Goal: Task Accomplishment & Management: Use online tool/utility

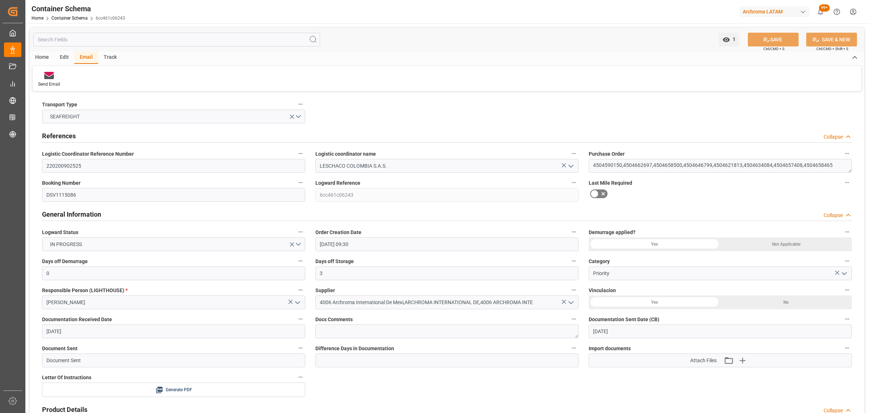
click at [80, 15] on div "Home Container Schema 6cc461c06243" at bounding box center [79, 18] width 94 height 8
click at [80, 18] on link "Container Schema" at bounding box center [69, 18] width 36 height 5
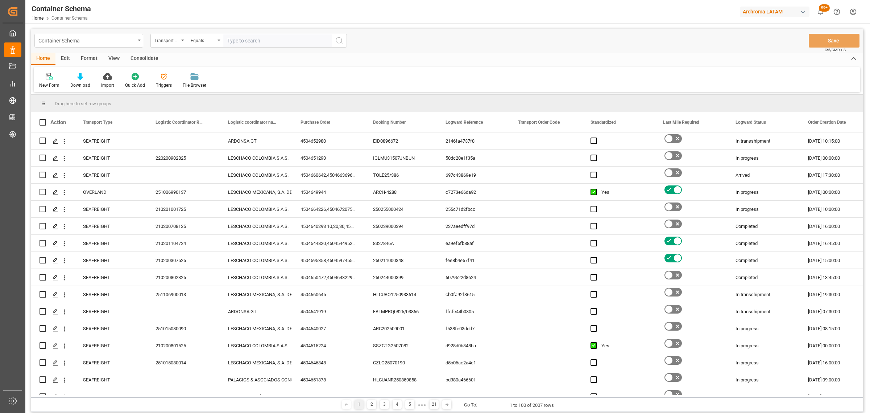
click at [168, 42] on div "Transport Type" at bounding box center [166, 40] width 25 height 8
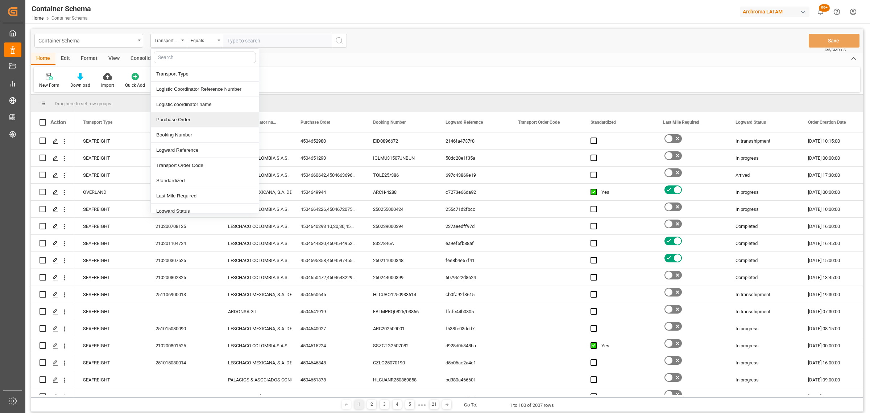
click at [195, 119] on div "Purchase Order" at bounding box center [205, 119] width 108 height 15
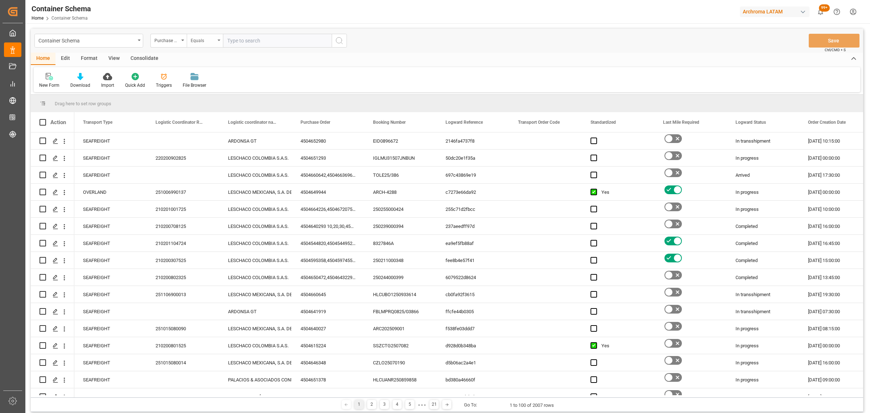
click at [195, 36] on div "Equals" at bounding box center [203, 40] width 25 height 8
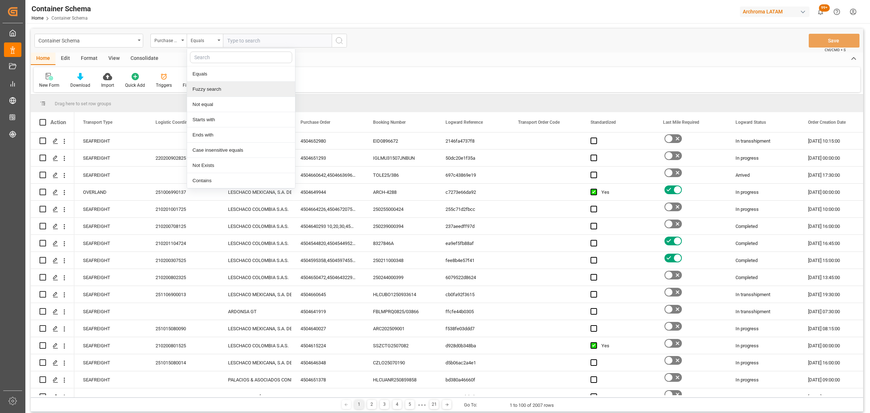
click at [219, 89] on div "Fuzzy search" at bounding box center [241, 89] width 108 height 15
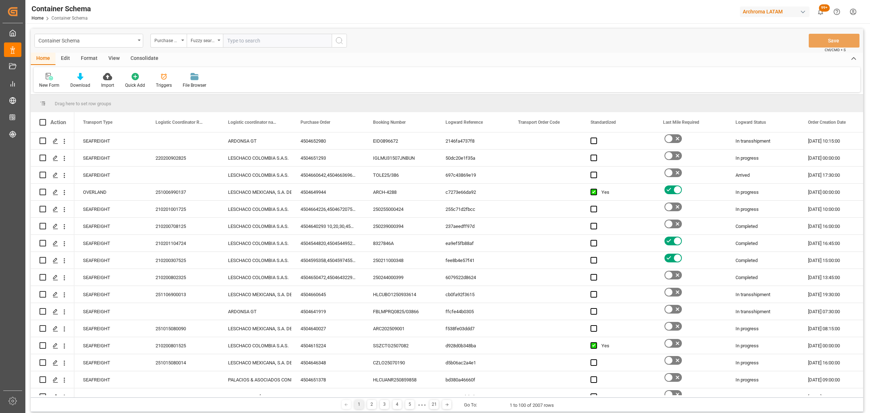
click at [248, 37] on input "text" at bounding box center [277, 41] width 109 height 14
paste input "4504669927"
type input "4504669927"
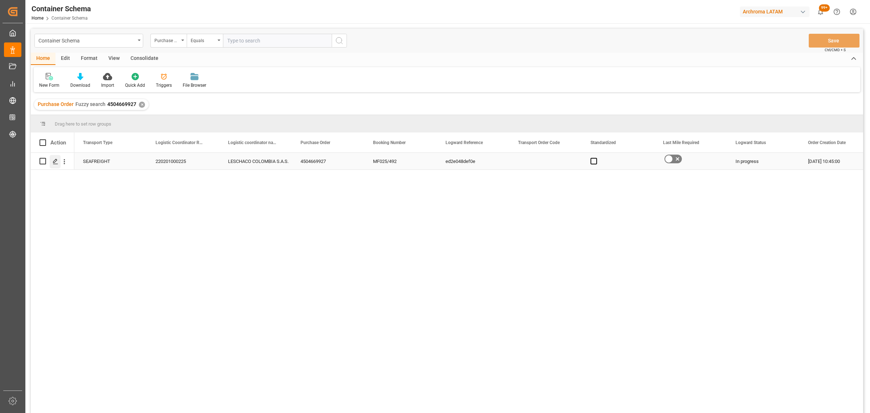
click at [53, 162] on icon "Press SPACE to select this row." at bounding box center [56, 161] width 6 height 6
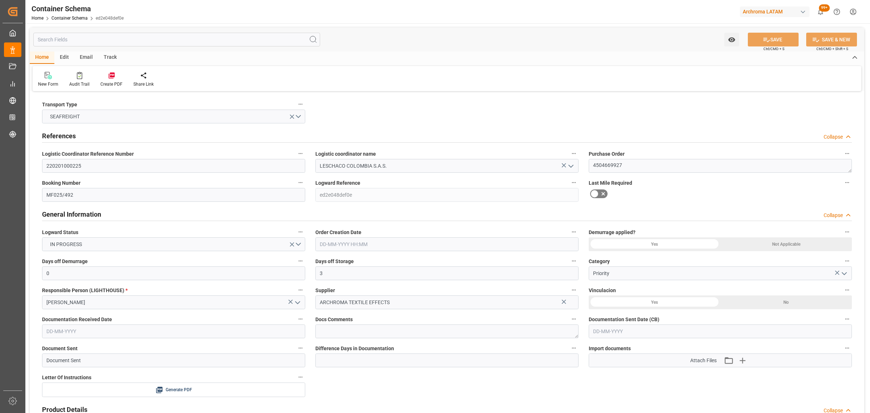
type input "[DATE] 10:45"
type input "[DATE]"
click at [111, 59] on div "Track" at bounding box center [110, 57] width 24 height 12
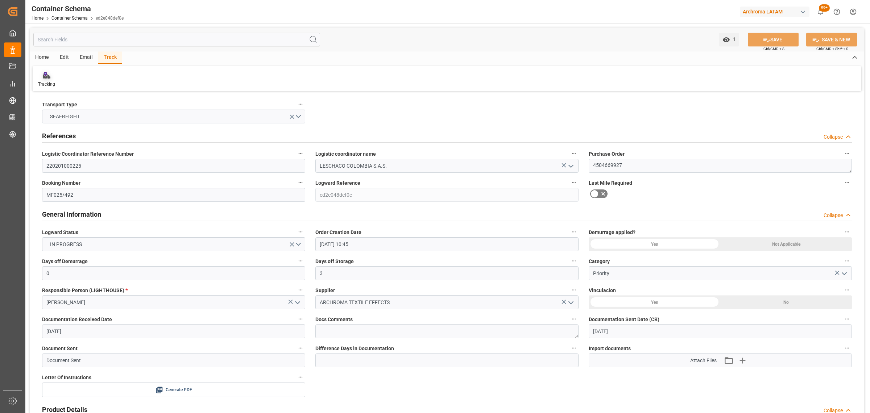
click at [49, 74] on icon at bounding box center [46, 75] width 7 height 7
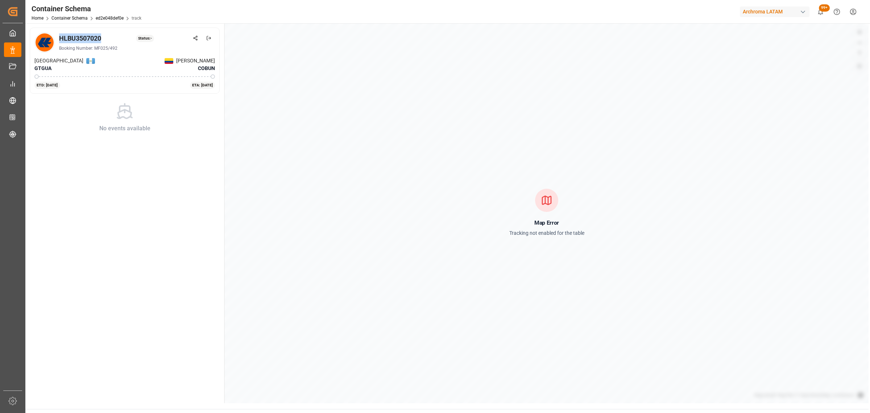
drag, startPoint x: 107, startPoint y: 39, endPoint x: 58, endPoint y: 40, distance: 49.0
click at [58, 40] on div "HLBU3507020 Status: - Booking Number: MF025/492" at bounding box center [124, 42] width 181 height 20
copy div "HLBU3507020"
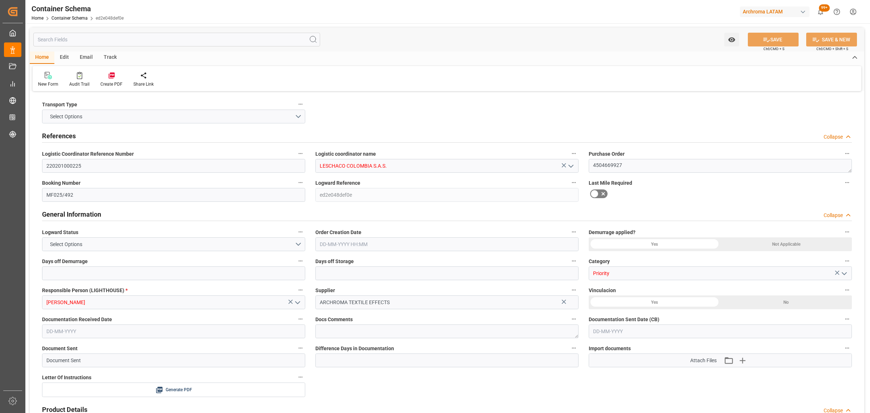
type input "0"
type input "3"
type input "1"
type input "5"
type input "6500"
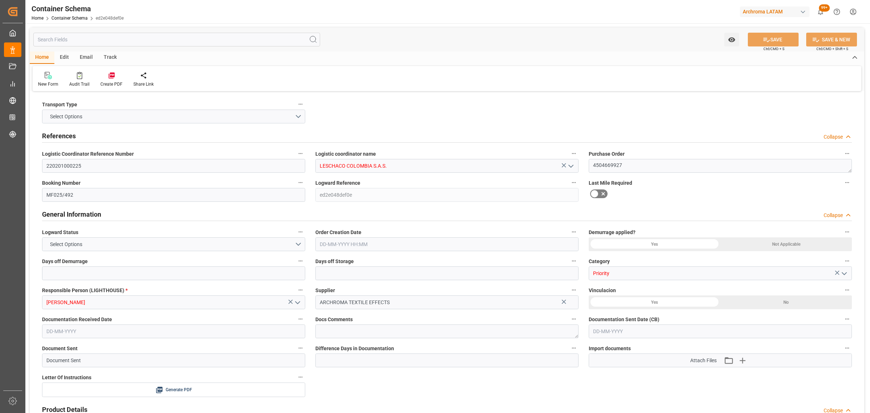
type input "6799"
type input "Hapag [PERSON_NAME]"
type input "Hapag Lloyd Aktiengesellschaft"
type input "GTGUA"
type input "COBUN"
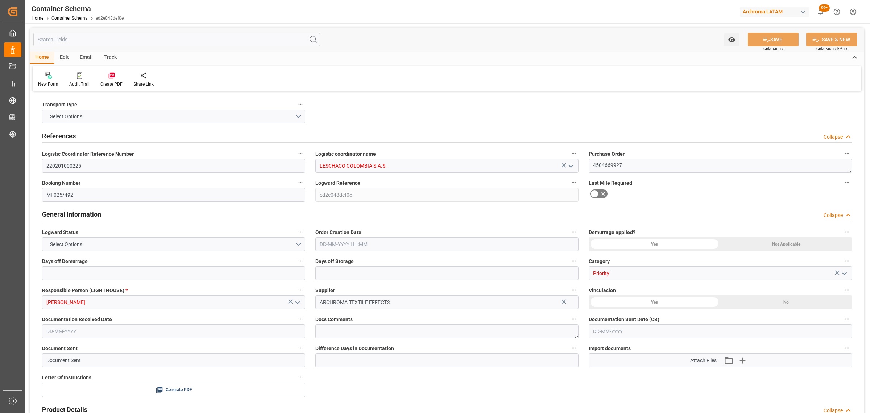
type input "9630418"
type input "[DATE] 10:45"
type input "[DATE]"
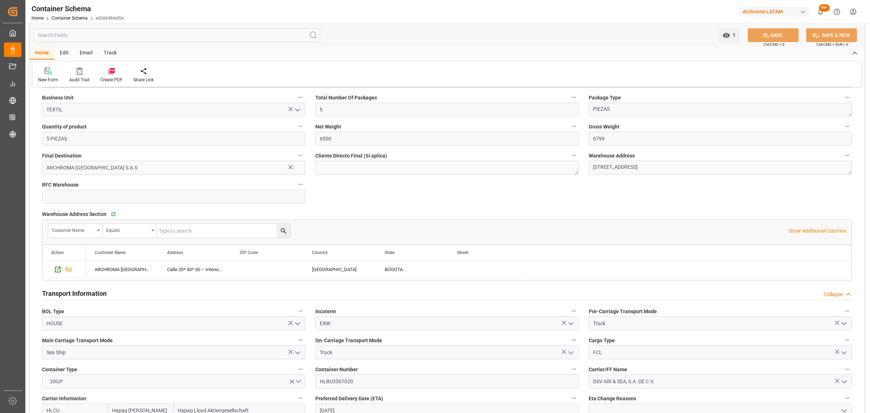
scroll to position [544, 0]
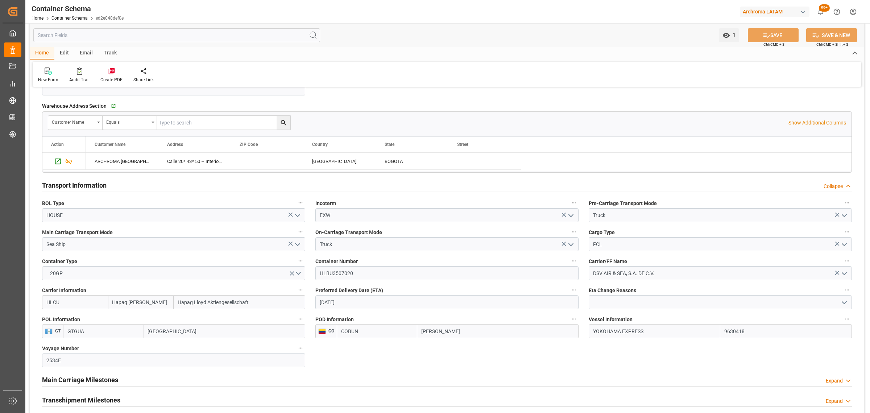
click at [363, 309] on input "[DATE]" at bounding box center [446, 302] width 263 height 14
click at [405, 253] on div "13 14 15 16 17 18 19" at bounding box center [367, 252] width 99 height 14
click at [405, 253] on div "19" at bounding box center [409, 252] width 9 height 9
type input "[DATE]"
click at [843, 302] on icon "open menu" at bounding box center [844, 302] width 9 height 9
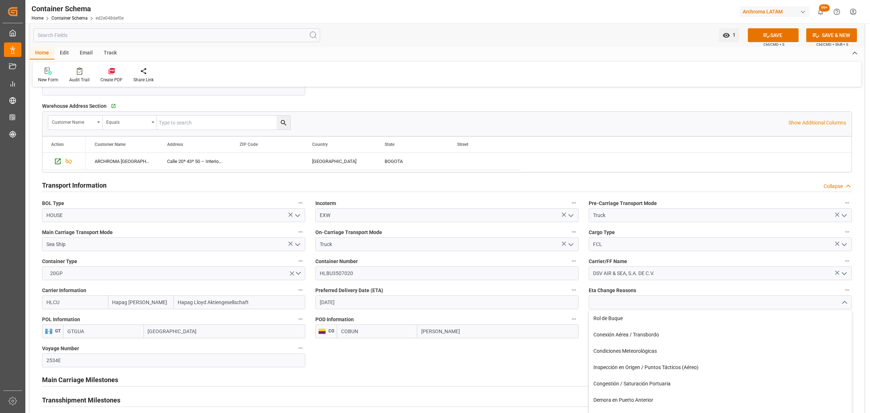
scroll to position [589, 0]
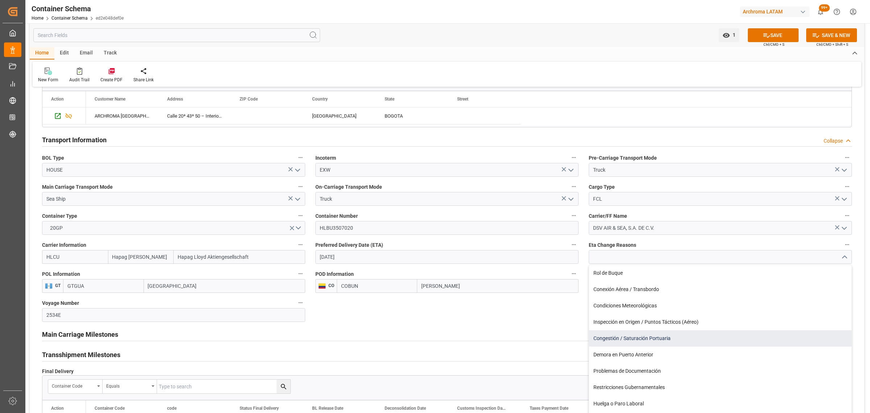
click at [671, 340] on div "Congestión / Saturación Portuaria" at bounding box center [720, 338] width 263 height 16
type input "Congestión / Saturación Portuaria"
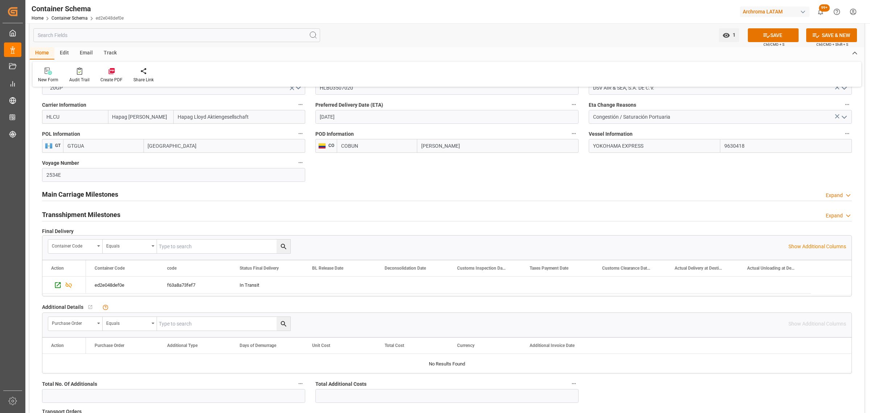
scroll to position [725, 0]
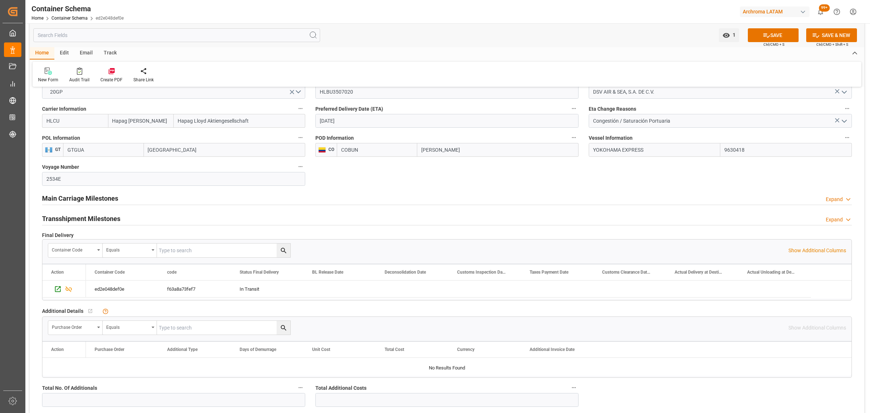
click at [97, 195] on h2 "Main Carriage Milestones" at bounding box center [80, 198] width 76 height 10
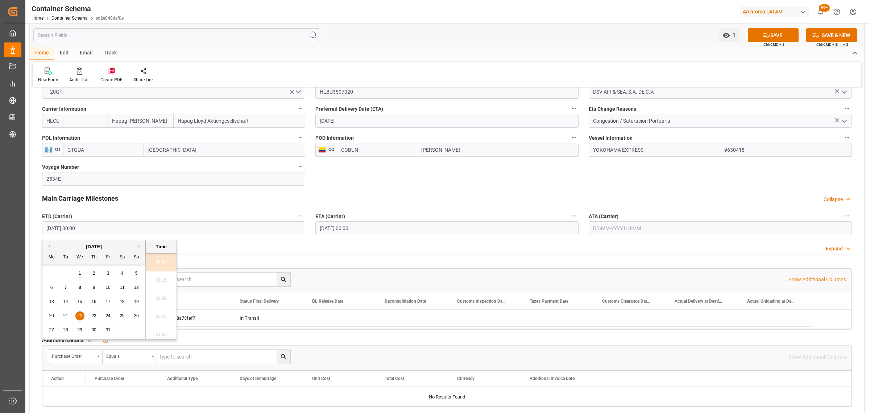
click at [93, 222] on input "[DATE] 00:00" at bounding box center [173, 228] width 263 height 14
click at [92, 303] on span "16" at bounding box center [93, 301] width 5 height 5
type input "[DATE] 00:00"
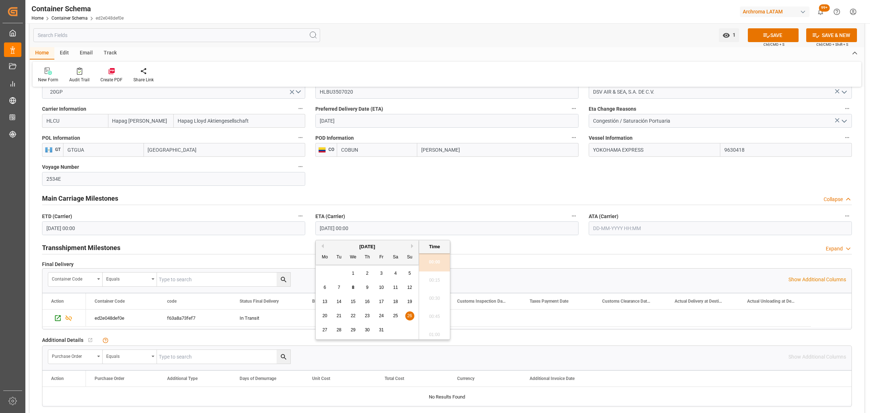
click at [376, 230] on input "[DATE] 00:00" at bounding box center [446, 228] width 263 height 14
click at [413, 302] on div "19" at bounding box center [409, 301] width 9 height 9
type input "[DATE] 00:00"
click at [764, 42] on span "Ctrl/CMD + S" at bounding box center [774, 44] width 21 height 5
click at [766, 38] on icon at bounding box center [767, 36] width 8 height 8
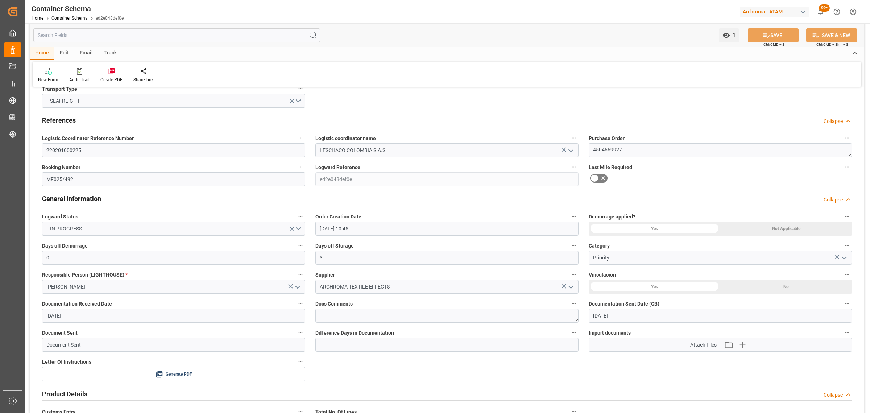
scroll to position [0, 0]
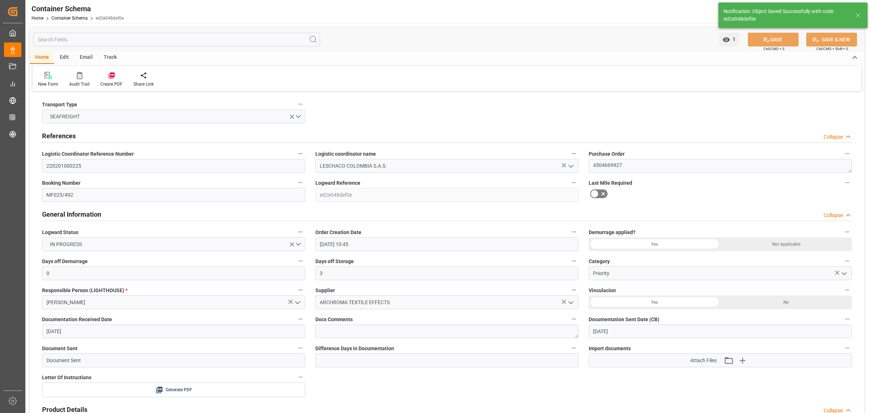
click at [106, 58] on div "Track" at bounding box center [110, 57] width 24 height 12
click at [82, 60] on div "Email" at bounding box center [86, 57] width 24 height 12
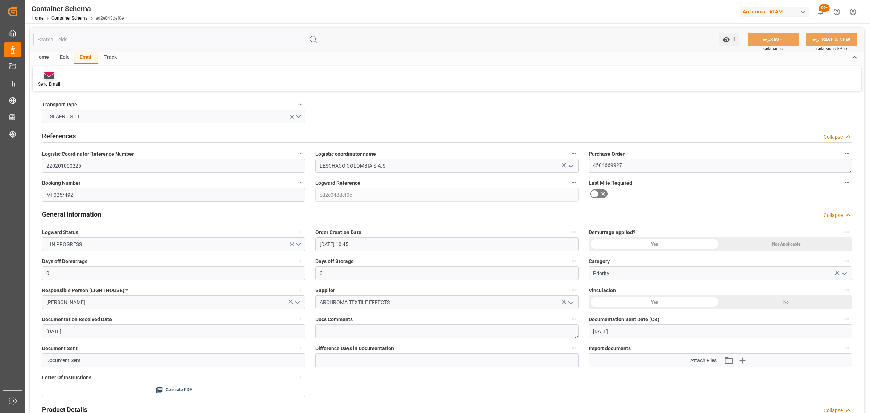
click at [39, 81] on div "Send Email" at bounding box center [49, 84] width 22 height 7
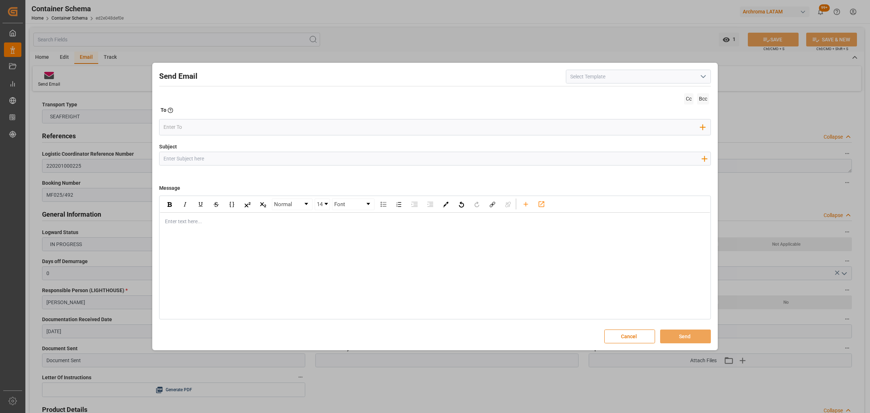
click at [286, 153] on input "Subject" at bounding box center [433, 158] width 546 height 13
click at [355, 154] on input "Subject" at bounding box center [433, 158] width 546 height 13
paste input "PO 4504669927 //TE/VARIACION ETD//ARCHROMA PAPER GMBH//ARCHROMA [GEOGRAPHIC_DAT…"
click at [187, 162] on input "PO 4504669927 //TE/VARIACION ETD//ARCHROMA PAPER GMBH//ARCHROMA [GEOGRAPHIC_DAT…" at bounding box center [433, 158] width 546 height 13
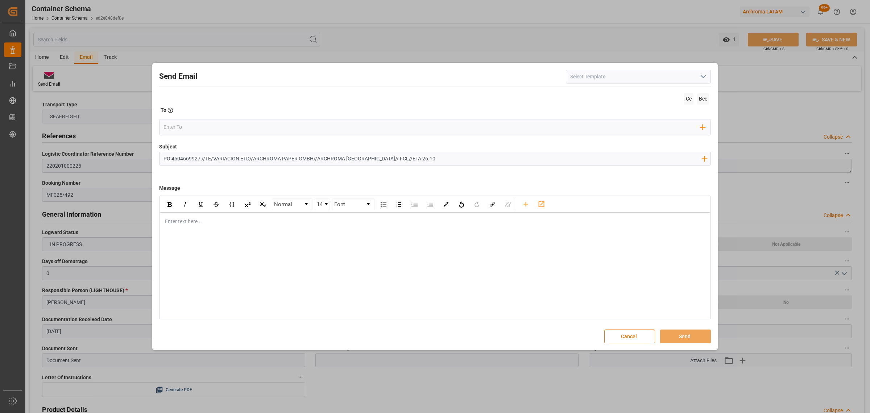
drag, startPoint x: 419, startPoint y: 159, endPoint x: 400, endPoint y: 160, distance: 19.6
click at [400, 160] on input "PO 4504669927 //TE/VARIACION ETD//ARCHROMA PAPER GMBH//ARCHROMA [GEOGRAPHIC_DAT…" at bounding box center [433, 158] width 546 height 13
type input "PO 4504669927 //TE/VARIACION ETD//ARCHROMA PAPER GMBH//ARCHROMA [GEOGRAPHIC_DAT…"
click at [173, 227] on div "Enter text here..." at bounding box center [435, 221] width 550 height 18
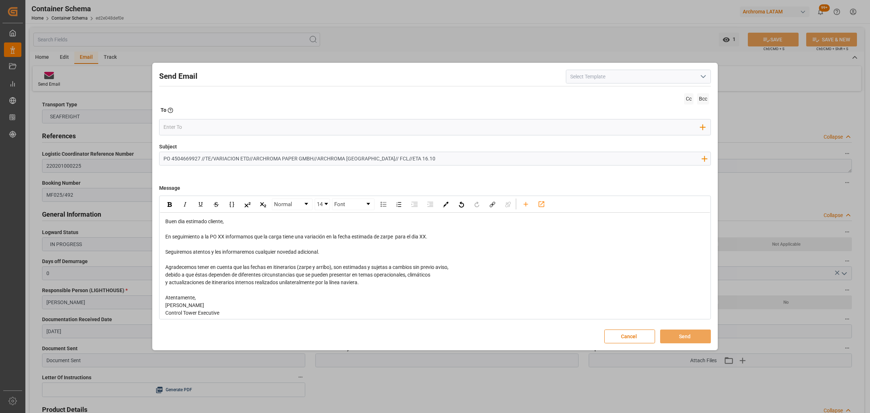
click at [255, 160] on input "PO 4504669927 //TE/VARIACION ETD//ARCHROMA PAPER GMBH//ARCHROMA [GEOGRAPHIC_DAT…" at bounding box center [433, 158] width 546 height 13
click at [253, 160] on input "PO 4504669927 //TE/VARIACION ETD//ARCHROMA PAPER GMBH//ARCHROMA [GEOGRAPHIC_DAT…" at bounding box center [433, 158] width 546 height 13
drag, startPoint x: 451, startPoint y: 236, endPoint x: 422, endPoint y: 238, distance: 29.8
click at [422, 238] on div "En seguimiento a la PO XX informamos que la carga tiene una variación en la fec…" at bounding box center [435, 237] width 540 height 8
click at [414, 158] on input "PO 4504669927 //TE/VARIACION ETD//ARCHROMA PAPER GMBH//ARCHROMA [GEOGRAPHIC_DAT…" at bounding box center [433, 158] width 546 height 13
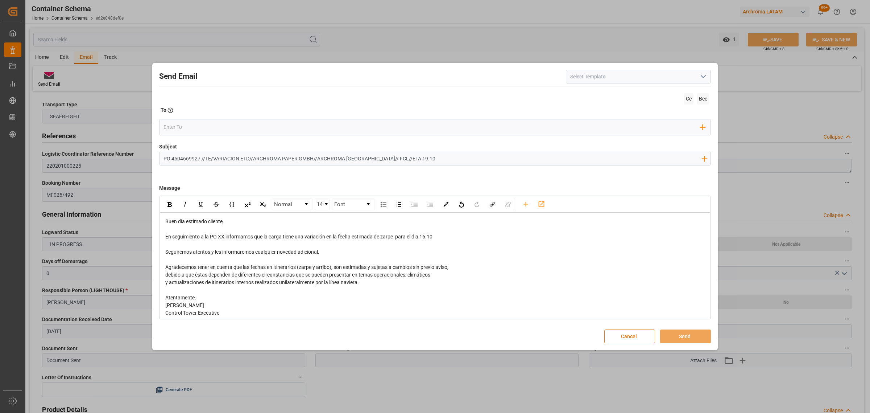
type input "PO 4504669927 //TE/VARIACION ETD//ARCHROMA PAPER GMBH//ARCHROMA [GEOGRAPHIC_DAT…"
drag, startPoint x: 442, startPoint y: 237, endPoint x: 423, endPoint y: 238, distance: 18.1
click at [423, 238] on div "En seguimiento a la PO XX informamos que la carga tiene una variación en la fec…" at bounding box center [435, 237] width 540 height 8
click at [169, 207] on img "rdw-inline-control" at bounding box center [170, 204] width 4 height 5
drag, startPoint x: 225, startPoint y: 236, endPoint x: 211, endPoint y: 237, distance: 14.2
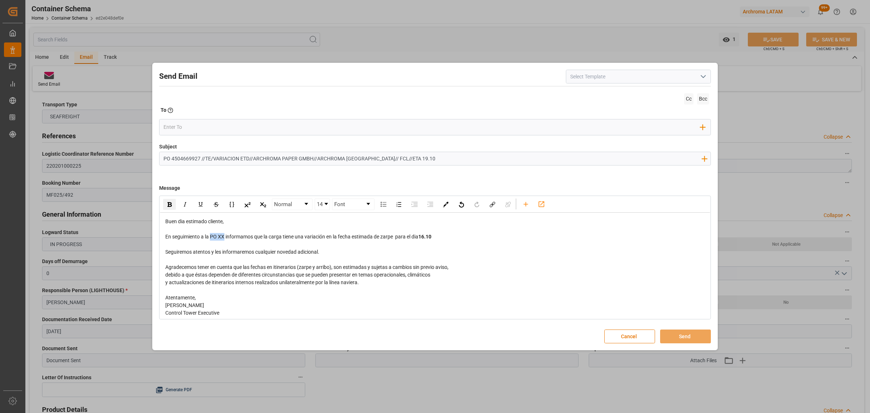
click at [211, 237] on span "En seguimiento a la PO XX informamos que la carga tiene una variación en la fec…" at bounding box center [291, 236] width 253 height 6
click at [492, 239] on div "En seguimiento a la orden en referencia informamos que la carga tiene una varia…" at bounding box center [435, 237] width 540 height 8
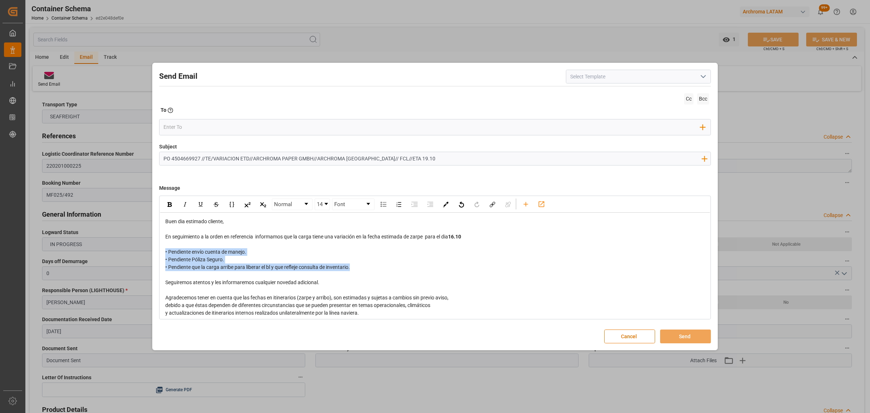
drag, startPoint x: 397, startPoint y: 273, endPoint x: 166, endPoint y: 252, distance: 232.6
click at [166, 252] on div "Buen dia estimado cliente, En seguimiento a la orden en referencia informamos q…" at bounding box center [435, 282] width 540 height 129
click at [169, 205] on img "rdw-inline-control" at bounding box center [170, 204] width 4 height 5
click at [436, 271] on div "rdw-editor" at bounding box center [435, 275] width 540 height 8
click at [211, 126] on input "email" at bounding box center [432, 126] width 537 height 11
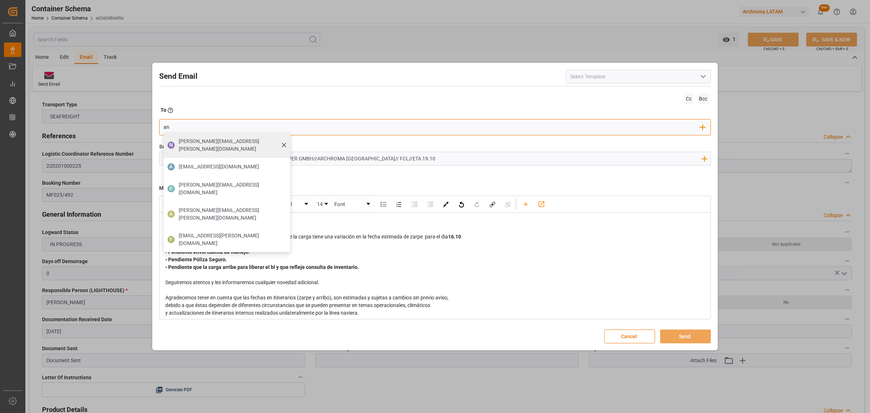
type input "angie"
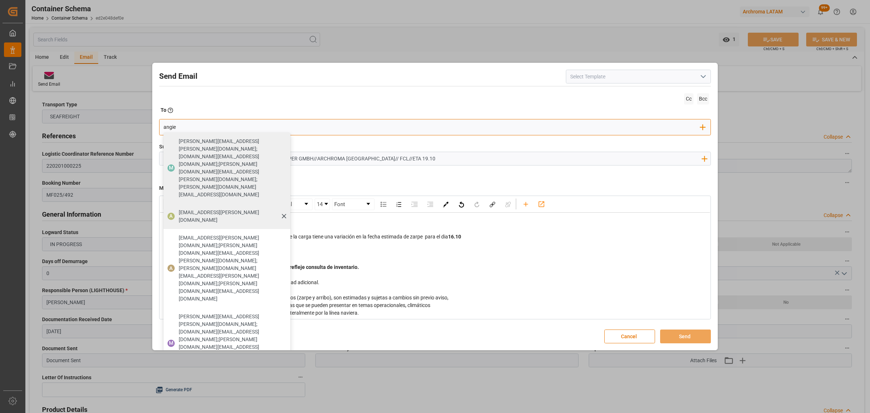
click at [233, 208] on span "[EMAIL_ADDRESS][PERSON_NAME][DOMAIN_NAME]" at bounding box center [232, 215] width 107 height 15
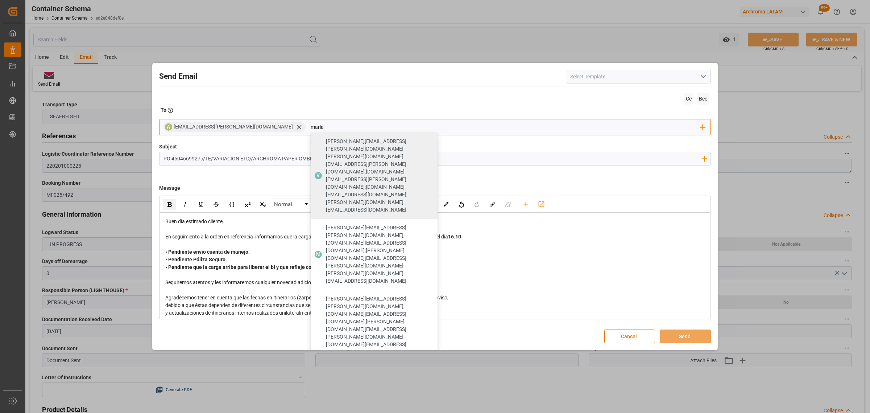
type input "maria"
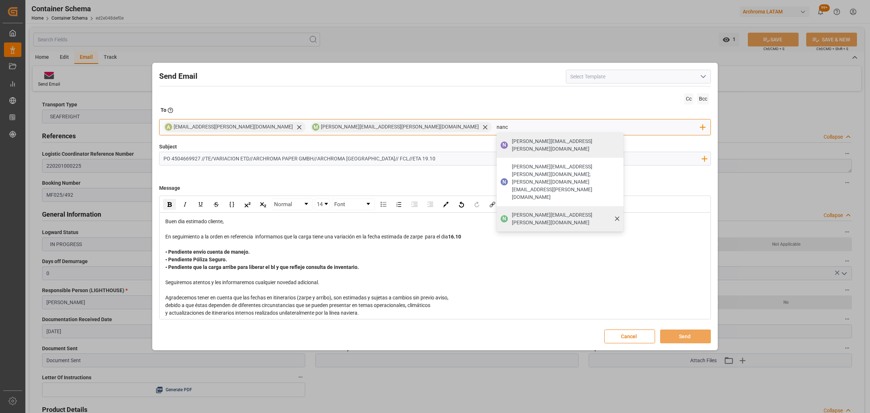
type input "nanc"
click at [512, 211] on span "[PERSON_NAME][EMAIL_ADDRESS][PERSON_NAME][DOMAIN_NAME]" at bounding box center [565, 218] width 107 height 15
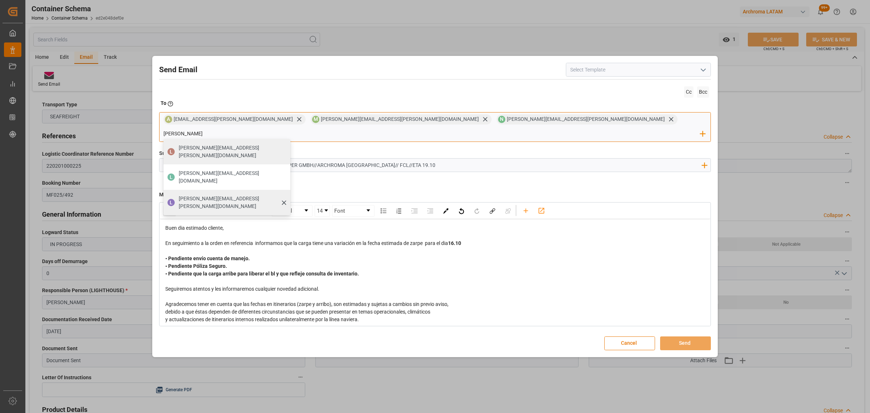
type input "[PERSON_NAME]"
click at [285, 195] on span "[PERSON_NAME][EMAIL_ADDRESS][PERSON_NAME][DOMAIN_NAME]" at bounding box center [232, 202] width 107 height 15
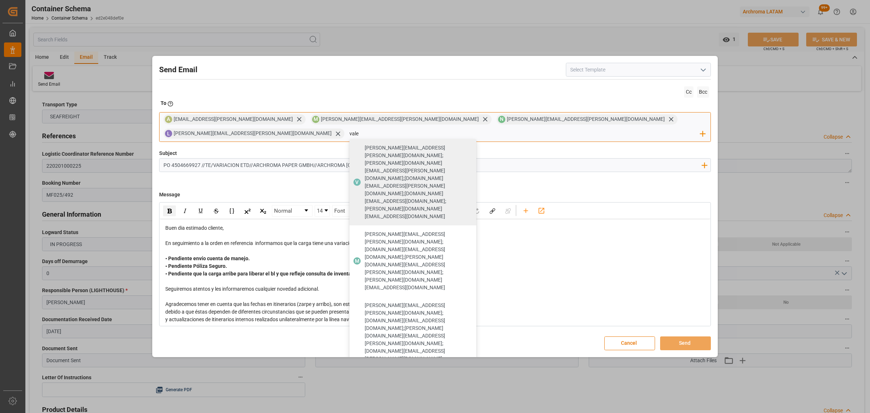
type input "vale"
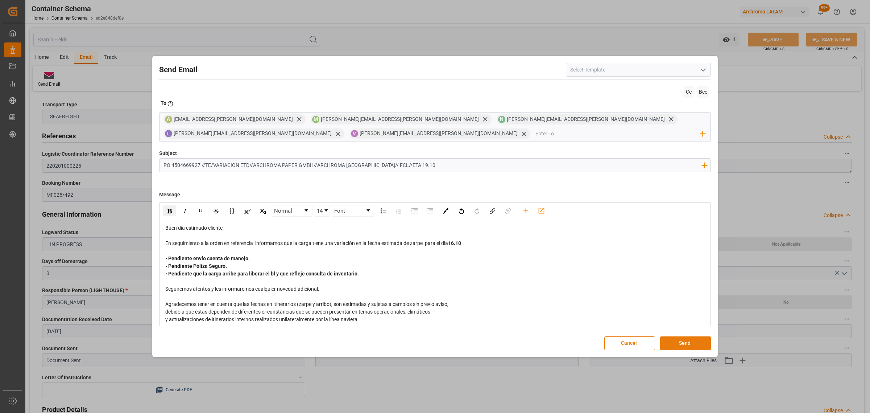
click at [706, 347] on button "Send" at bounding box center [685, 343] width 51 height 14
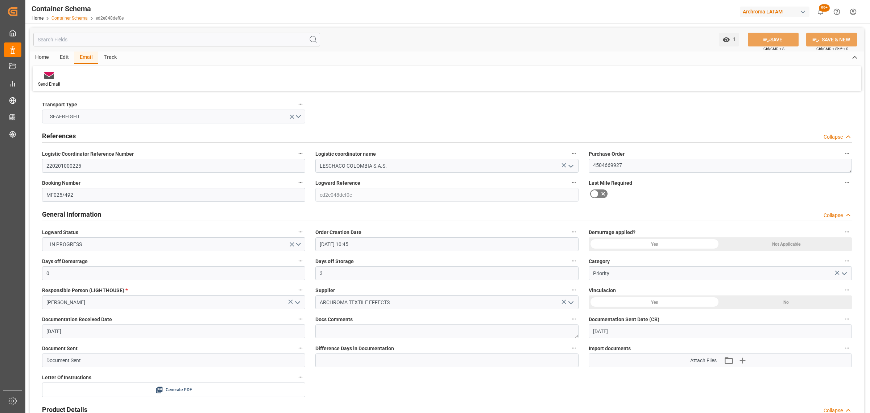
click at [69, 19] on link "Container Schema" at bounding box center [69, 18] width 36 height 5
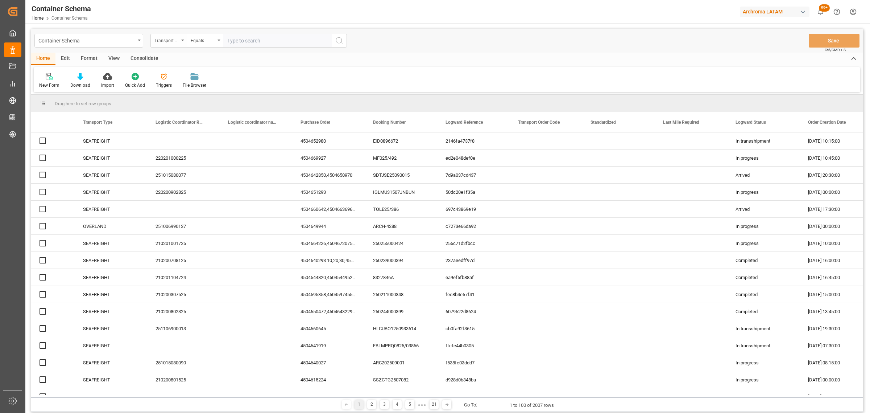
click at [182, 42] on div "Transport Type" at bounding box center [168, 41] width 36 height 14
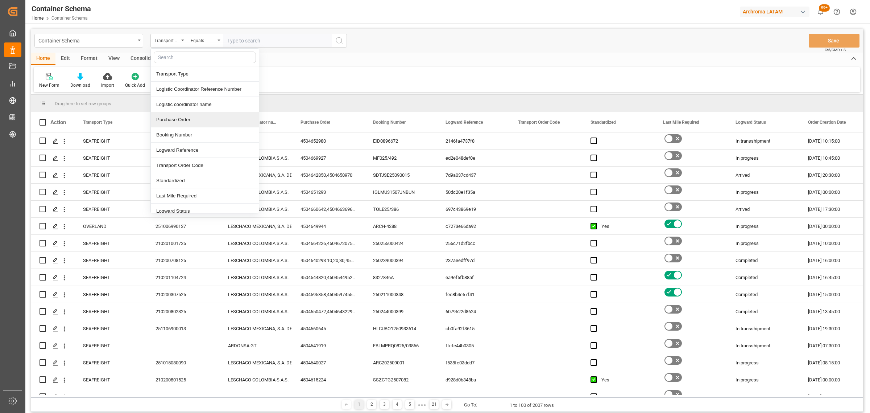
click at [189, 122] on div "Purchase Order" at bounding box center [205, 119] width 108 height 15
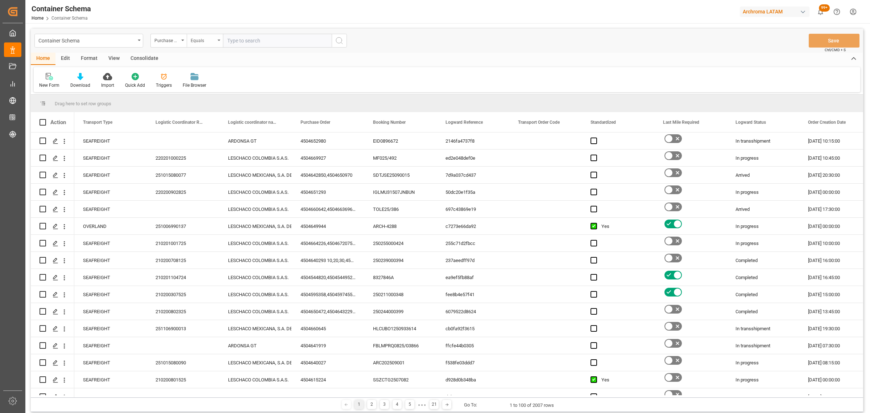
click at [203, 38] on div "Equals" at bounding box center [203, 40] width 25 height 8
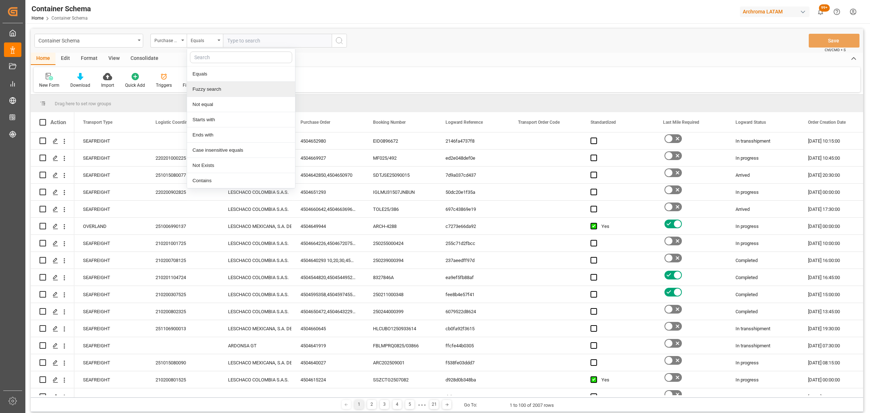
drag, startPoint x: 222, startPoint y: 85, endPoint x: 224, endPoint y: 80, distance: 6.0
click at [222, 86] on div "Fuzzy search" at bounding box center [241, 89] width 108 height 15
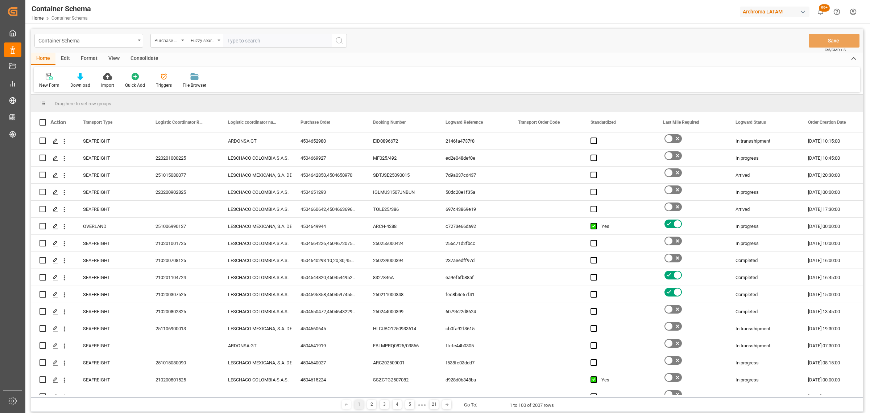
click at [254, 36] on input "text" at bounding box center [277, 41] width 109 height 14
paste input "4504670919"
type input "4504670919"
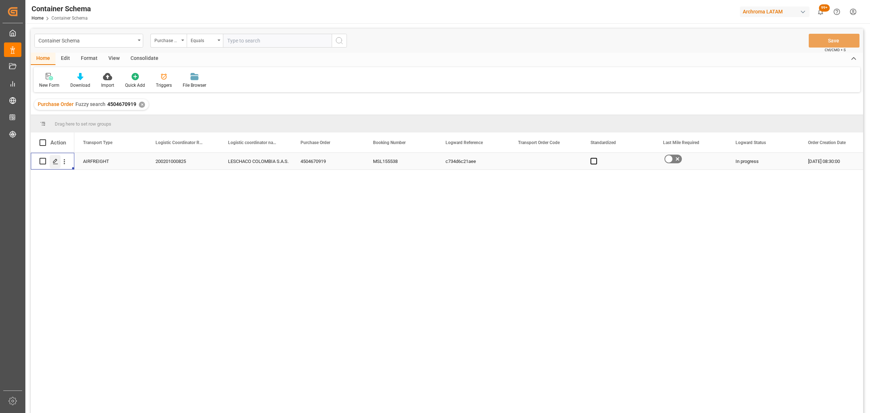
click at [51, 158] on div "Press SPACE to select this row." at bounding box center [55, 161] width 11 height 13
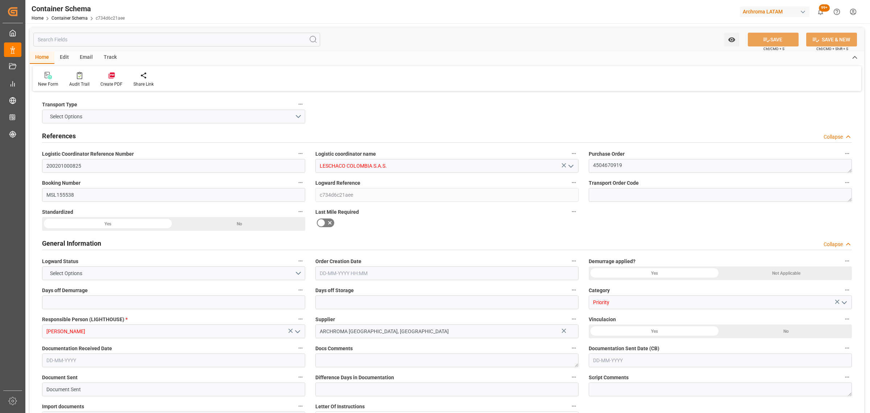
type input "0"
type input "3"
type input "1"
type input "400"
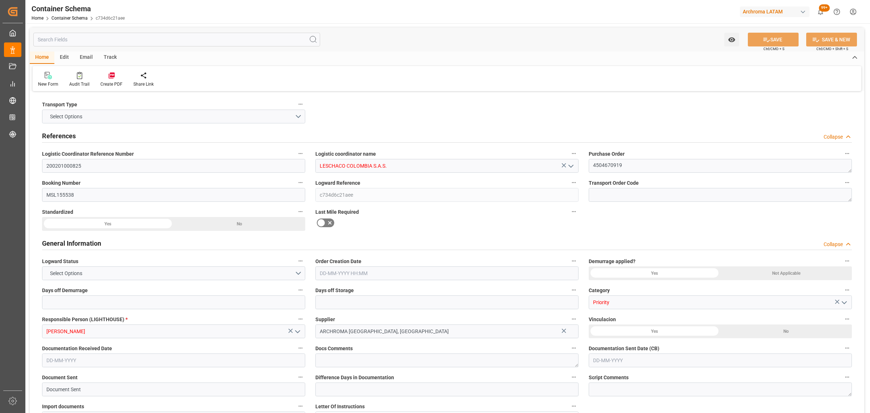
type input "242"
type input "PELIM"
type input "COBOG"
type input "[DATE] 08:30"
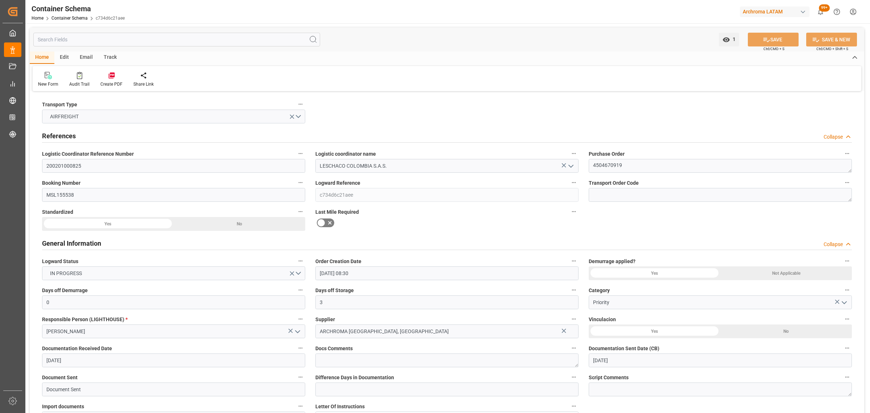
type input "[DATE]"
click at [112, 54] on div "Track" at bounding box center [110, 57] width 24 height 12
click at [87, 58] on div "Email" at bounding box center [86, 57] width 24 height 12
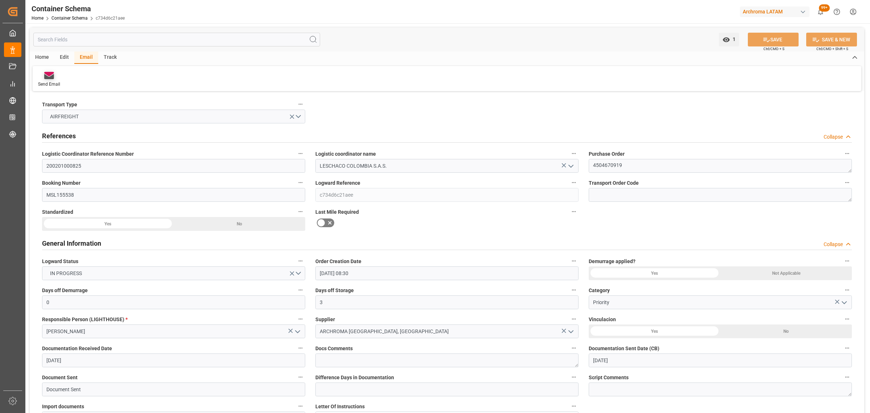
click at [44, 80] on div "Send Email" at bounding box center [49, 79] width 33 height 16
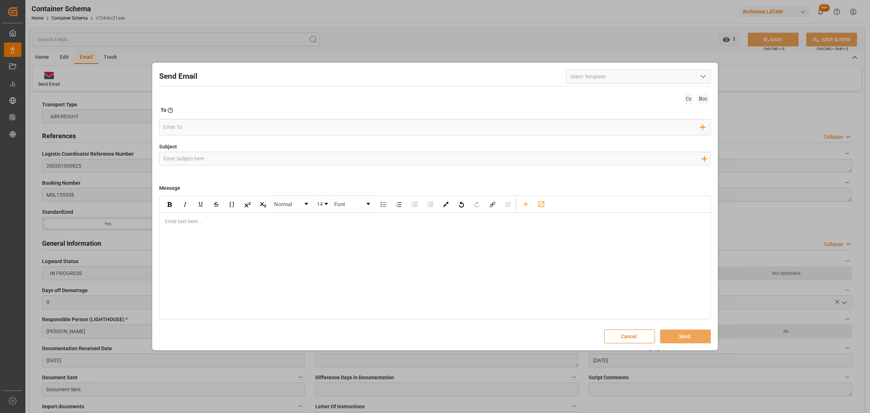
click at [261, 160] on input "Subject" at bounding box center [433, 158] width 546 height 13
click at [346, 155] on input "Subject" at bounding box center [433, 158] width 546 height 13
paste input "PO 4504670919//TE//AIR//PRIORIDAD//LOGWARD STATUS//ARCHROMA [GEOGRAPHIC_DATA]//…"
type input "PO 4504670919//TE//AIR//PRIORIDAD//LOGWARD STATUS//ARCHROMA [GEOGRAPHIC_DATA]//…"
click at [186, 224] on div "rdw-editor" at bounding box center [435, 222] width 540 height 8
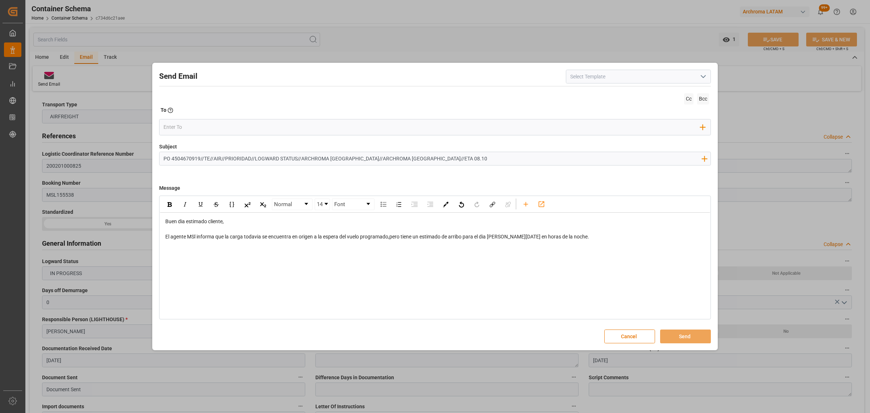
click at [227, 258] on div "Normal 14 Font Buen dia estimado cliente, El agente MSl informa que la carga to…" at bounding box center [435, 257] width 552 height 124
click at [225, 251] on div "Normal 14 Font Buen dia estimado cliente, El agente MSl informa que la carga to…" at bounding box center [435, 257] width 552 height 124
click at [195, 237] on span "El agente MSl informa que la carga todavia se encuentra en origen a la espera d…" at bounding box center [377, 236] width 424 height 6
click at [198, 237] on span "El agente MSl informa que la carga todavia se encuentra en origen a la espera d…" at bounding box center [377, 236] width 424 height 6
click at [197, 237] on span "El agente MSl informa que la carga todavia se encuentra en origen a la espera d…" at bounding box center [377, 236] width 424 height 6
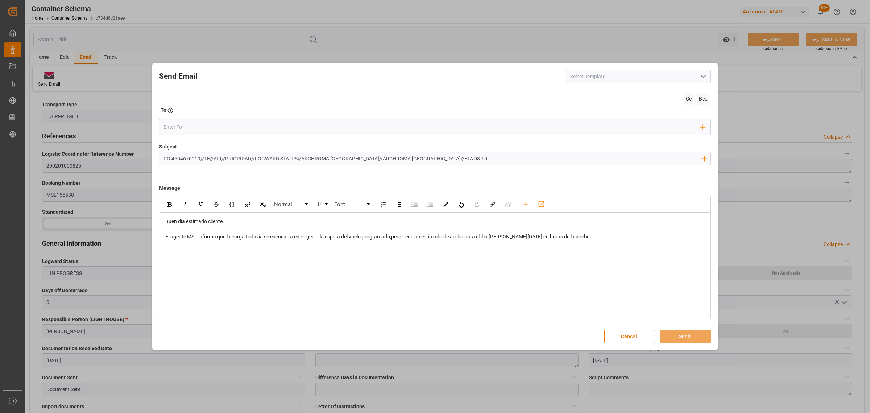
click at [579, 232] on div "rdw-editor" at bounding box center [435, 229] width 540 height 8
click at [576, 239] on div "El agente MSL informa que la carga todavia se encuentra en origen a la espera d…" at bounding box center [435, 237] width 540 height 8
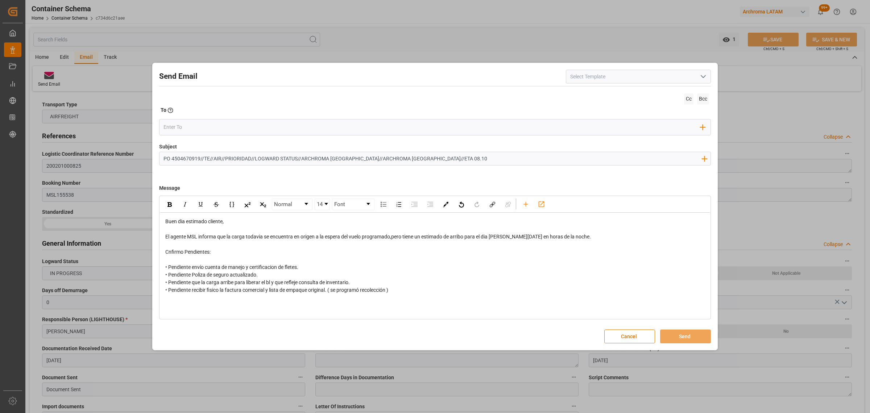
click at [169, 252] on span "Cnfirmo Pendientes:" at bounding box center [187, 252] width 45 height 6
click at [425, 292] on div "• Pendiente envío cuenta de manejo y certificacion de fletes. • Pendiente Poliz…" at bounding box center [435, 278] width 540 height 30
click at [178, 305] on div "rdw-editor" at bounding box center [435, 305] width 540 height 8
click at [309, 267] on div "• Pendiente envío cuenta de manejo y certificacion de fletes. • Pendiente Poliz…" at bounding box center [435, 278] width 540 height 30
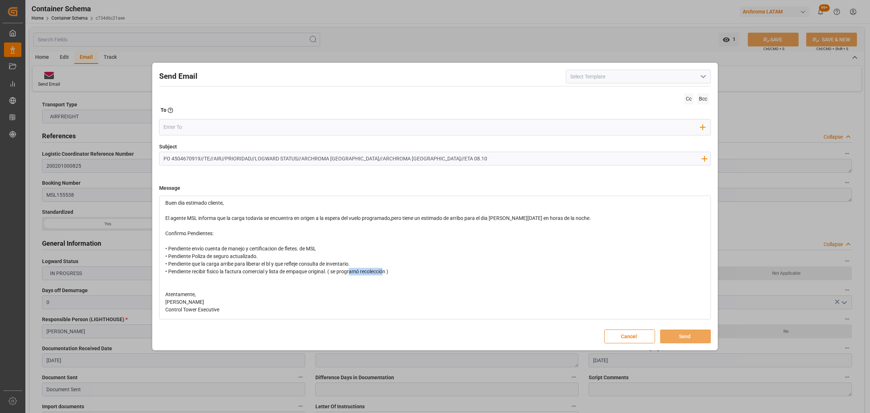
drag, startPoint x: 385, startPoint y: 271, endPoint x: 352, endPoint y: 272, distance: 32.3
click at [352, 272] on span "• Pendiente envío cuenta de manejo y certificacion de fletes. de MSL • Pendient…" at bounding box center [276, 259] width 223 height 29
drag, startPoint x: 399, startPoint y: 272, endPoint x: 329, endPoint y: 272, distance: 70.0
click at [329, 272] on div "• Pendiente envío cuenta de manejo y certificacion de fletes. de MSL • Pendient…" at bounding box center [435, 260] width 540 height 30
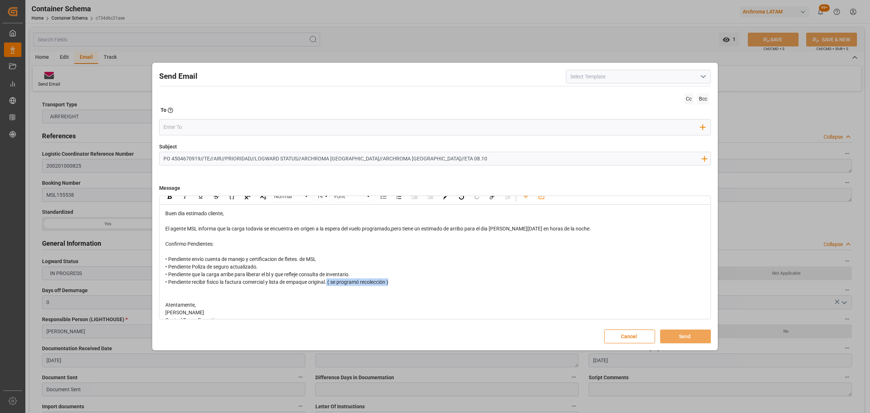
scroll to position [0, 0]
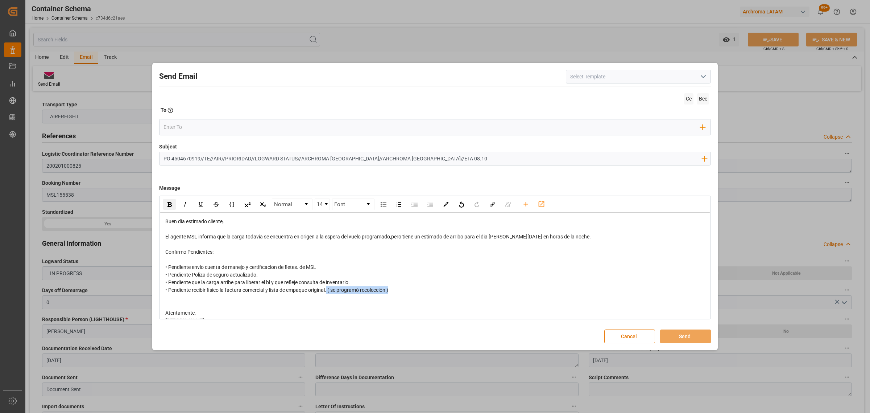
click at [169, 205] on img "rdw-inline-control" at bounding box center [170, 204] width 4 height 5
click at [454, 294] on div "• Pendiente envío cuenta de manejo y certificacion de fletes. de MSL • Pendient…" at bounding box center [435, 278] width 540 height 30
click at [507, 239] on span "El agente MSL informa que la carga todavia se encuentra en origen a la espera d…" at bounding box center [378, 236] width 426 height 6
drag, startPoint x: 521, startPoint y: 238, endPoint x: 508, endPoint y: 237, distance: 12.7
click at [508, 237] on span "El agente MSL informa que la carga todavia se encuentra en origen a la espera d…" at bounding box center [385, 236] width 441 height 6
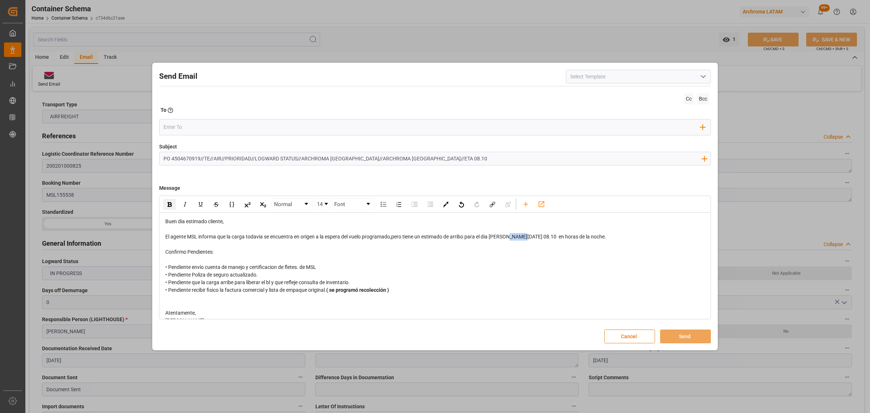
click at [171, 207] on div "rdw-inline-control" at bounding box center [169, 204] width 13 height 11
click at [303, 281] on span "• Pendiente envío cuenta de manejo y certificacion de fletes. de MSL • Pendient…" at bounding box center [257, 278] width 185 height 29
click at [181, 129] on input "email" at bounding box center [432, 126] width 537 height 11
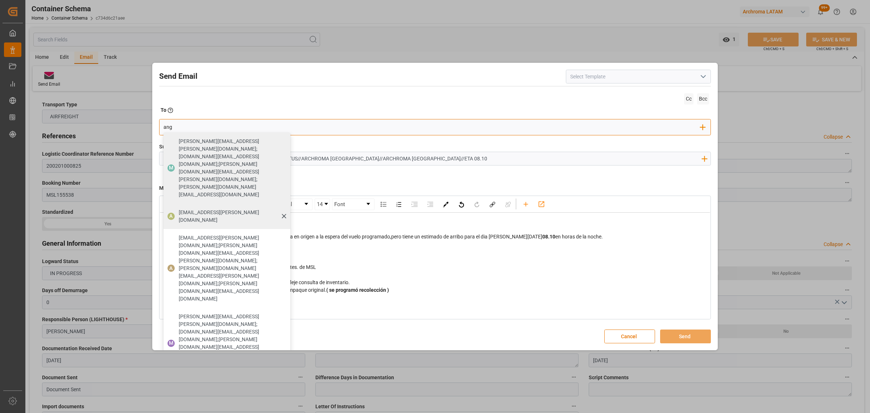
type input "ang"
click at [180, 206] on div "[EMAIL_ADDRESS][PERSON_NAME][DOMAIN_NAME]" at bounding box center [232, 216] width 112 height 20
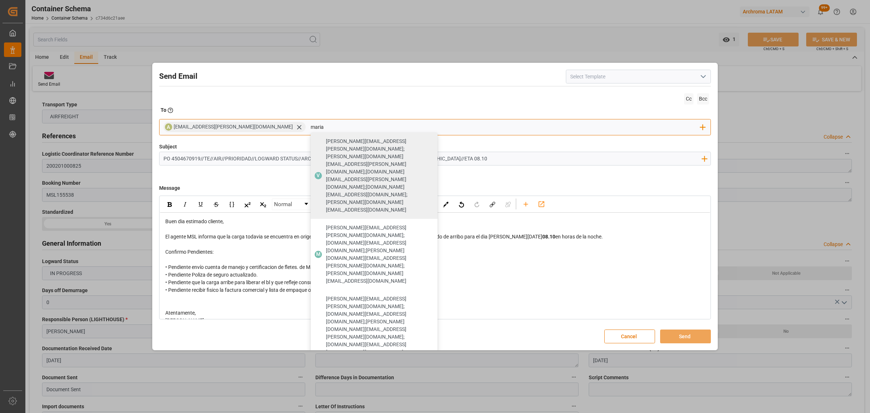
type input "maria"
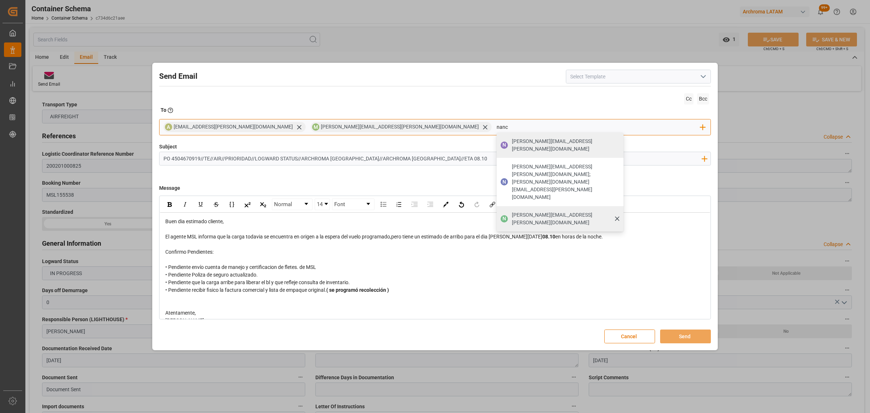
type input "nanc"
click at [512, 211] on span "[PERSON_NAME][EMAIL_ADDRESS][PERSON_NAME][DOMAIN_NAME]" at bounding box center [565, 218] width 107 height 15
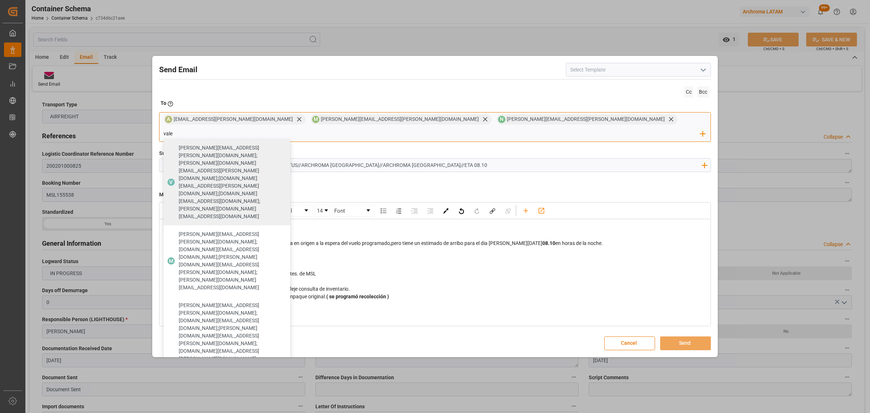
type input "vale"
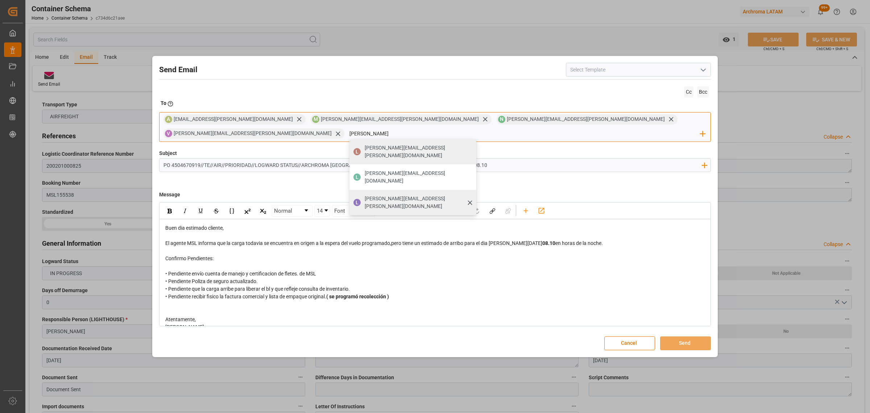
type input "[PERSON_NAME]"
click at [471, 195] on span "[PERSON_NAME][EMAIL_ADDRESS][PERSON_NAME][DOMAIN_NAME]" at bounding box center [418, 202] width 107 height 15
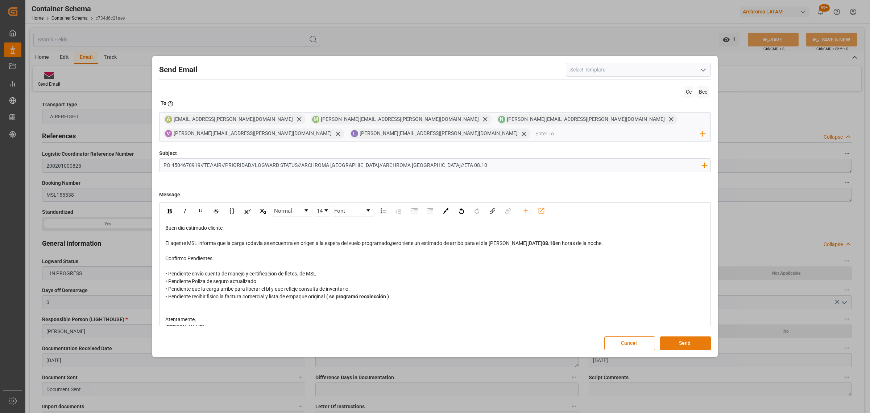
click at [685, 343] on button "Send" at bounding box center [685, 343] width 51 height 14
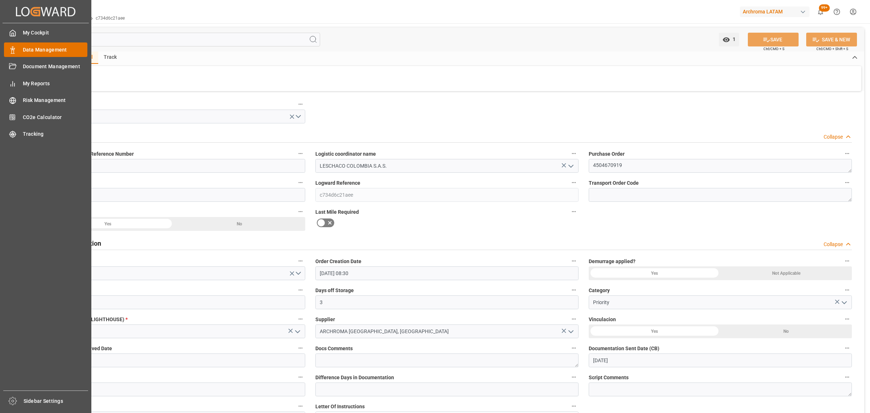
click at [20, 49] on div "Data Management Data Management" at bounding box center [45, 49] width 83 height 14
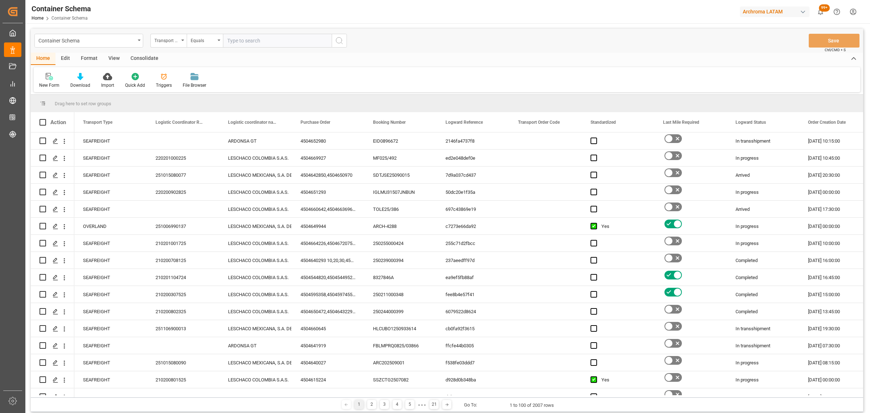
click at [103, 42] on div "Container Schema" at bounding box center [86, 40] width 97 height 9
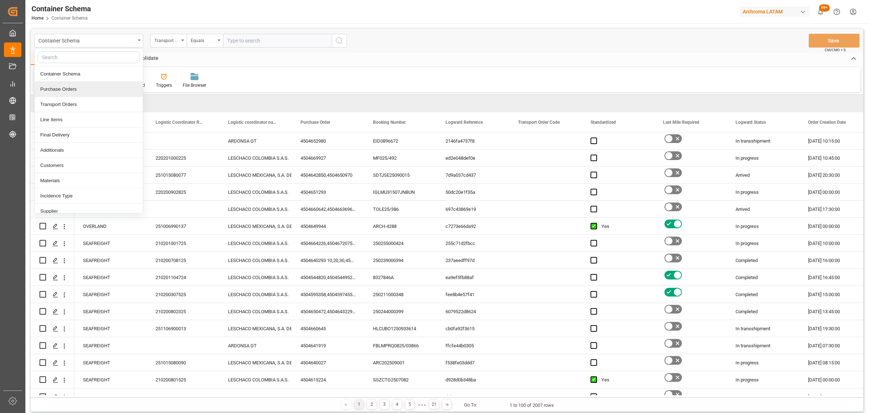
click at [77, 89] on div "Purchase Orders" at bounding box center [89, 89] width 108 height 15
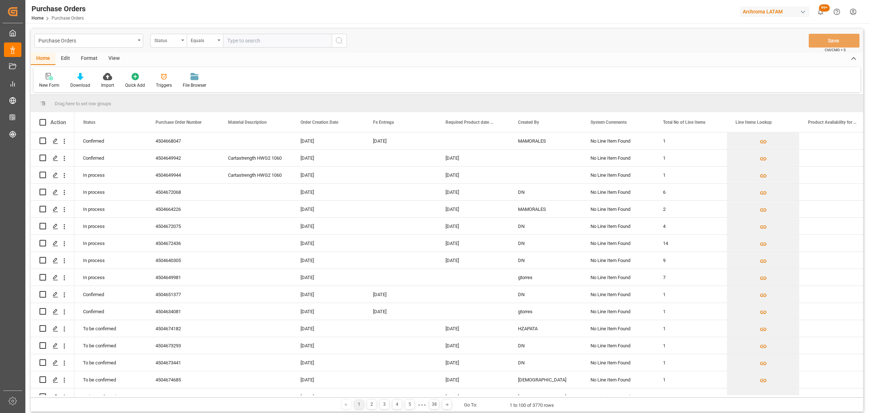
click at [164, 41] on div "Status" at bounding box center [166, 40] width 25 height 8
click at [182, 90] on div "Purchase Order Number" at bounding box center [205, 89] width 108 height 15
click at [212, 37] on div "Equals" at bounding box center [203, 40] width 25 height 8
drag, startPoint x: 215, startPoint y: 91, endPoint x: 222, endPoint y: 80, distance: 12.6
click at [216, 91] on div "Fuzzy search" at bounding box center [241, 89] width 108 height 15
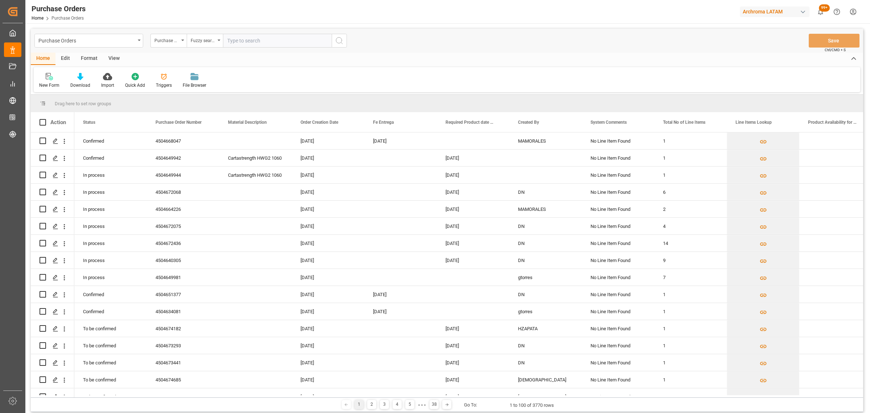
click at [255, 42] on input "text" at bounding box center [277, 41] width 109 height 14
paste input "4504658012"
type input "4504658012"
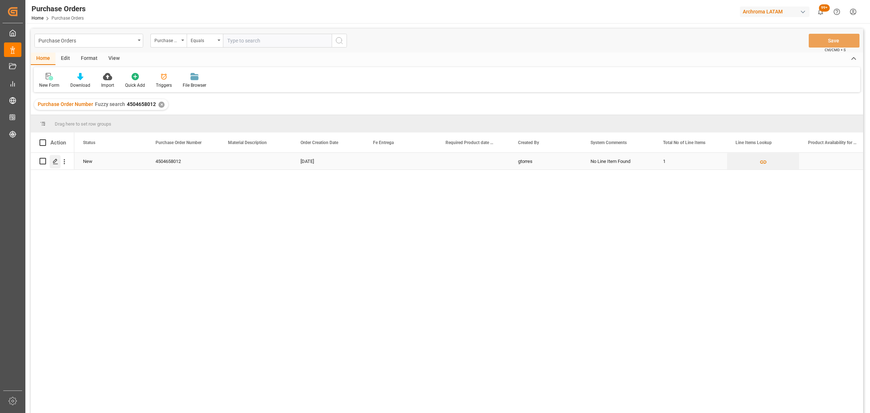
click at [54, 160] on icon "Press SPACE to select this row." at bounding box center [56, 161] width 6 height 6
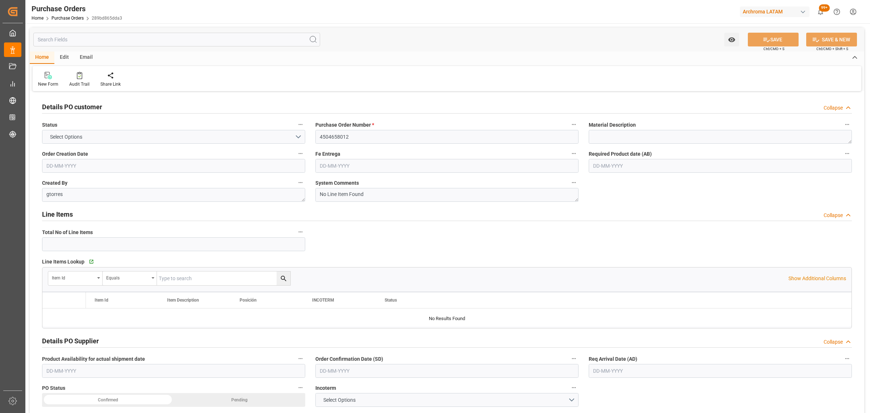
type input "1"
type input "[DATE]"
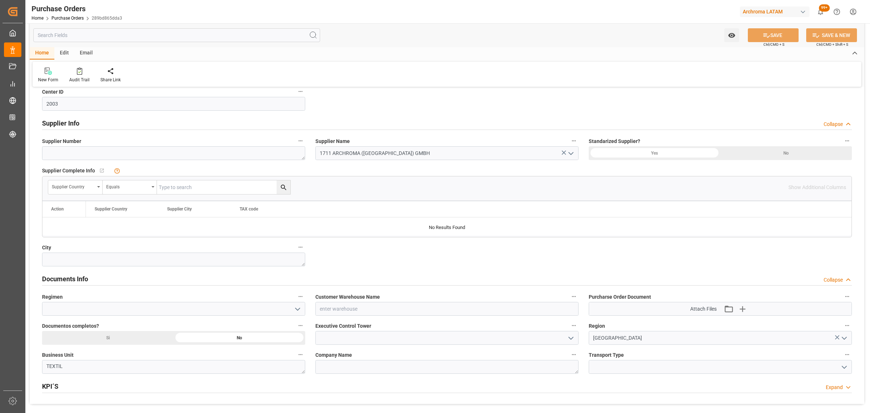
scroll to position [363, 0]
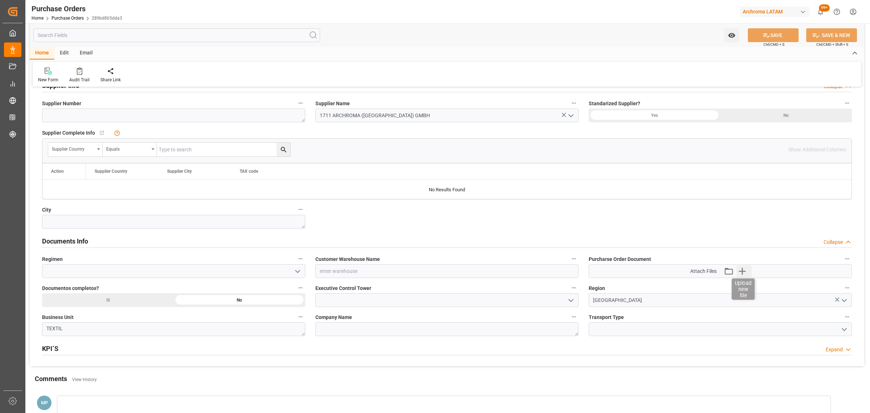
click at [745, 267] on icon "button" at bounding box center [743, 271] width 12 height 12
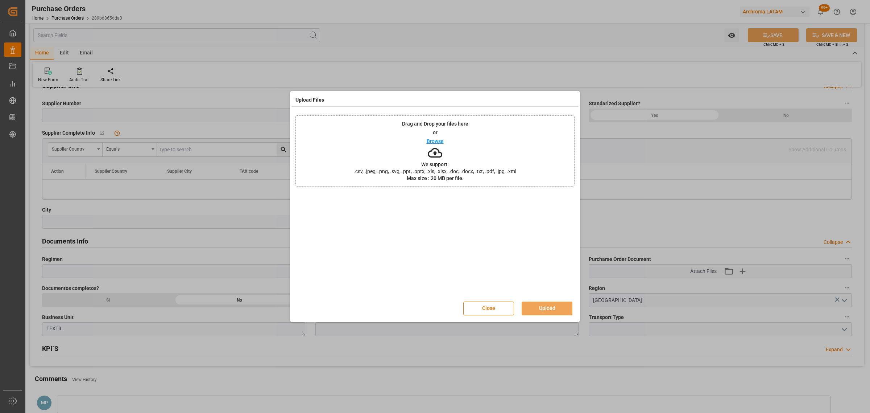
click at [441, 142] on p "Browse" at bounding box center [435, 141] width 17 height 5
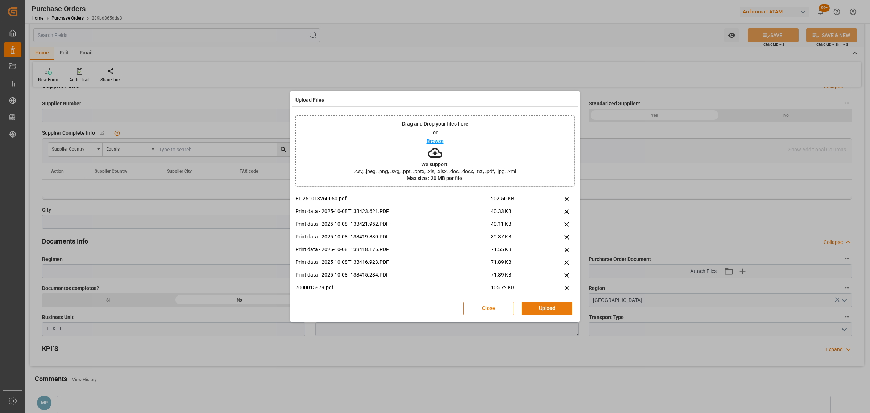
click at [561, 308] on button "Upload" at bounding box center [547, 308] width 51 height 14
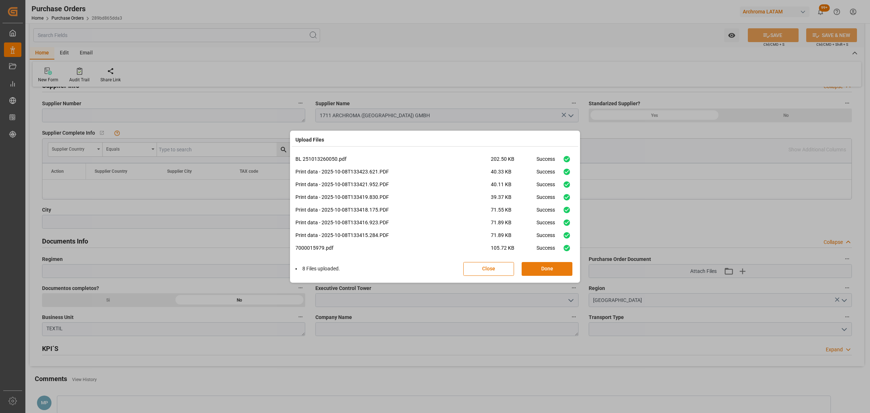
click at [557, 268] on button "Done" at bounding box center [547, 269] width 51 height 14
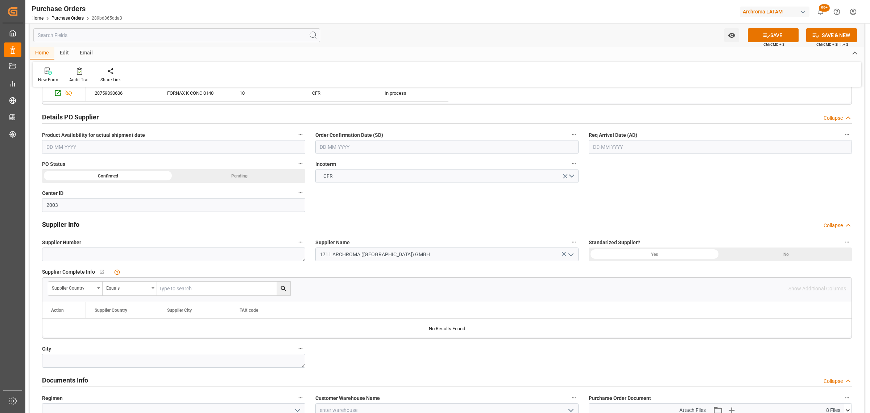
scroll to position [181, 0]
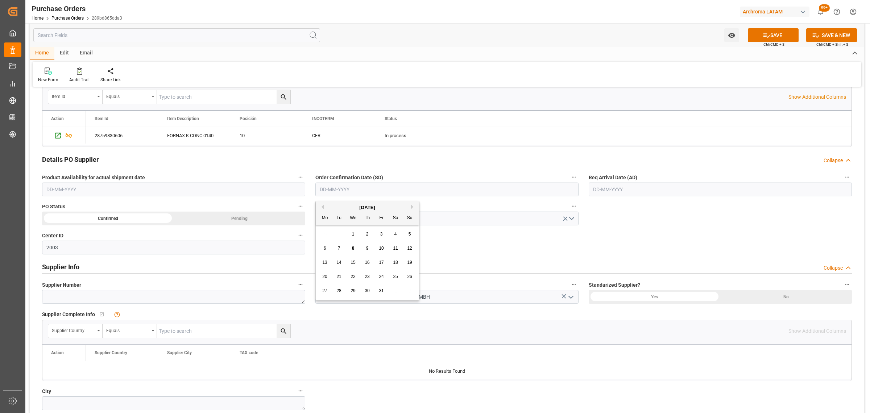
click at [362, 194] on input "text" at bounding box center [446, 189] width 263 height 14
click at [323, 236] on div "29 30 1 2 3 4 5" at bounding box center [367, 234] width 99 height 14
click at [410, 249] on span "12" at bounding box center [409, 247] width 5 height 5
type input "[DATE]"
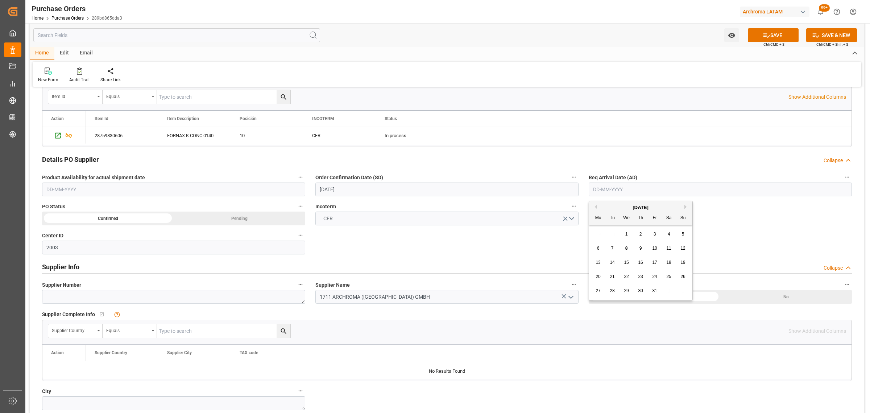
click at [637, 188] on input "text" at bounding box center [720, 189] width 263 height 14
click at [594, 249] on div "6" at bounding box center [598, 248] width 9 height 9
click at [649, 190] on input "[DATE]" at bounding box center [720, 189] width 263 height 14
click at [686, 206] on button "Next Month" at bounding box center [687, 206] width 4 height 4
click at [642, 247] on div "6" at bounding box center [640, 248] width 9 height 9
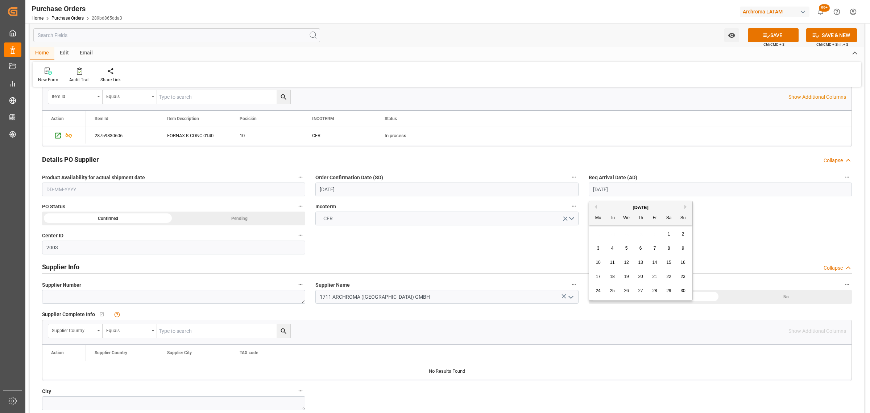
type input "[DATE]"
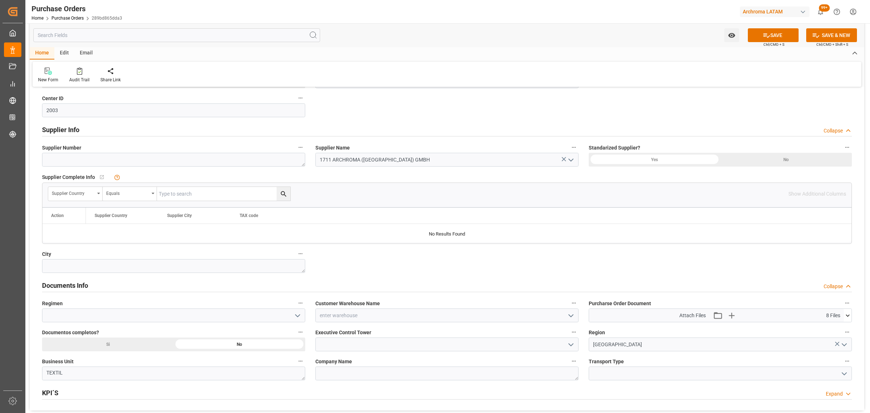
scroll to position [363, 0]
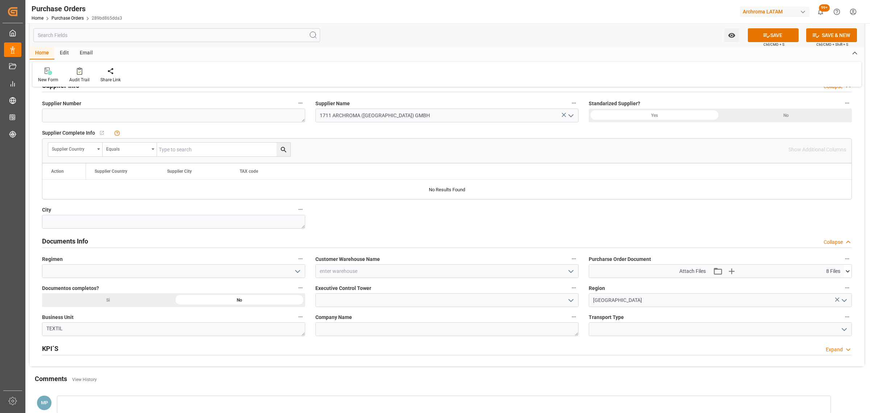
click at [570, 269] on icon "open menu" at bounding box center [571, 271] width 9 height 9
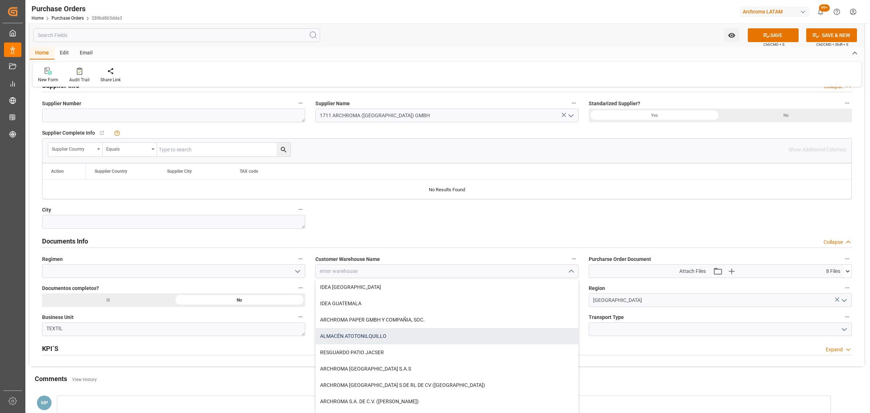
scroll to position [45, 0]
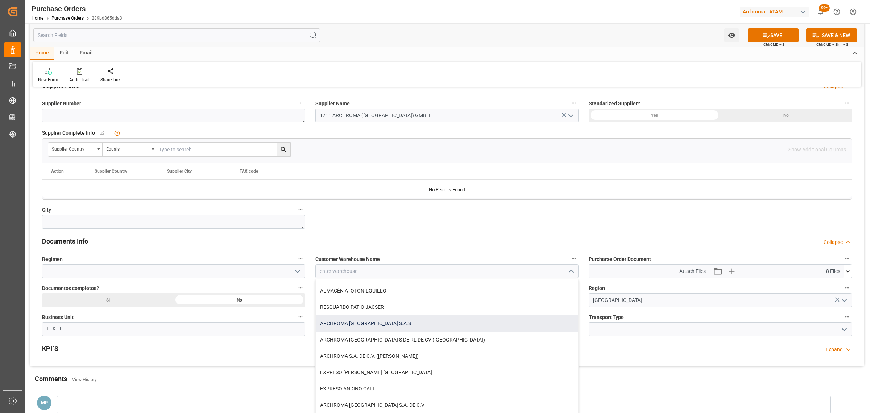
click at [401, 323] on div "ARCHROMA [GEOGRAPHIC_DATA] S.A.S" at bounding box center [447, 323] width 263 height 16
type input "ARCHROMA [GEOGRAPHIC_DATA] S.A.S"
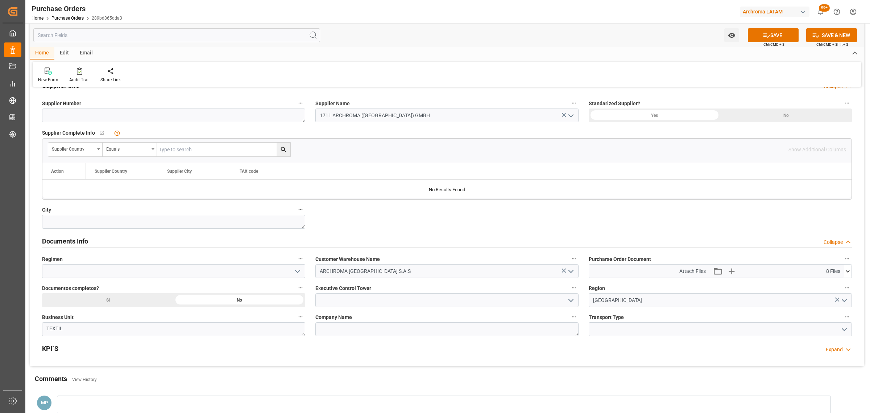
click at [292, 273] on button "open menu" at bounding box center [297, 270] width 11 height 11
click at [124, 300] on div "Definitivo" at bounding box center [173, 303] width 263 height 16
type input "Definitivo"
click at [134, 299] on div "Si" at bounding box center [108, 300] width 132 height 14
click at [571, 300] on icon "open menu" at bounding box center [571, 300] width 9 height 9
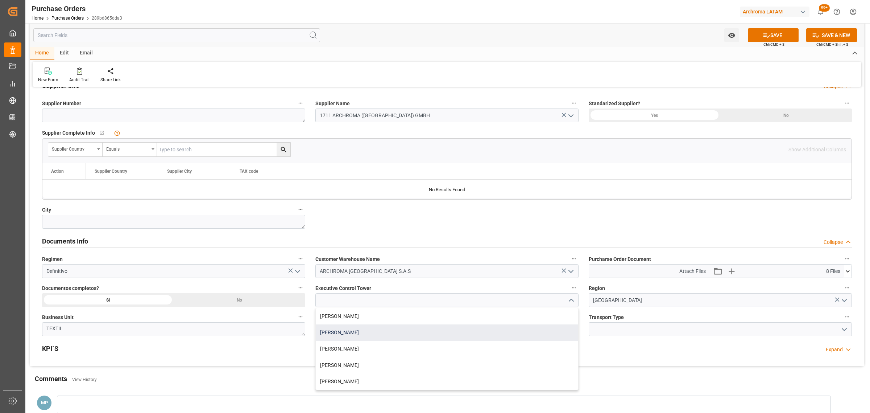
click at [397, 336] on div "[PERSON_NAME]" at bounding box center [447, 332] width 263 height 16
type input "[PERSON_NAME]"
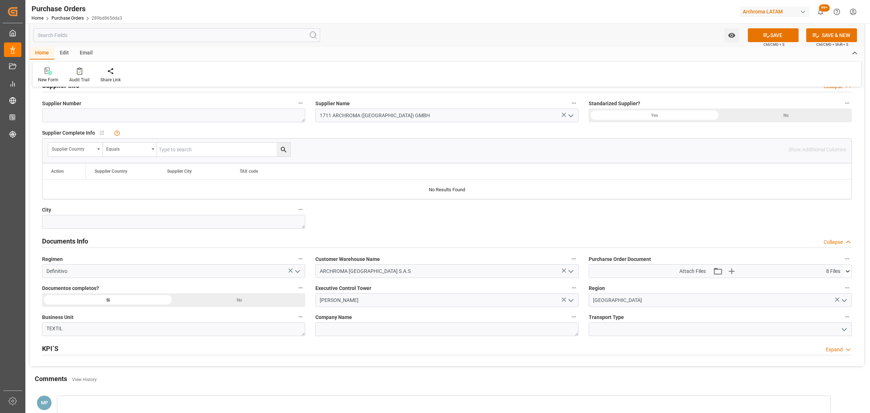
click at [840, 331] on icon "open menu" at bounding box center [844, 329] width 9 height 9
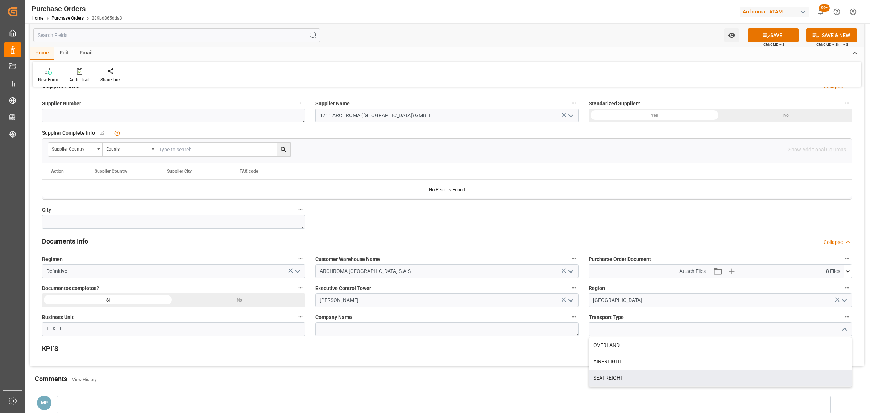
drag, startPoint x: 641, startPoint y: 374, endPoint x: 644, endPoint y: 365, distance: 9.8
click at [641, 375] on div "SEAFREIGHT" at bounding box center [720, 377] width 263 height 16
type input "SEAFREIGHT"
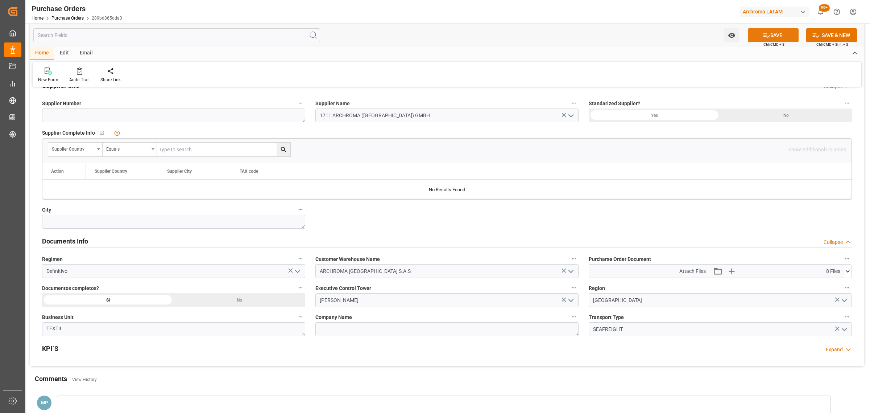
click at [782, 39] on button "SAVE" at bounding box center [773, 35] width 51 height 14
click at [729, 35] on icon "open menu" at bounding box center [731, 35] width 7 height 5
click at [710, 46] on div "Start Watching" at bounding box center [696, 51] width 87 height 17
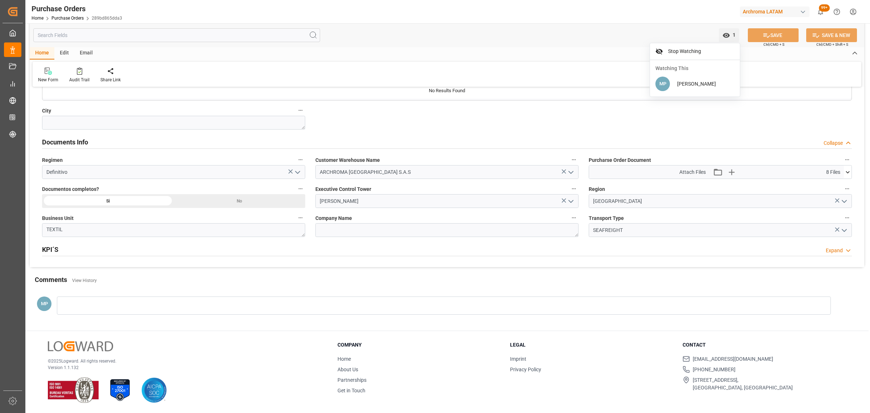
scroll to position [463, 0]
click at [148, 301] on div at bounding box center [444, 305] width 774 height 18
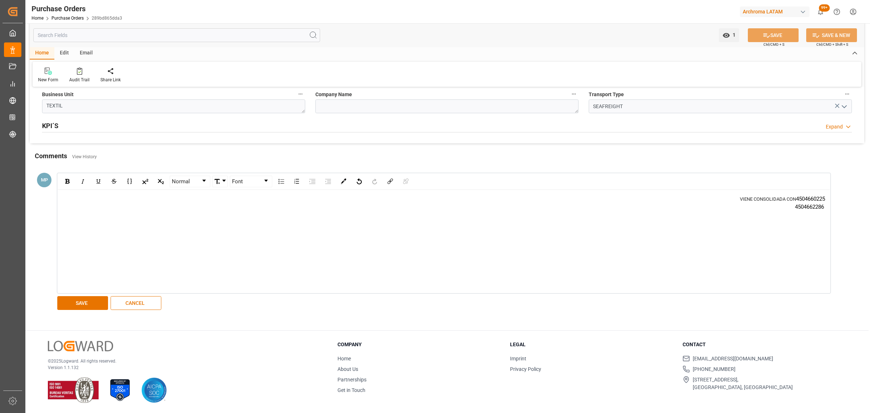
click at [236, 209] on div "4504662286" at bounding box center [444, 207] width 762 height 8
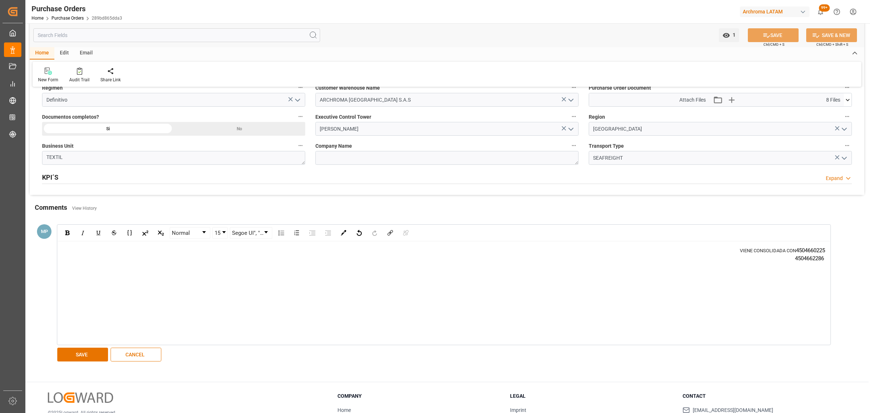
scroll to position [450, 0]
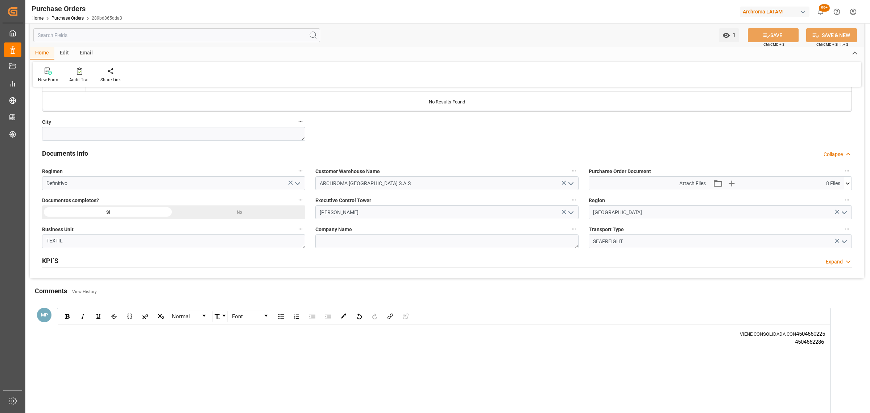
click at [740, 336] on span "VIENE CONSOLIDADA CON" at bounding box center [768, 333] width 56 height 5
drag, startPoint x: 824, startPoint y: 342, endPoint x: 793, endPoint y: 345, distance: 31.0
click at [795, 345] on div "4504662286" at bounding box center [810, 342] width 30 height 8
click at [797, 335] on span "4504660225" at bounding box center [810, 333] width 29 height 7
click at [825, 334] on div "VIENE CONSOLIDADA CON 4504660225" at bounding box center [444, 376] width 773 height 103
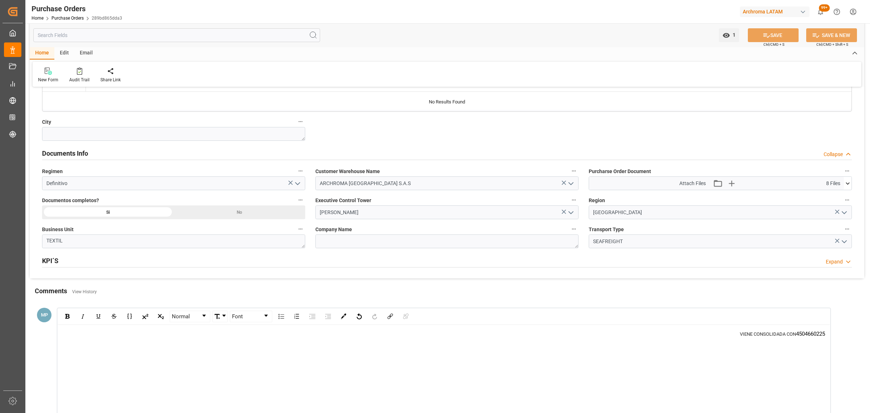
click at [827, 334] on div "VIENE CONSOLIDADA CON 4504660225" at bounding box center [444, 376] width 773 height 103
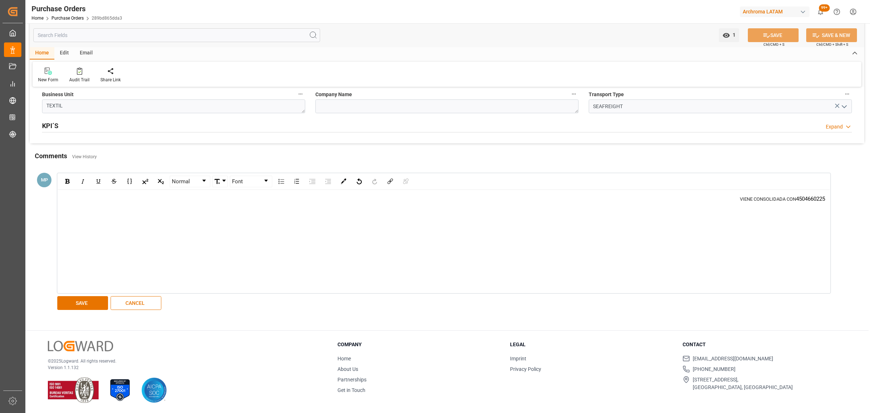
scroll to position [586, 0]
drag, startPoint x: 826, startPoint y: 200, endPoint x: 793, endPoint y: 199, distance: 32.3
click at [793, 199] on div "VIENE CONSOLIDADA CON 4504660225" at bounding box center [444, 241] width 773 height 103
click at [793, 199] on span "VIENE CONSOLIDADA CON" at bounding box center [768, 198] width 56 height 5
drag, startPoint x: 793, startPoint y: 199, endPoint x: 837, endPoint y: 198, distance: 43.5
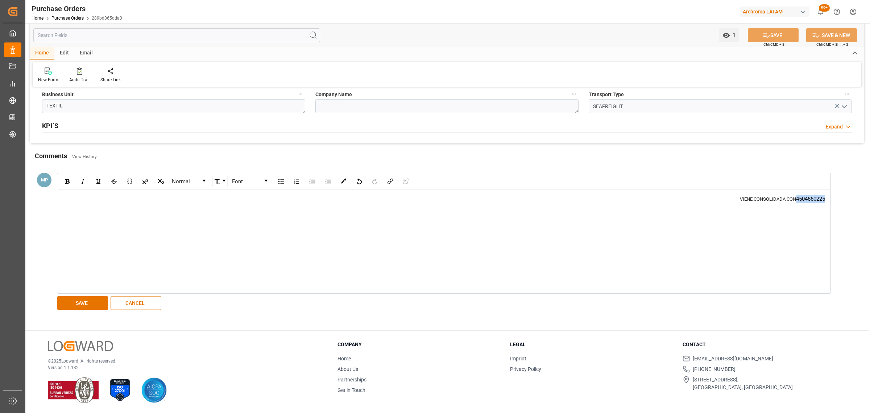
click at [837, 198] on div "MP Normal Font VIENE CONSOLIDADA CON 4504660225 SAVE CANCEL" at bounding box center [443, 241] width 822 height 143
click at [769, 199] on span "VIENE CONSOLIDADA CON" at bounding box center [797, 197] width 56 height 5
click at [220, 207] on div "VIENE CONSOLIDADA CON" at bounding box center [444, 205] width 762 height 7
click at [168, 206] on div "VIENE CONSOLIDADA CON 4504662286" at bounding box center [444, 206] width 762 height 8
drag, startPoint x: 186, startPoint y: 208, endPoint x: 144, endPoint y: 207, distance: 41.3
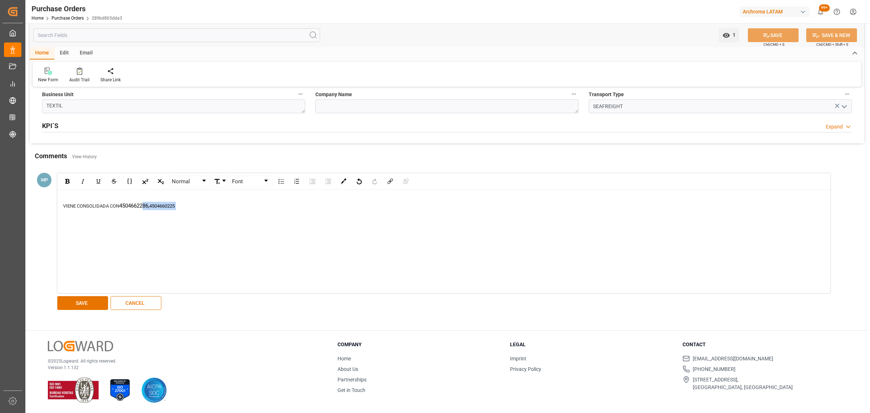
click at [144, 207] on div "VIENE CONSOLIDADA CON 4504662286, 4504660225" at bounding box center [444, 206] width 762 height 8
drag, startPoint x: 62, startPoint y: 307, endPoint x: 64, endPoint y: 304, distance: 3.7
click at [63, 307] on button "SAVE" at bounding box center [82, 303] width 51 height 14
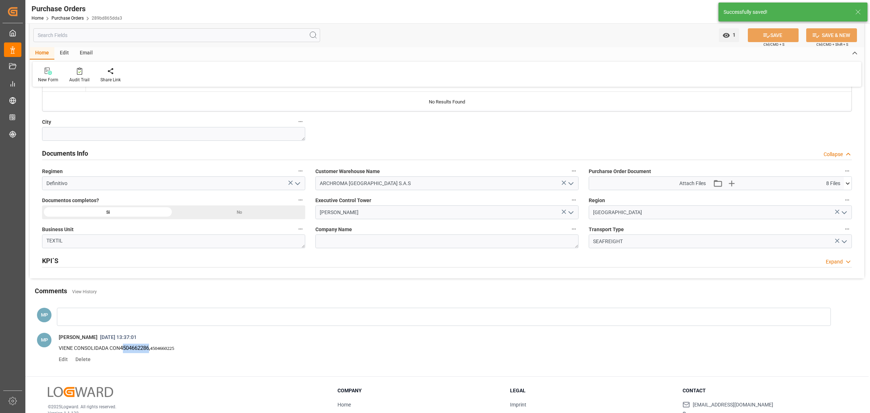
drag, startPoint x: 151, startPoint y: 349, endPoint x: 123, endPoint y: 349, distance: 28.3
click at [123, 349] on span "4504662286," at bounding box center [135, 347] width 30 height 7
drag, startPoint x: 123, startPoint y: 349, endPoint x: 151, endPoint y: 350, distance: 28.7
click at [150, 350] on span "4504662286," at bounding box center [135, 347] width 30 height 7
copy span "4504662286"
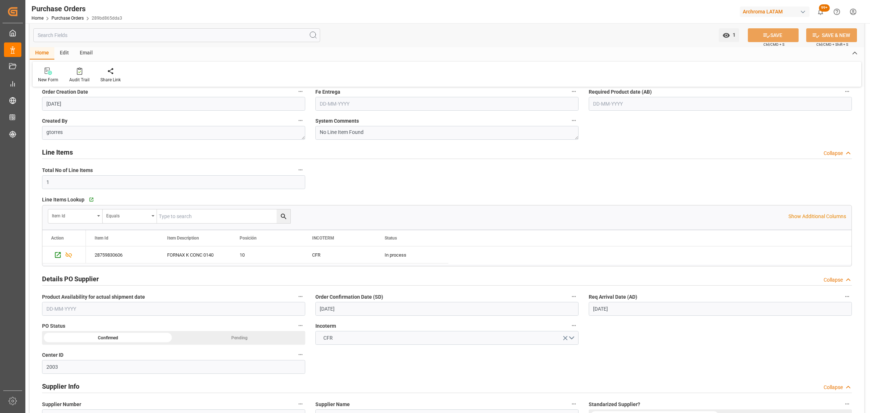
scroll to position [0, 0]
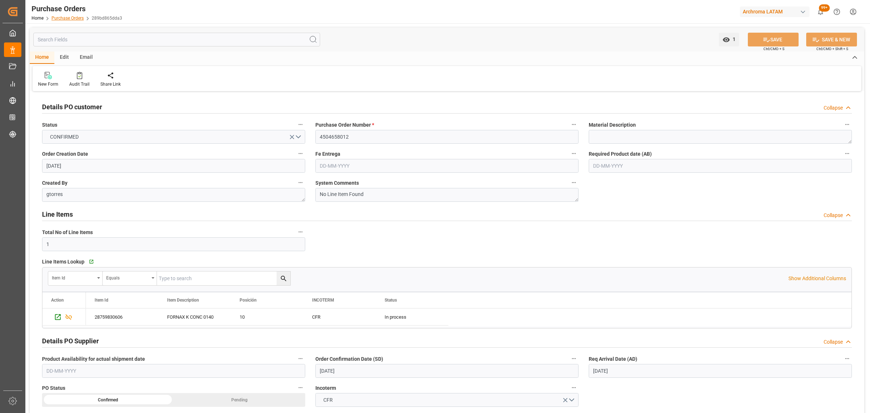
click at [71, 17] on link "Purchase Orders" at bounding box center [67, 18] width 32 height 5
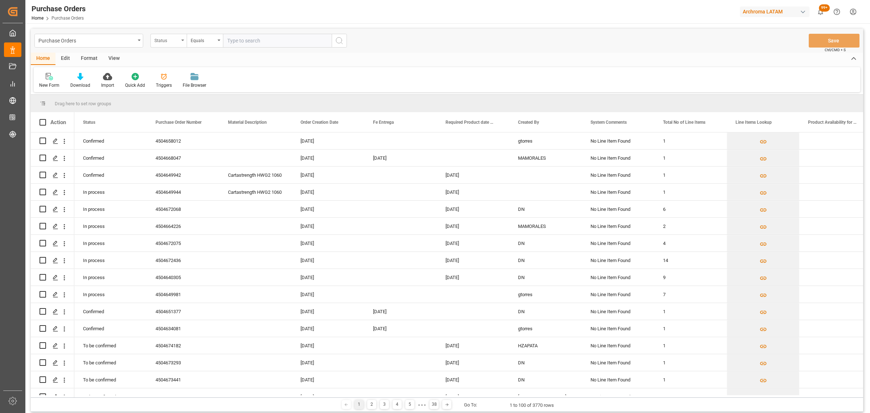
click at [164, 44] on div "Status" at bounding box center [166, 40] width 25 height 8
click at [199, 91] on div "Purchase Order Number" at bounding box center [205, 89] width 108 height 15
click at [218, 44] on div "Equals" at bounding box center [205, 41] width 36 height 14
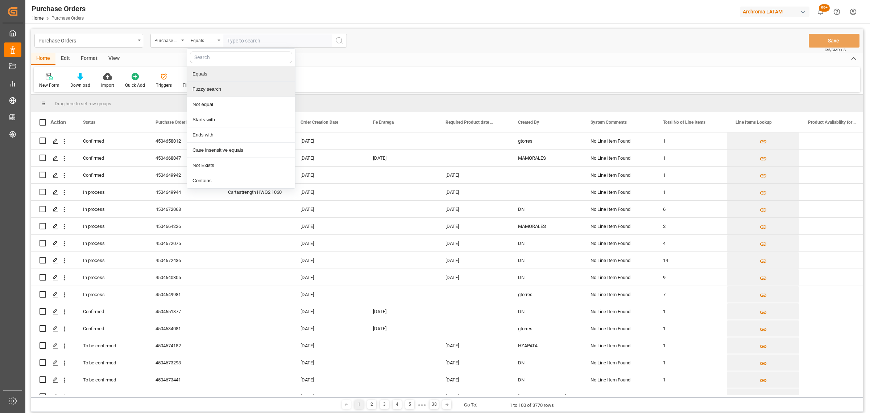
click at [218, 85] on div "Fuzzy search" at bounding box center [241, 89] width 108 height 15
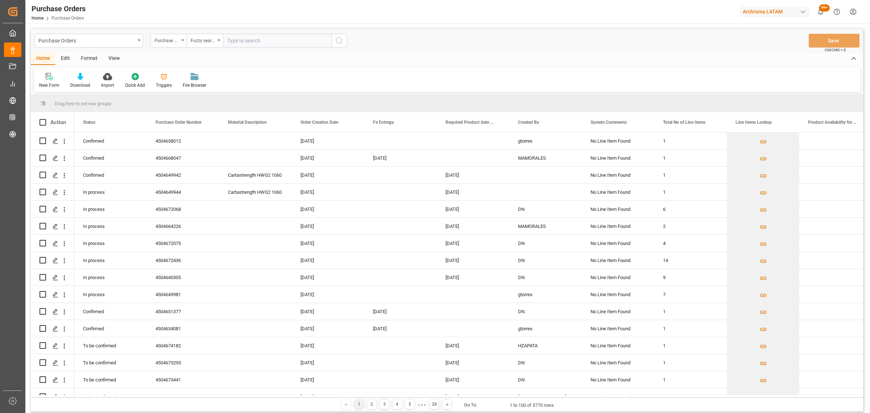
click at [269, 37] on input "text" at bounding box center [277, 41] width 109 height 14
paste input "4504662286"
type input "4504662286"
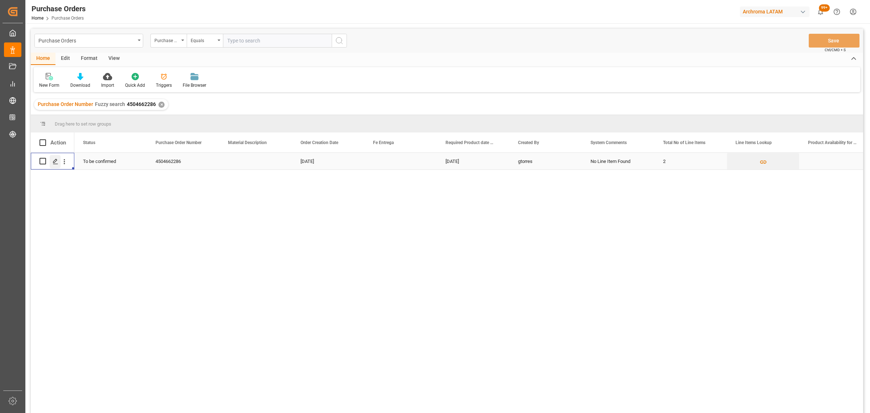
click at [52, 161] on div "Press SPACE to select this row." at bounding box center [55, 161] width 11 height 13
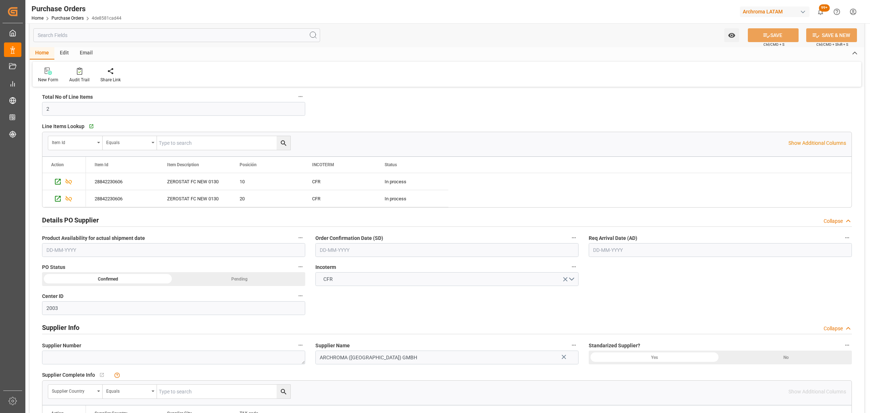
scroll to position [136, 0]
click at [405, 248] on input "text" at bounding box center [446, 249] width 263 height 14
click at [344, 290] on div "29 30 1 2 3 4 5" at bounding box center [367, 294] width 99 height 14
click at [414, 310] on div "6 7 8 9 10 11 12" at bounding box center [367, 308] width 99 height 14
click at [414, 309] on div "12" at bounding box center [409, 308] width 9 height 9
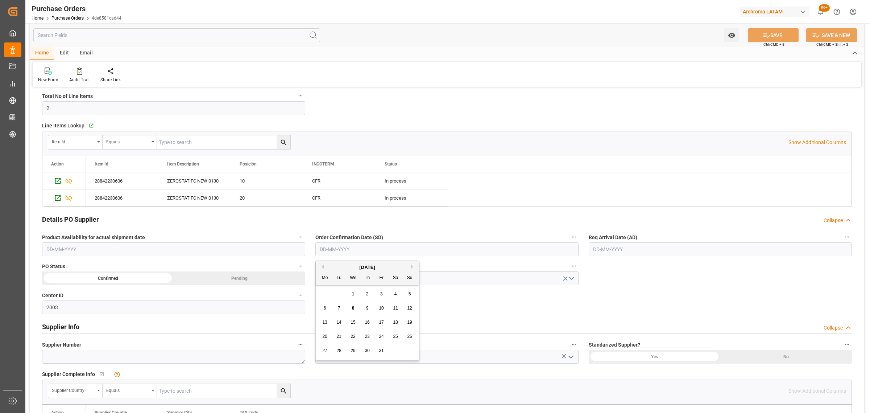
type input "[DATE]"
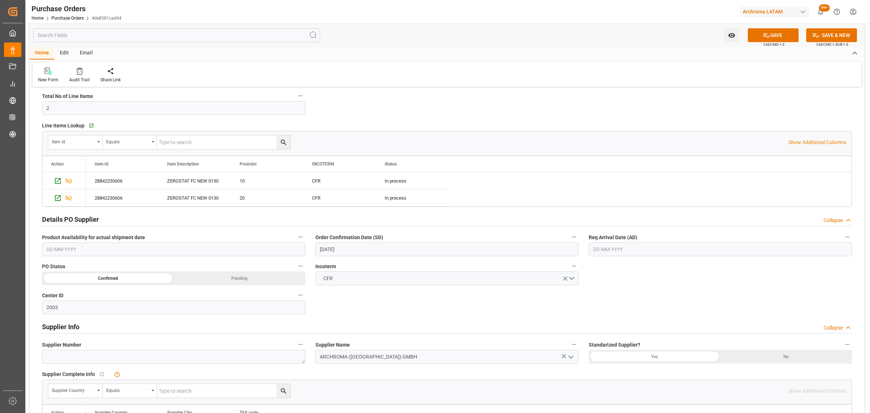
drag, startPoint x: 664, startPoint y: 249, endPoint x: 660, endPoint y: 245, distance: 5.4
click at [664, 249] on input "text" at bounding box center [720, 249] width 263 height 14
click at [607, 289] on div "29 30 1 2 3 4 5" at bounding box center [640, 294] width 99 height 14
click at [686, 266] on button "Next Month" at bounding box center [687, 266] width 4 height 4
click at [644, 307] on div "6" at bounding box center [640, 308] width 9 height 9
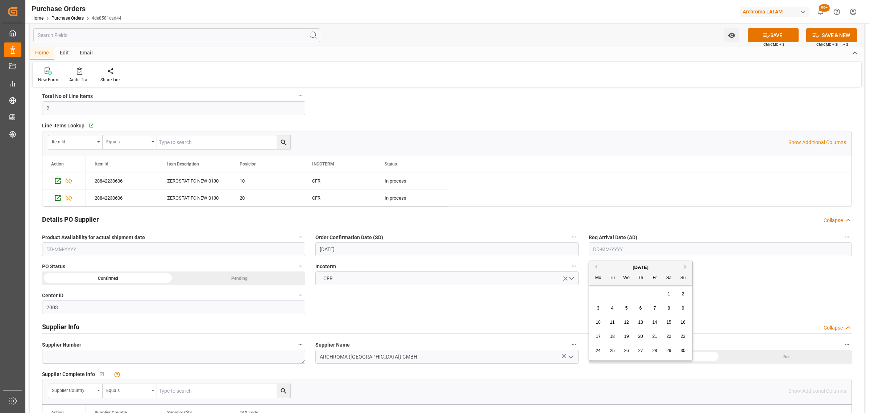
type input "[DATE]"
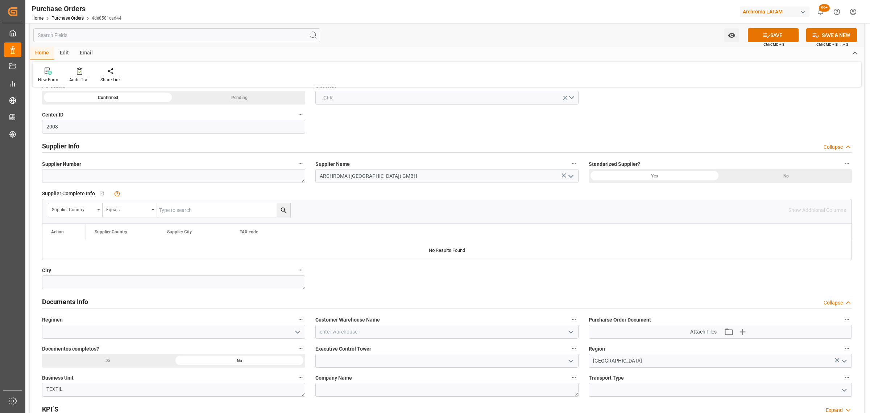
scroll to position [317, 0]
click at [574, 335] on icon "open menu" at bounding box center [571, 331] width 9 height 9
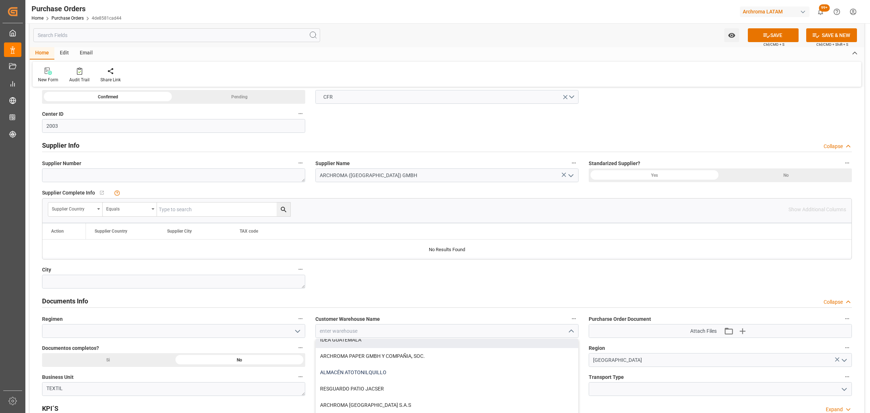
scroll to position [45, 0]
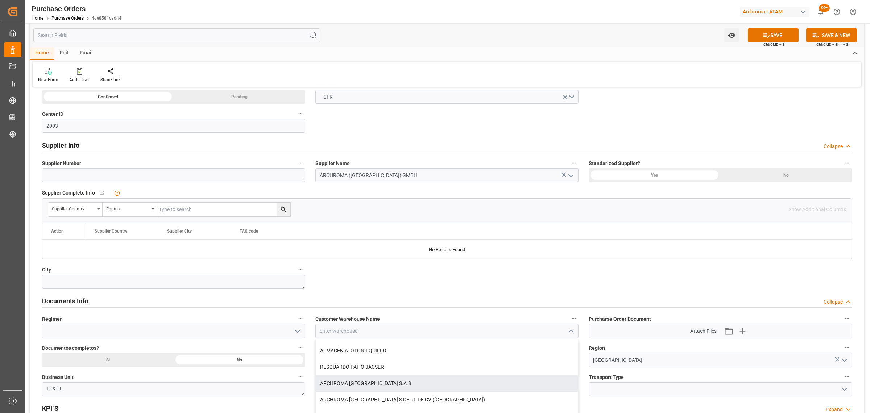
click at [405, 382] on div "ARCHROMA [GEOGRAPHIC_DATA] S.A.S" at bounding box center [447, 383] width 263 height 16
type input "ARCHROMA [GEOGRAPHIC_DATA] S.A.S"
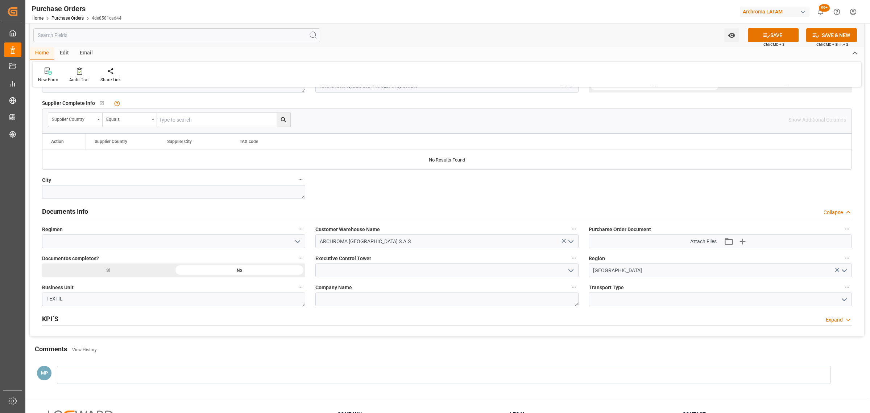
scroll to position [408, 0]
click at [848, 303] on icon "open menu" at bounding box center [844, 298] width 9 height 9
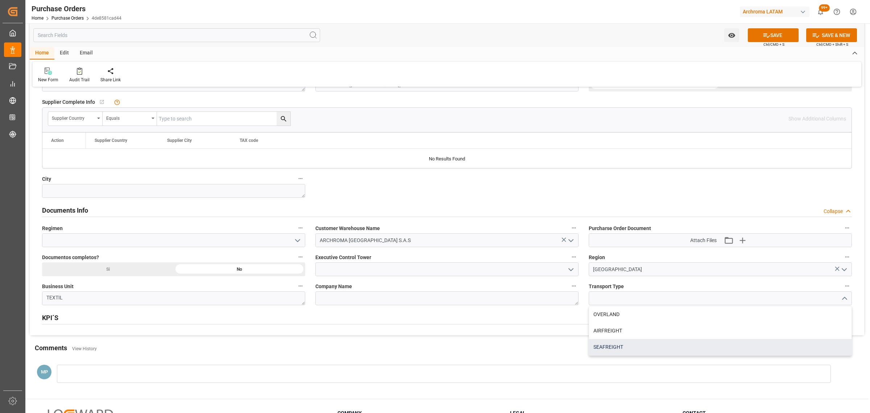
click at [670, 348] on div "SEAFREIGHT" at bounding box center [720, 347] width 263 height 16
type input "SEAFREIGHT"
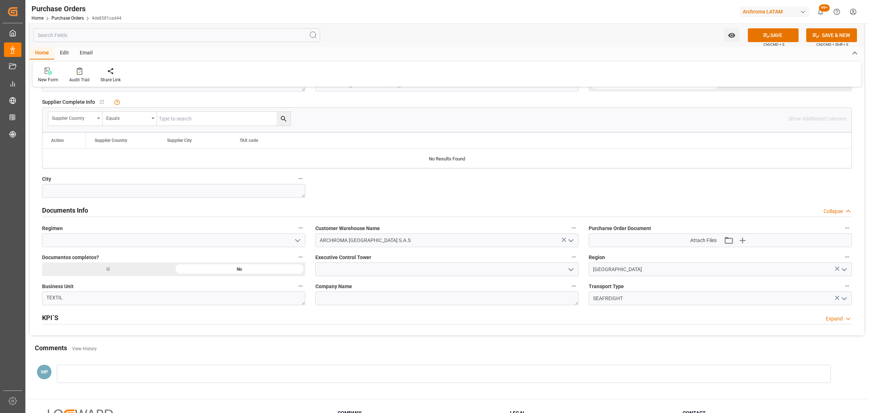
click at [570, 270] on polyline "open menu" at bounding box center [571, 269] width 4 height 2
drag, startPoint x: 344, startPoint y: 306, endPoint x: 297, endPoint y: 289, distance: 49.6
click at [344, 306] on div "[PERSON_NAME]" at bounding box center [447, 301] width 263 height 16
type input "[PERSON_NAME]"
click at [153, 265] on div "Si" at bounding box center [108, 269] width 132 height 14
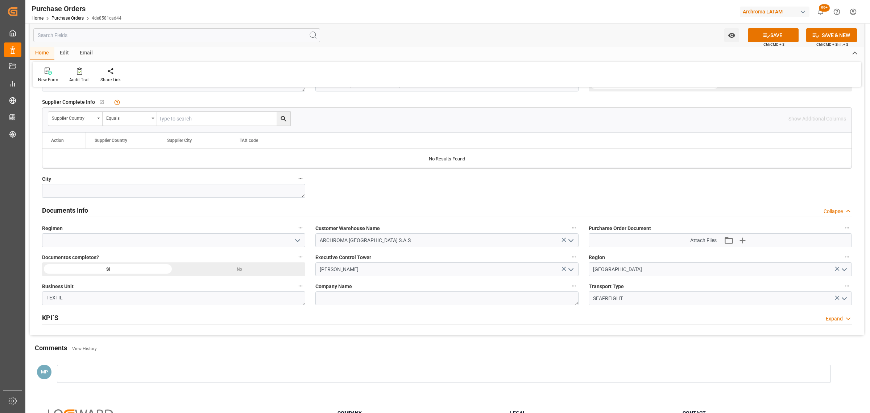
click at [297, 240] on icon "open menu" at bounding box center [297, 240] width 9 height 9
click at [170, 274] on div "Definitivo" at bounding box center [173, 272] width 263 height 16
type input "Definitivo"
click at [770, 32] on button "SAVE" at bounding box center [773, 35] width 51 height 14
click at [725, 35] on button "Watch Option" at bounding box center [731, 35] width 15 height 14
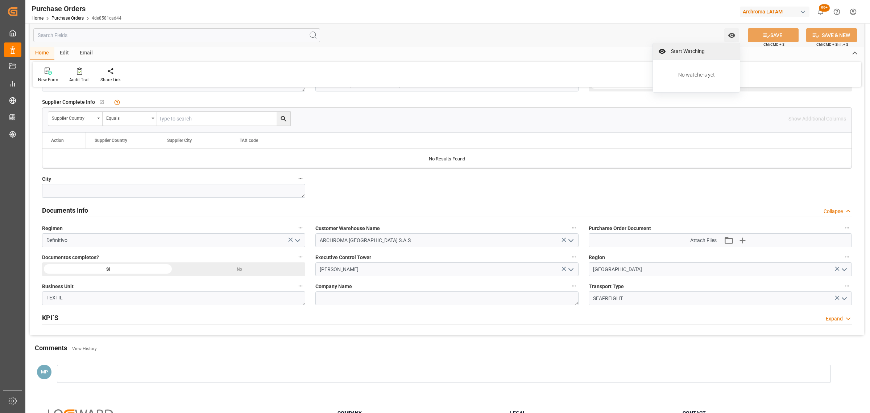
click at [720, 44] on div "Start Watching" at bounding box center [696, 51] width 87 height 17
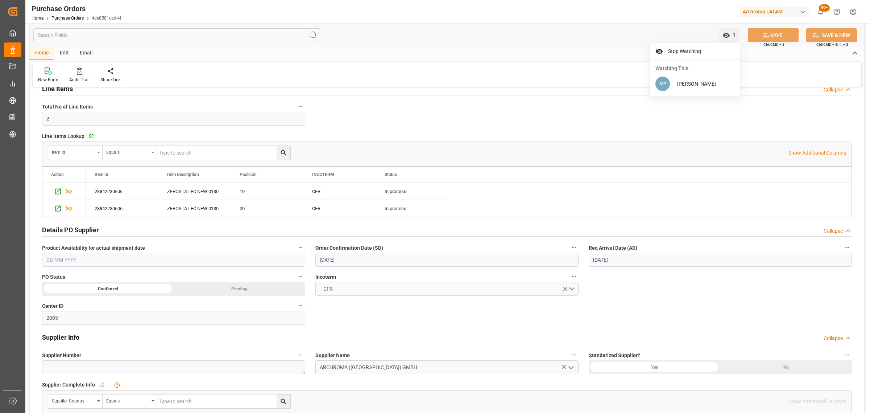
scroll to position [45, 0]
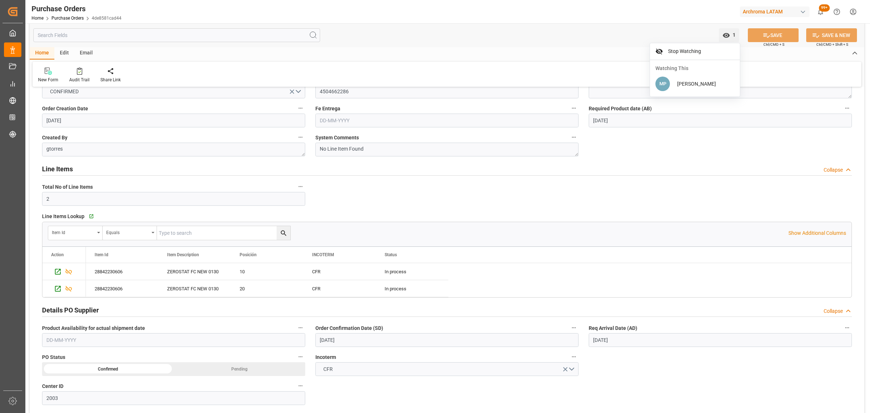
click at [75, 22] on div "Purchase Orders Home Purchase Orders 4de8581cad44" at bounding box center [76, 11] width 95 height 23
click at [75, 17] on link "Purchase Orders" at bounding box center [67, 18] width 32 height 5
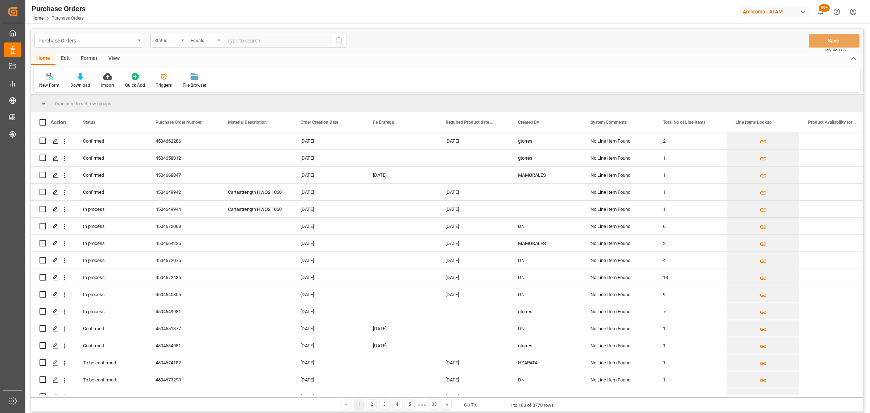
click at [171, 44] on div "Status" at bounding box center [168, 41] width 36 height 14
click at [202, 92] on div "Purchase Order Number" at bounding box center [205, 89] width 108 height 15
click at [202, 39] on div "Equals" at bounding box center [203, 40] width 25 height 8
click at [233, 87] on div "Fuzzy search" at bounding box center [241, 89] width 108 height 15
click at [258, 30] on div "Purchase Orders Purchase Order Number Fuzzy search Save Ctrl/CMD + S" at bounding box center [447, 41] width 832 height 24
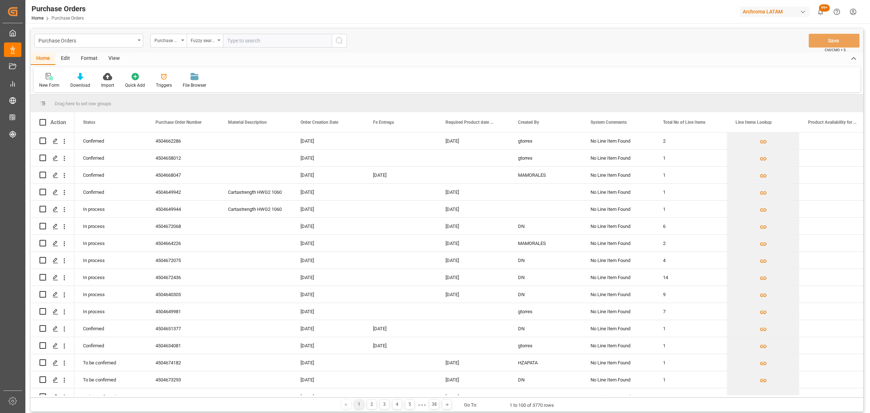
click at [258, 40] on input "text" at bounding box center [277, 41] width 109 height 14
paste input "4504662286"
type input "4504662286"
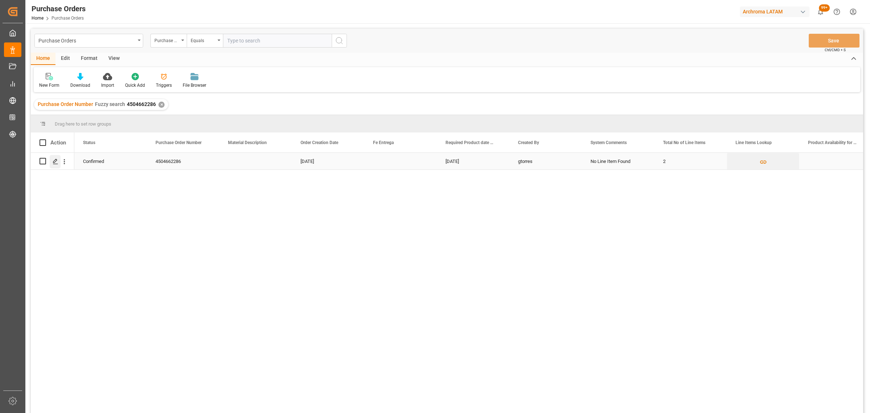
click at [53, 162] on icon "Press SPACE to select this row." at bounding box center [56, 161] width 6 height 6
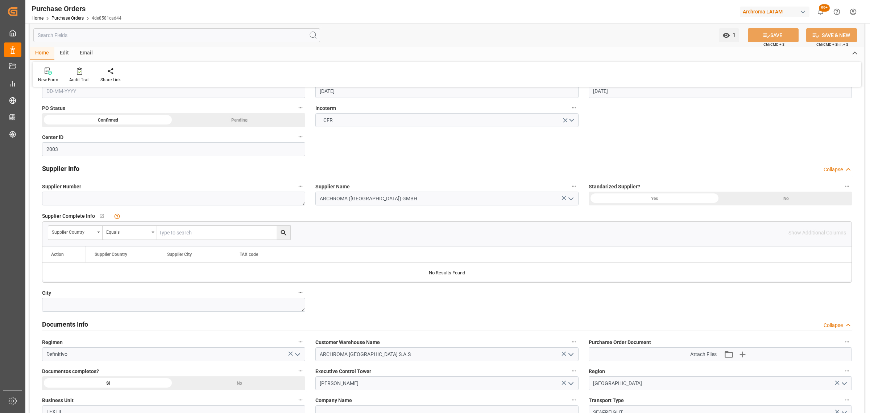
scroll to position [227, 0]
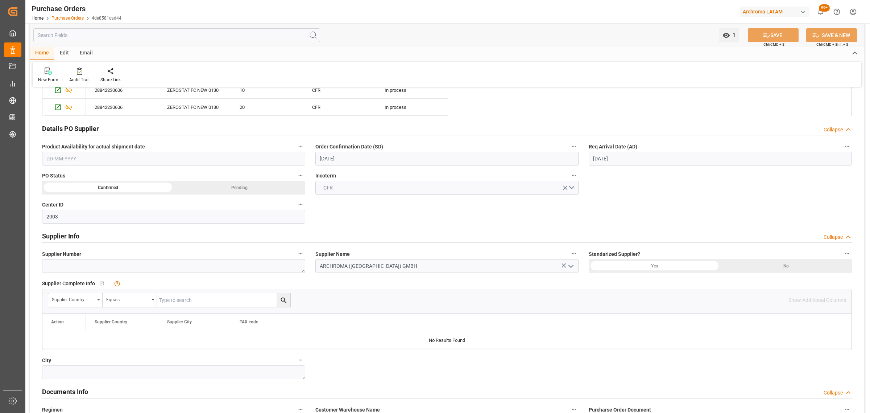
click at [70, 19] on link "Purchase Orders" at bounding box center [67, 18] width 32 height 5
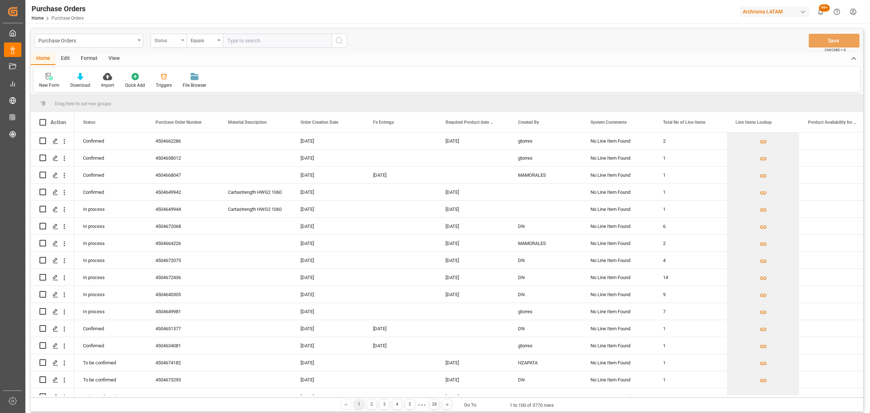
click at [175, 39] on div "Status" at bounding box center [166, 40] width 25 height 8
click at [188, 84] on div "Purchase Order Number" at bounding box center [205, 89] width 108 height 15
click at [195, 40] on div "Equals" at bounding box center [203, 40] width 25 height 8
click at [213, 90] on div "Fuzzy search" at bounding box center [241, 89] width 108 height 15
click at [246, 42] on input "text" at bounding box center [277, 41] width 109 height 14
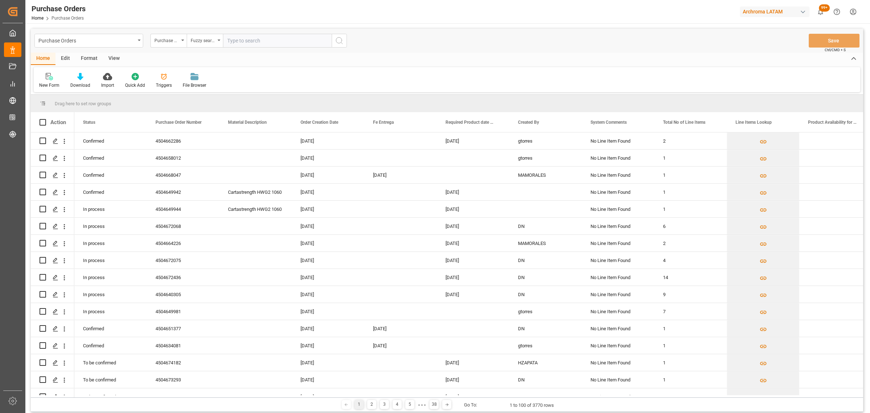
paste input "4504660225"
type input "4504660225"
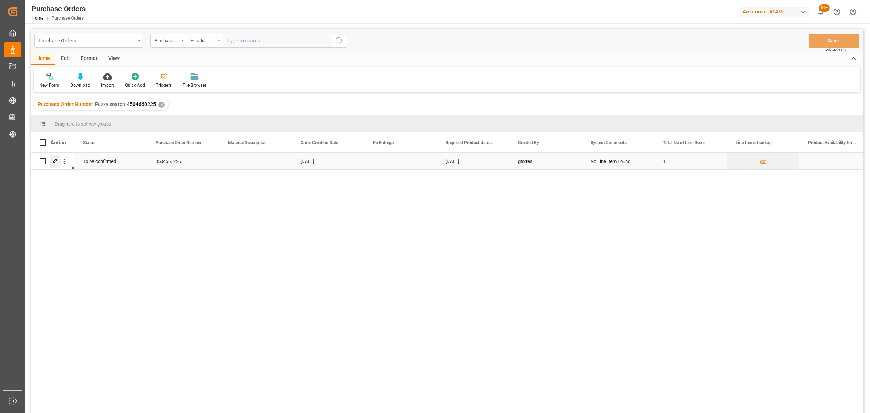
click at [55, 161] on icon "Press SPACE to select this row." at bounding box center [56, 161] width 6 height 6
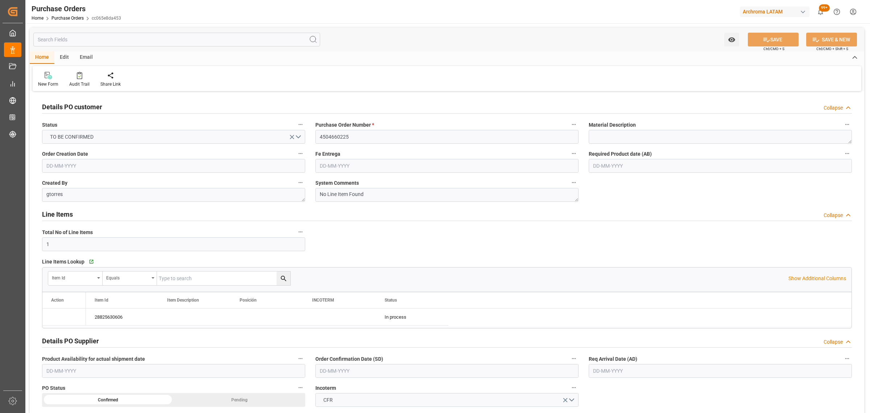
type input "[DATE]"
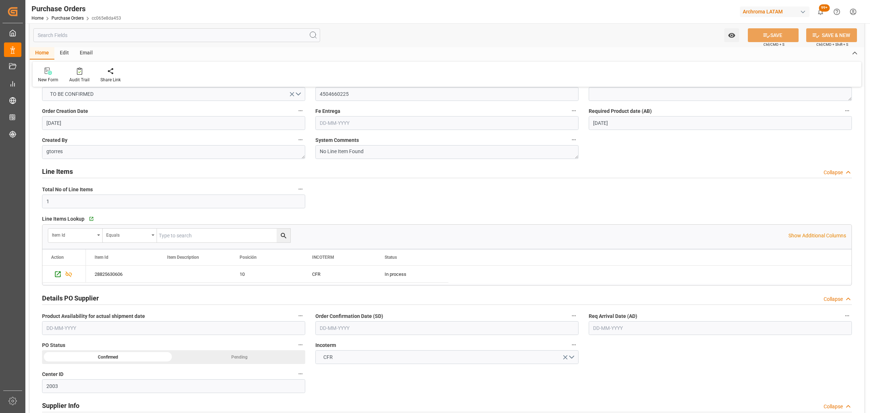
scroll to position [91, 0]
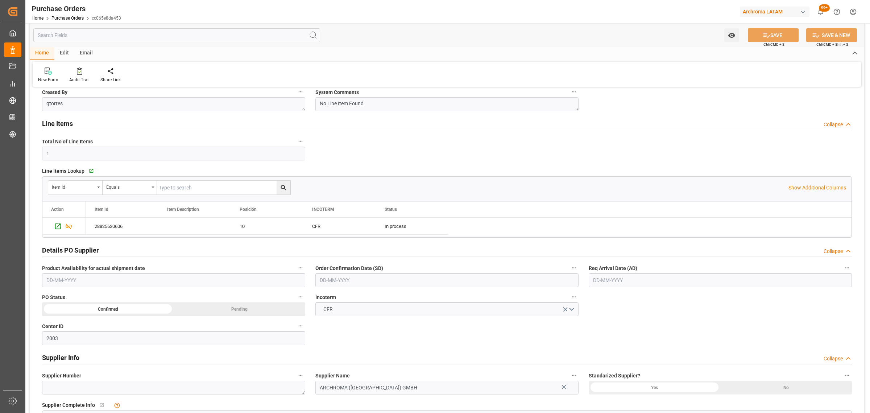
click at [375, 286] on input "text" at bounding box center [446, 280] width 263 height 14
click at [338, 319] on div "29 30 1 2 3 4 5" at bounding box center [367, 325] width 99 height 14
click at [411, 341] on span "12" at bounding box center [409, 338] width 5 height 5
type input "[DATE]"
click at [666, 270] on label "Req Arrival Date (AD)" at bounding box center [720, 268] width 263 height 10
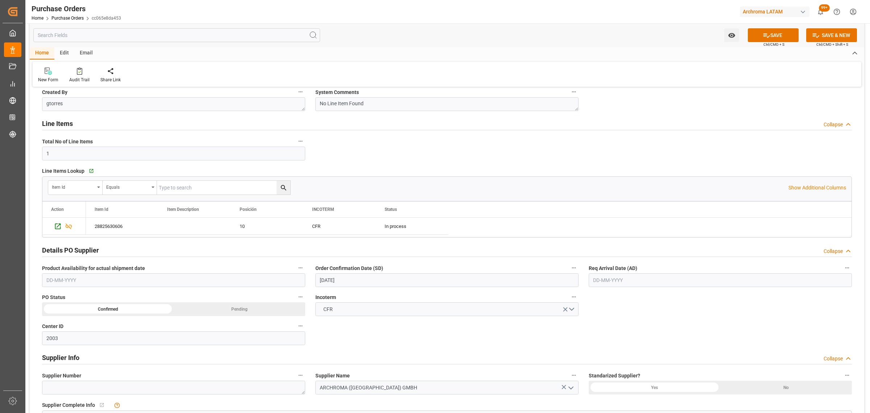
click at [843, 270] on button "Req Arrival Date (AD)" at bounding box center [847, 267] width 9 height 9
click at [657, 284] on div at bounding box center [435, 206] width 870 height 413
click at [657, 283] on input "text" at bounding box center [720, 280] width 263 height 14
click at [603, 322] on div "29 30 1 2 3 4 5" at bounding box center [640, 325] width 99 height 14
click at [684, 298] on div "[DATE]" at bounding box center [640, 297] width 103 height 7
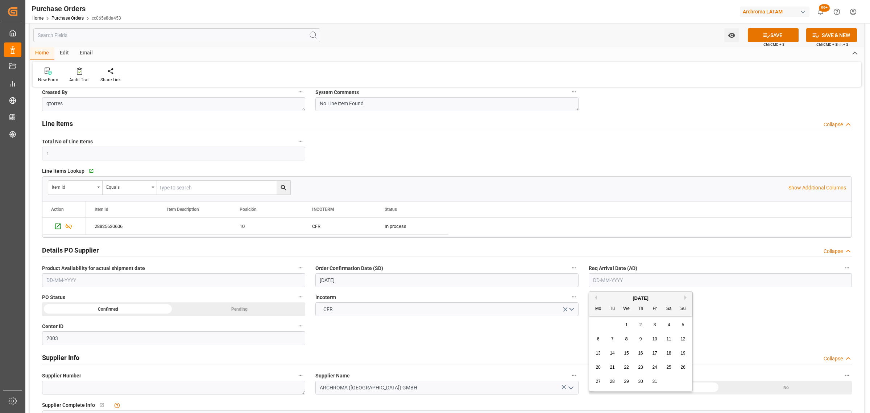
click at [685, 298] on button "Next Month" at bounding box center [687, 297] width 4 height 4
click at [643, 339] on div "6" at bounding box center [640, 339] width 9 height 9
type input "[DATE]"
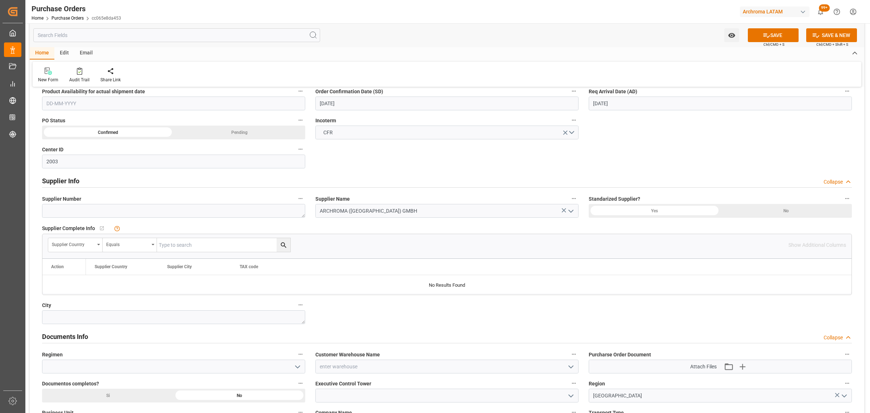
scroll to position [317, 0]
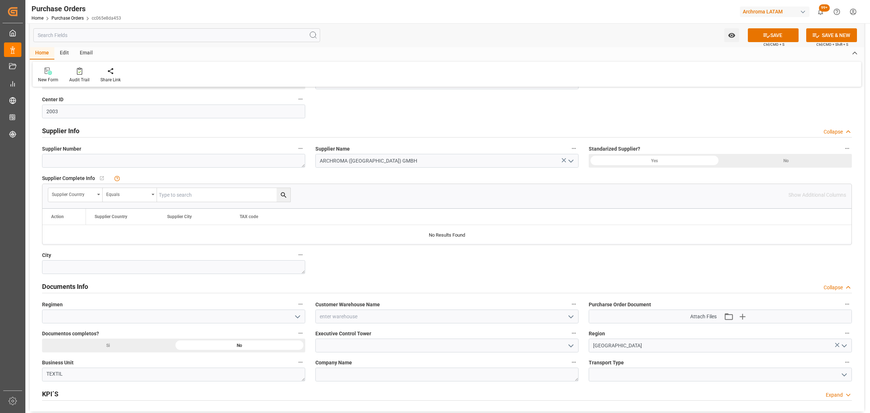
click at [572, 318] on icon "open menu" at bounding box center [571, 316] width 9 height 9
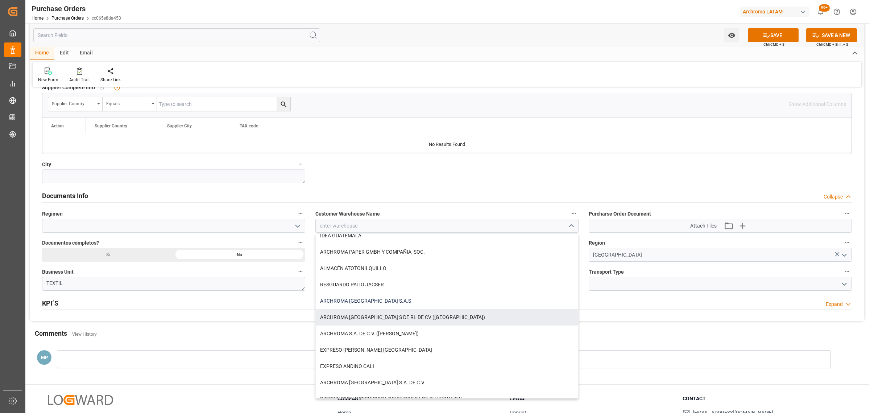
scroll to position [6, 0]
click at [383, 318] on div "ARCHROMA [GEOGRAPHIC_DATA] S.A.S" at bounding box center [447, 317] width 263 height 16
type input "ARCHROMA [GEOGRAPHIC_DATA] S.A.S"
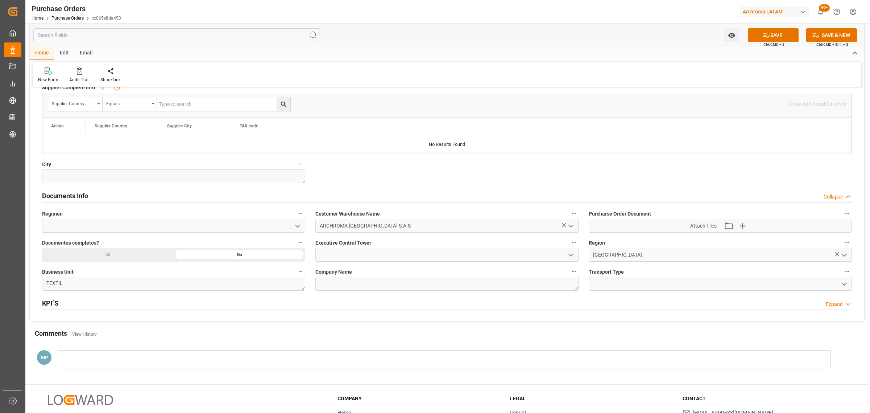
click at [115, 256] on div "Si" at bounding box center [108, 255] width 132 height 14
click at [300, 227] on icon "open menu" at bounding box center [297, 226] width 9 height 9
click at [160, 263] on div "Definitivo" at bounding box center [173, 258] width 263 height 16
type input "Definitivo"
click at [845, 285] on polyline "open menu" at bounding box center [844, 284] width 4 height 2
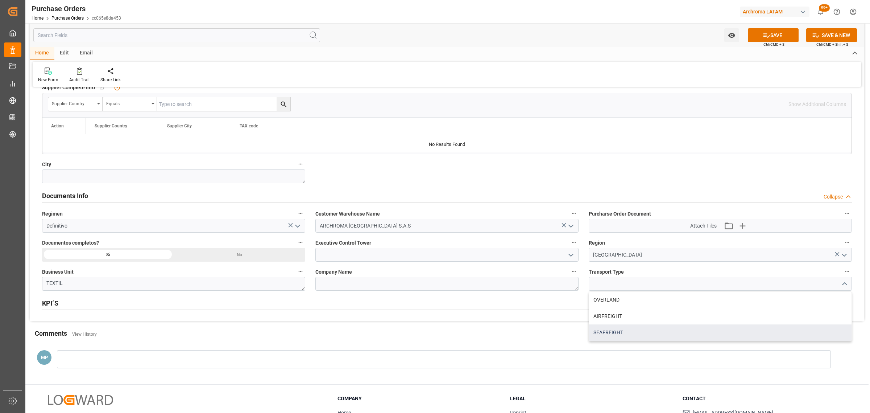
click at [642, 338] on div "SEAFREIGHT" at bounding box center [720, 332] width 263 height 16
type input "SEAFREIGHT"
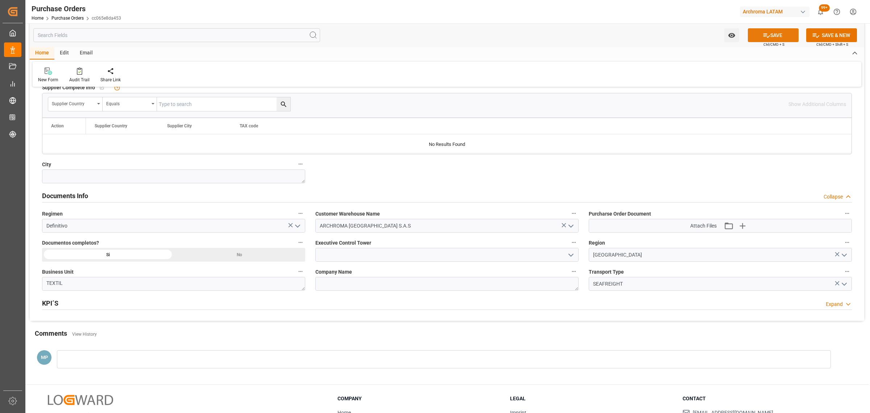
drag, startPoint x: 776, startPoint y: 25, endPoint x: 776, endPoint y: 29, distance: 4.0
click at [776, 27] on div "Watch Option SAVE Ctrl/CMD + S SAVE & NEW Ctrl/CMD + Shift + S" at bounding box center [447, 35] width 835 height 24
click at [776, 31] on button "SAVE" at bounding box center [773, 35] width 51 height 14
click at [724, 33] on button "Watch Option" at bounding box center [731, 35] width 15 height 14
click at [726, 47] on span "Start Watching" at bounding box center [702, 51] width 66 height 8
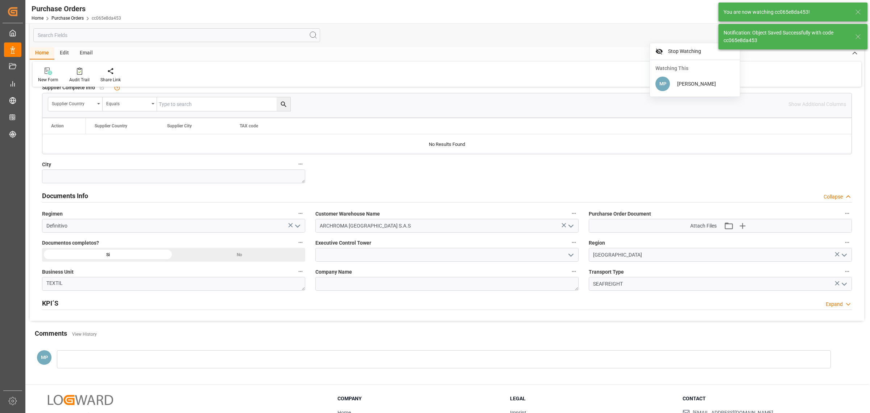
drag, startPoint x: 573, startPoint y: 255, endPoint x: 566, endPoint y: 253, distance: 7.2
click at [572, 255] on icon "open menu" at bounding box center [571, 255] width 9 height 9
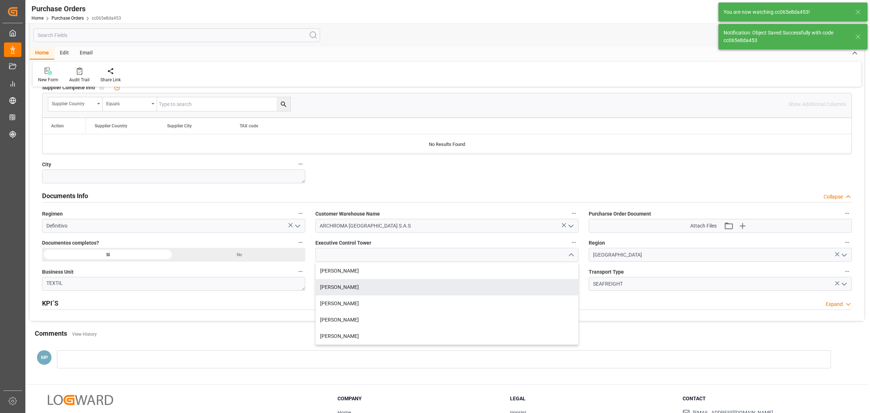
click at [370, 287] on div "[PERSON_NAME]" at bounding box center [447, 287] width 263 height 16
type input "[PERSON_NAME]"
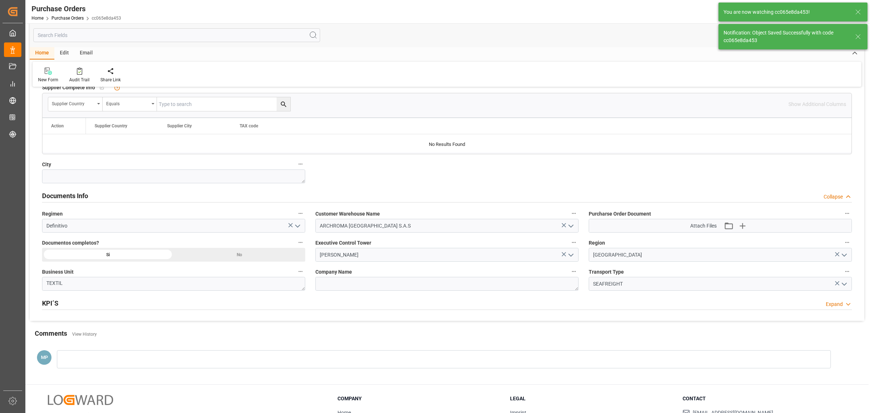
click at [859, 12] on icon at bounding box center [858, 12] width 9 height 9
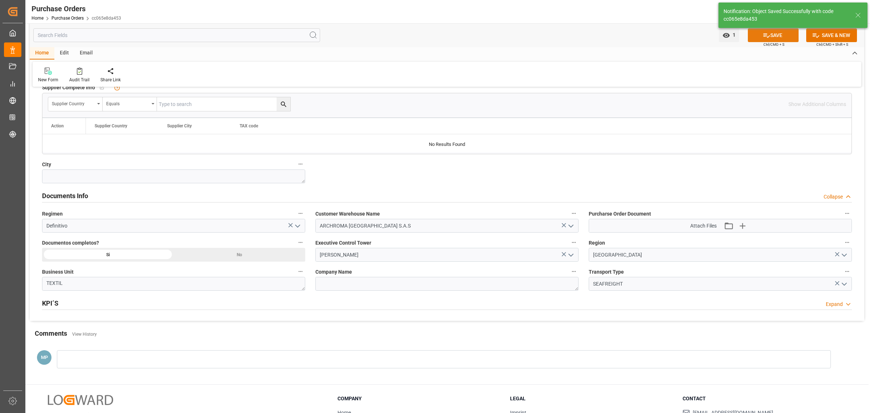
click at [768, 37] on icon at bounding box center [767, 36] width 8 height 8
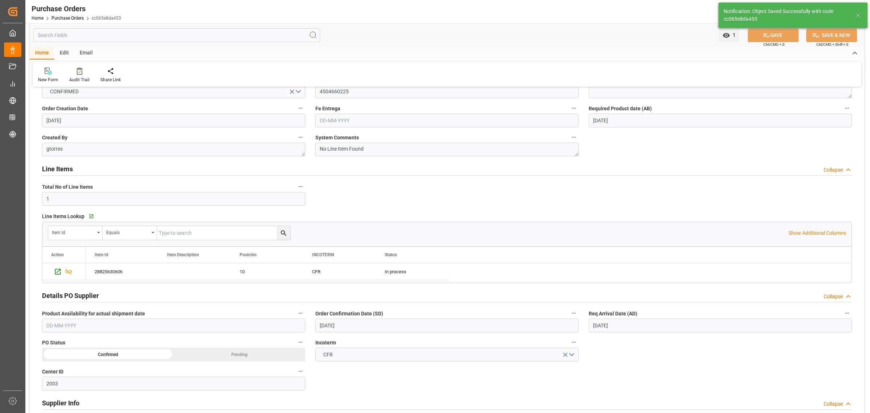
scroll to position [0, 0]
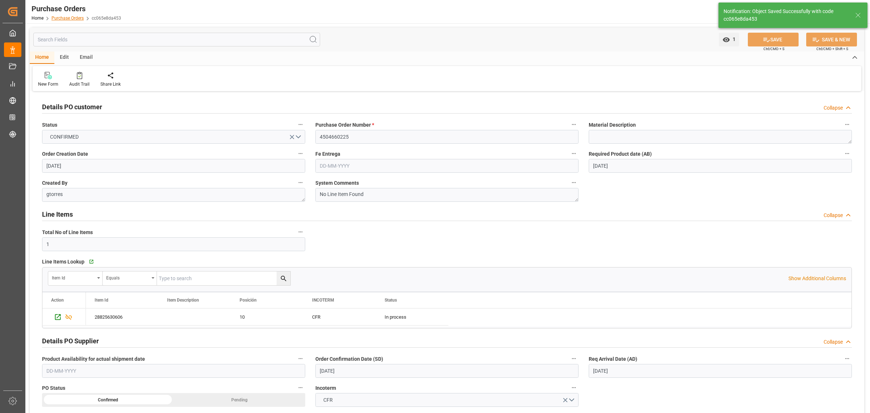
click at [64, 19] on link "Purchase Orders" at bounding box center [67, 18] width 32 height 5
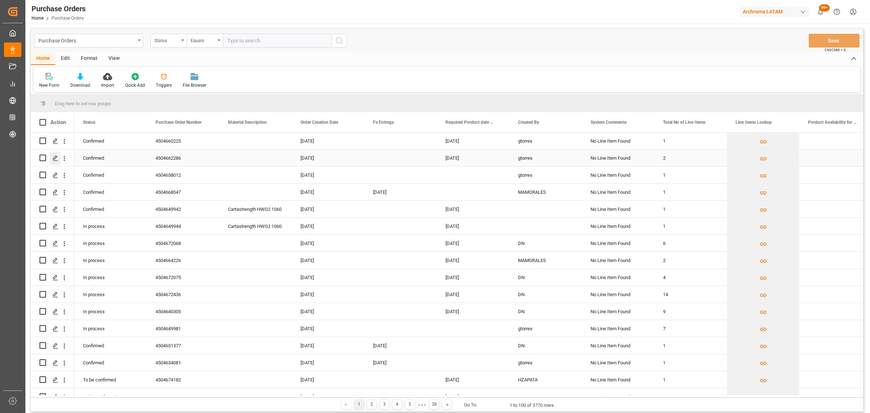
click at [54, 158] on icon "Press SPACE to select this row." at bounding box center [56, 158] width 6 height 6
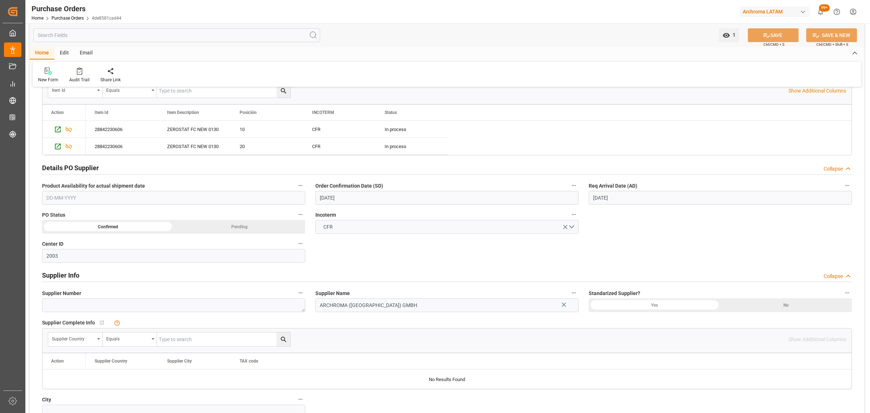
scroll to position [363, 0]
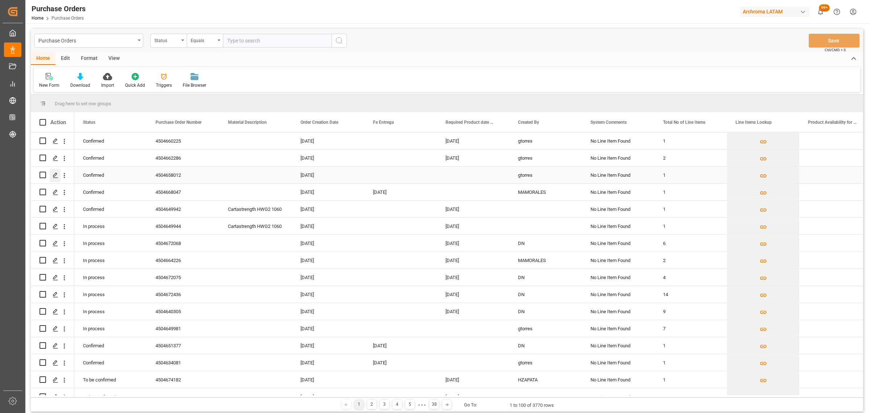
click at [55, 176] on icon "Press SPACE to select this row." at bounding box center [56, 175] width 6 height 6
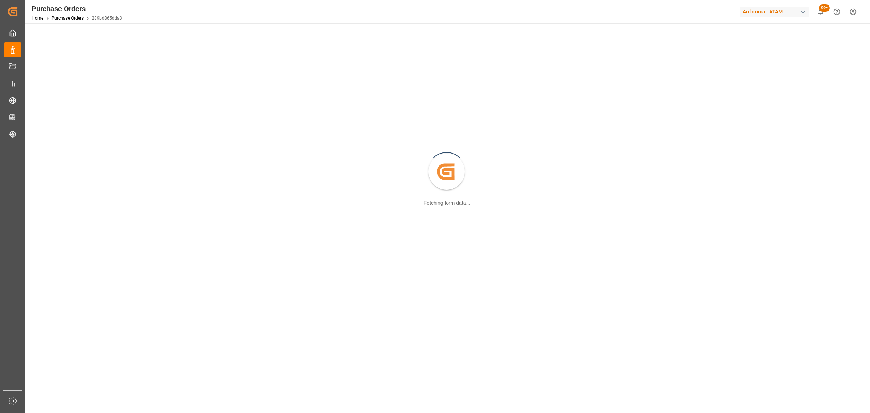
scroll to position [78, 0]
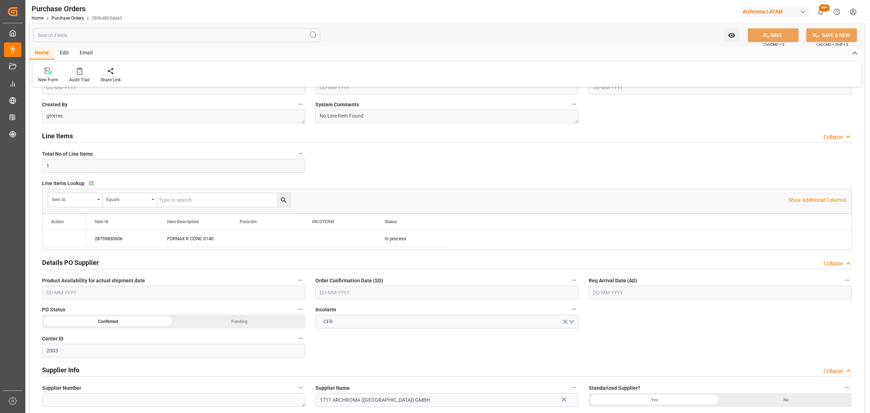
type input "[DATE]"
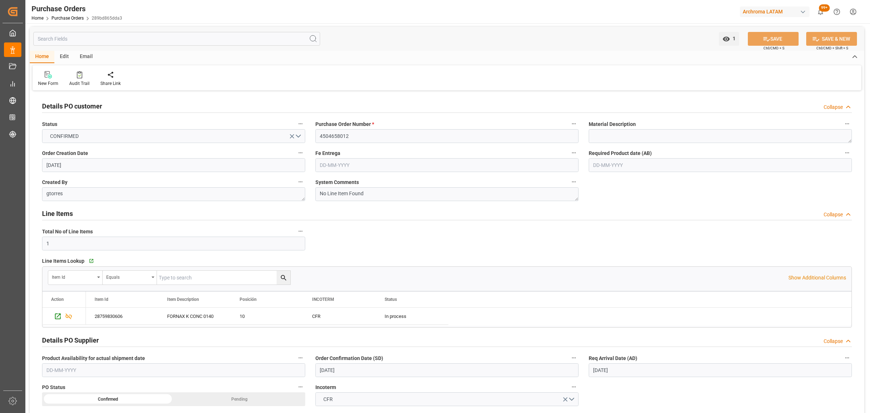
scroll to position [0, 0]
click at [82, 57] on div "Email" at bounding box center [86, 57] width 24 height 12
click at [46, 68] on div "Send Email" at bounding box center [447, 78] width 829 height 25
click at [48, 74] on icon at bounding box center [49, 74] width 10 height 4
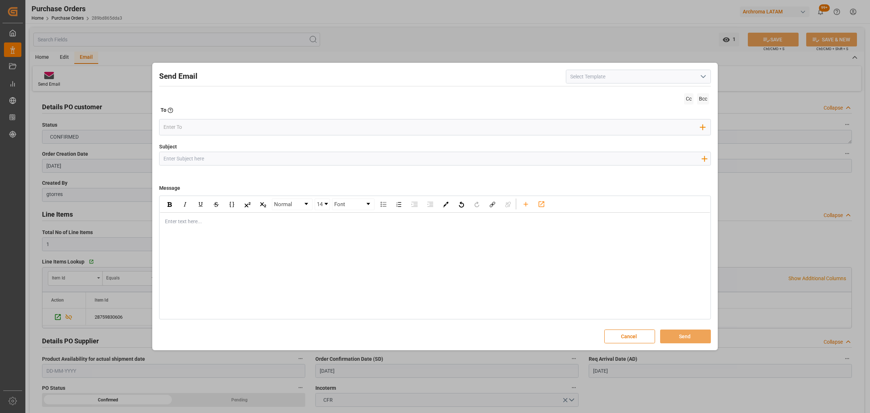
click at [259, 161] on input "Subject" at bounding box center [433, 158] width 546 height 13
click at [190, 155] on input "PO" at bounding box center [433, 158] width 546 height 13
paste input "4504658012-4504660225-4504662286"
click at [202, 158] on input "PO 4504658012-4504660225-4504662286" at bounding box center [433, 158] width 546 height 13
click at [231, 158] on input "PO 4504658012,4504660225-4504662286" at bounding box center [433, 158] width 546 height 13
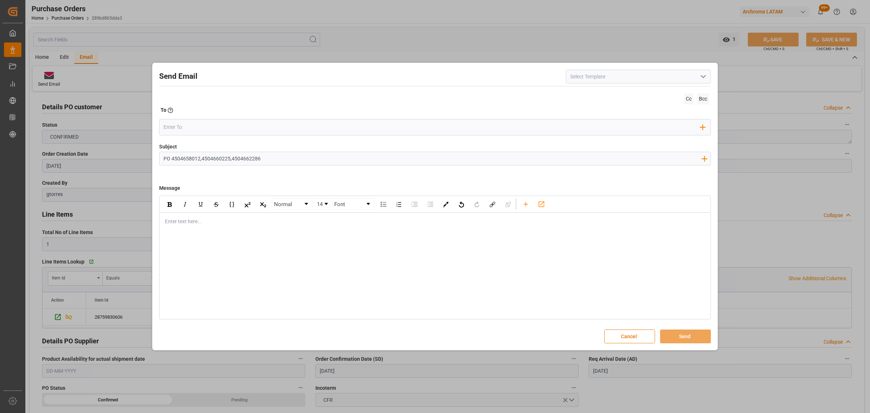
click at [263, 162] on input "PO 4504658012,4504660225,4504662286" at bounding box center [433, 158] width 546 height 13
type input "PO 4504658012,4504660225,4504662286//TE//DOCUMENTOS//ARCHROMA SWIFTZERLAND//ARC…"
click at [243, 227] on div "Enter text here..." at bounding box center [435, 221] width 550 height 18
click at [198, 228] on div "Enter text here..." at bounding box center [435, 221] width 550 height 18
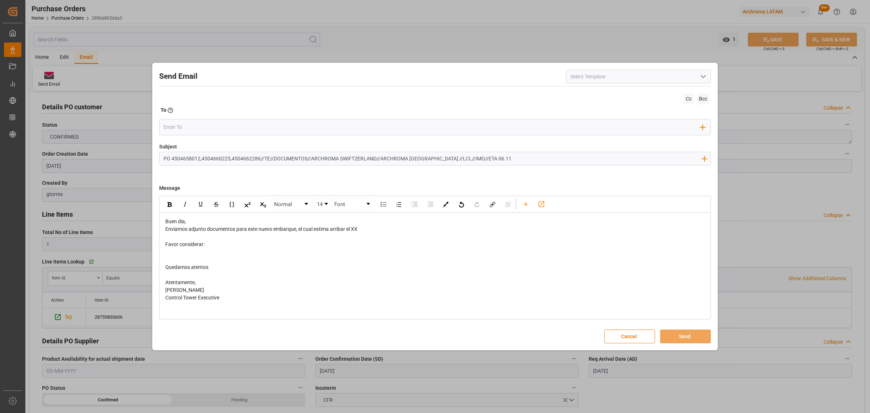
click at [202, 219] on div "Buen dia," at bounding box center [435, 222] width 540 height 8
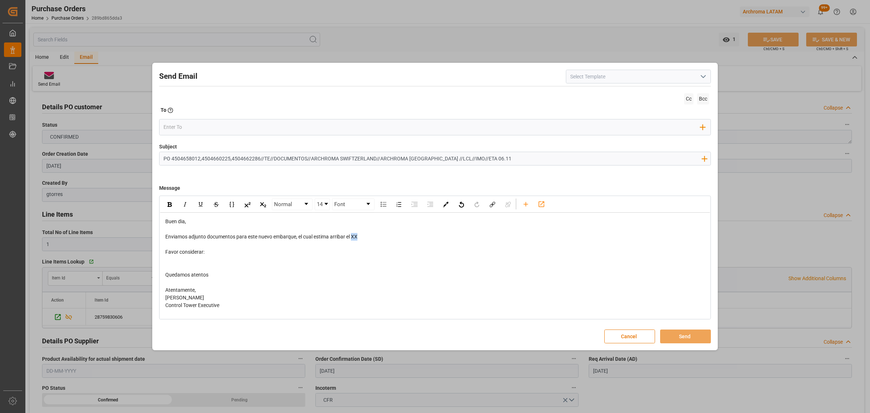
drag, startPoint x: 370, startPoint y: 236, endPoint x: 352, endPoint y: 236, distance: 17.8
click at [352, 236] on div "Enviamos adjunto documentos para este nuevo embarque, el cual estima arribar el…" at bounding box center [435, 237] width 540 height 8
click at [166, 261] on div "rdw-editor" at bounding box center [435, 260] width 540 height 8
drag, startPoint x: 301, startPoint y: 297, endPoint x: 149, endPoint y: 258, distance: 157.1
click at [149, 258] on div "Send Email Cc Bcc To Enter the TO Email address Add Field to To Subject PO 4504…" at bounding box center [435, 206] width 870 height 413
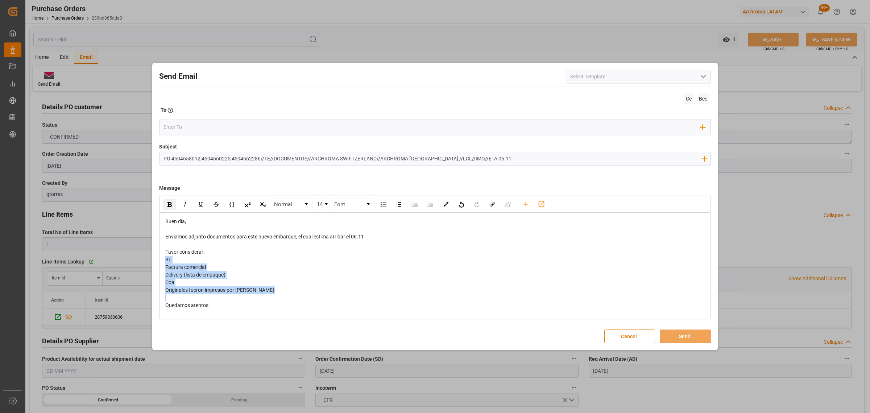
click at [171, 208] on div "rdw-inline-control" at bounding box center [169, 204] width 13 height 11
click at [209, 248] on div "rdw-editor" at bounding box center [435, 244] width 540 height 8
click at [208, 252] on div "Favor considerar:" at bounding box center [435, 252] width 540 height 8
drag, startPoint x: 380, startPoint y: 237, endPoint x: 353, endPoint y: 239, distance: 27.2
click at [353, 239] on div "Enviamos adjunto documentos para este nuevo embarque, el cual estima arribar el…" at bounding box center [435, 237] width 540 height 8
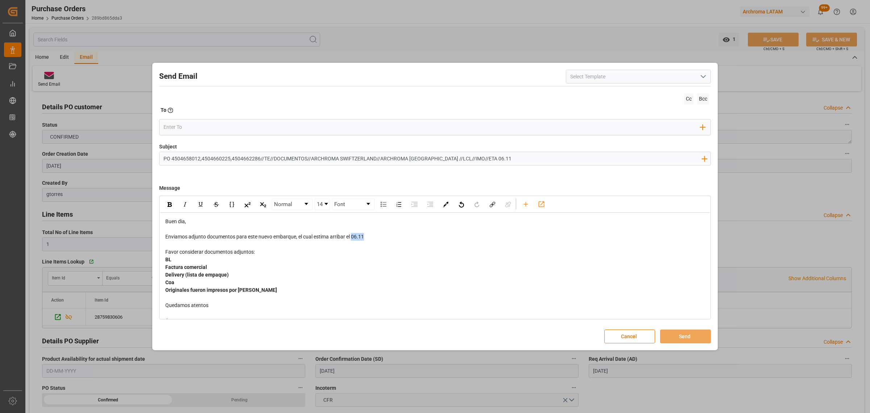
click at [162, 205] on div "rdw-inline-control" at bounding box center [216, 204] width 109 height 12
click at [173, 207] on div "rdw-inline-control" at bounding box center [169, 204] width 13 height 11
click at [526, 208] on div "rdw-toolbar" at bounding box center [526, 203] width 13 height 11
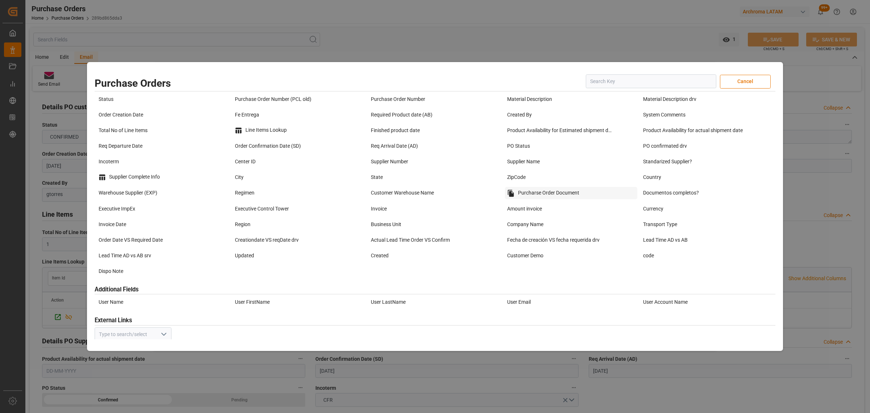
click at [566, 193] on div "Purcharse Order Document" at bounding box center [571, 193] width 133 height 12
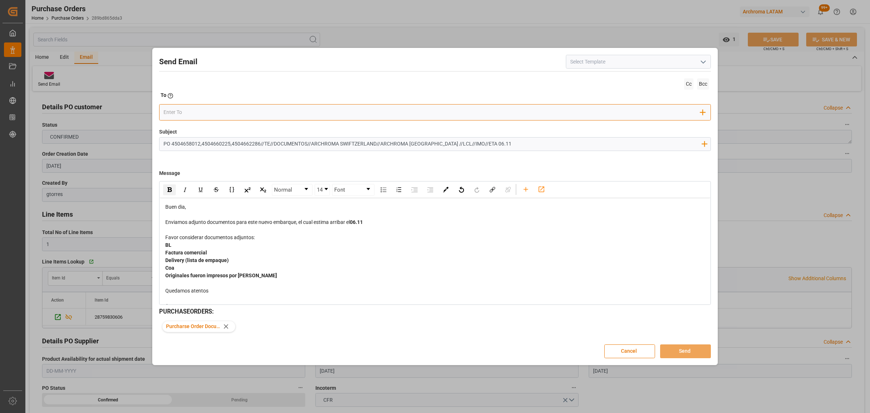
click at [219, 115] on input "email" at bounding box center [432, 112] width 537 height 11
type input "u"
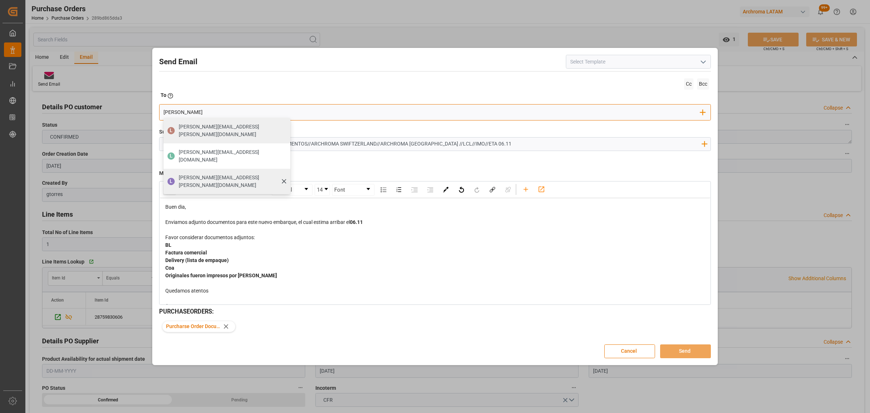
type input "[PERSON_NAME]"
click at [218, 171] on div "[PERSON_NAME][EMAIL_ADDRESS][PERSON_NAME][DOMAIN_NAME]" at bounding box center [232, 181] width 112 height 20
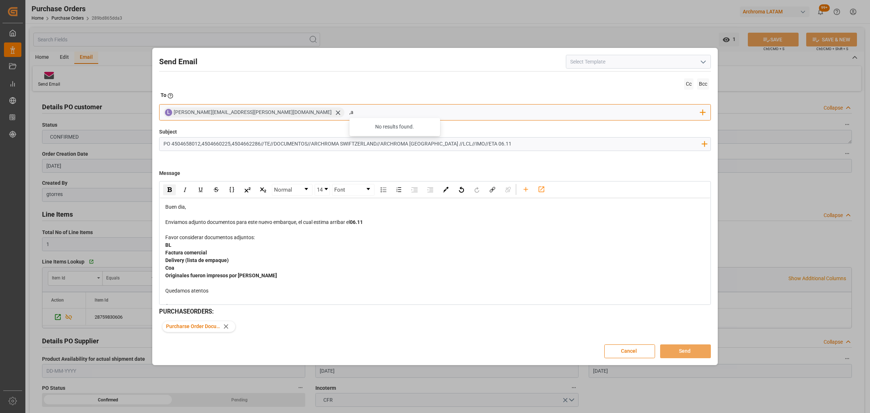
type input ","
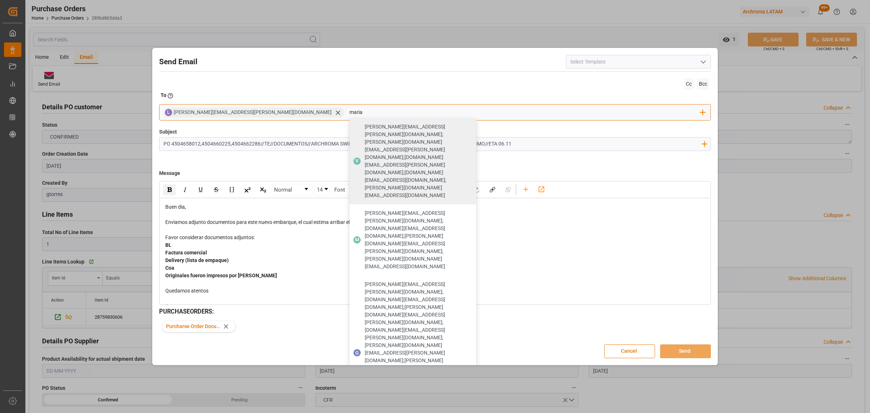
type input "maria"
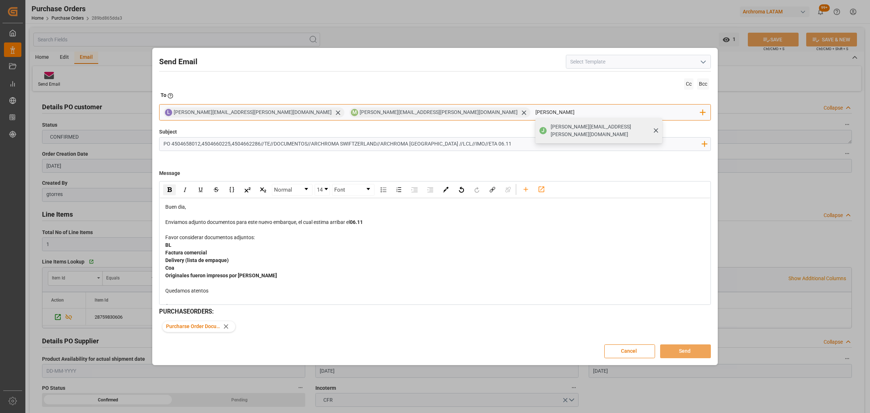
type input "[PERSON_NAME]"
click at [551, 126] on span "[PERSON_NAME][EMAIL_ADDRESS][PERSON_NAME][DOMAIN_NAME]" at bounding box center [604, 130] width 107 height 15
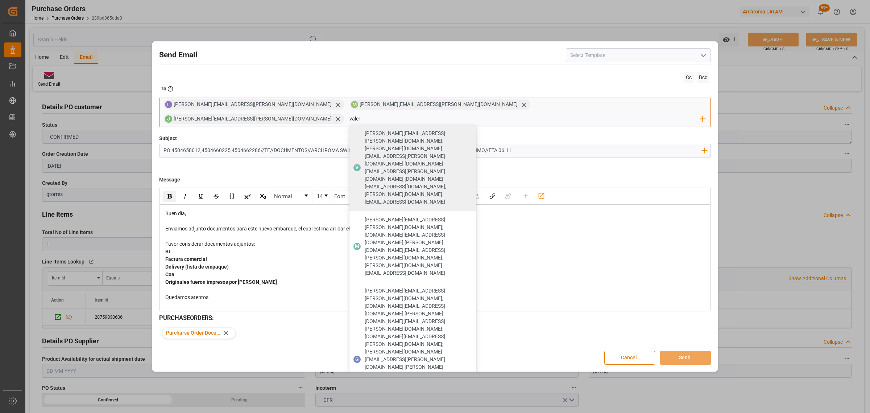
type input "valer"
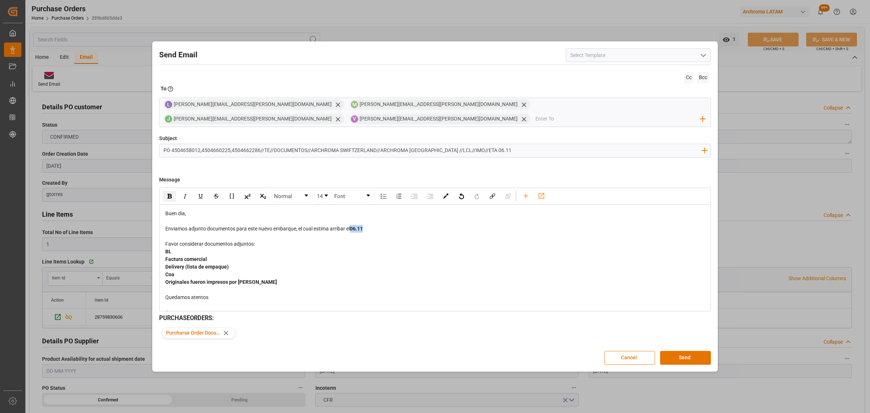
drag, startPoint x: 375, startPoint y: 223, endPoint x: 352, endPoint y: 224, distance: 23.2
click at [352, 225] on div "Enviamos adjunto documentos para este nuevo embarque, el cual estima arribar el…" at bounding box center [435, 229] width 540 height 8
drag, startPoint x: 369, startPoint y: 222, endPoint x: 352, endPoint y: 223, distance: 16.7
click at [352, 225] on div "Enviamos adjunto documentos para este nuevo embarque, el cual estima zarpar el …" at bounding box center [435, 229] width 540 height 8
click at [169, 194] on img "rdw-inline-control" at bounding box center [170, 196] width 4 height 5
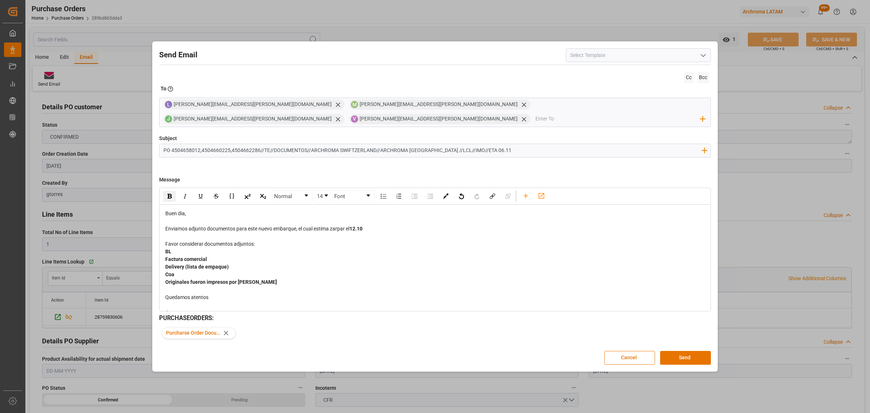
click at [365, 240] on div "Favor considerar documentos adjuntos:" at bounding box center [435, 244] width 540 height 8
click at [181, 248] on div "BL" at bounding box center [435, 252] width 540 height 8
click at [698, 351] on button "Send" at bounding box center [685, 358] width 51 height 14
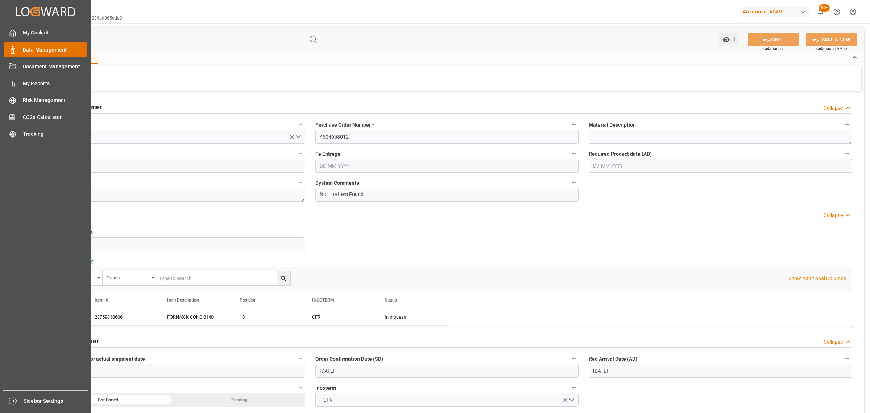
click at [19, 50] on div "Data Management Data Management" at bounding box center [45, 49] width 83 height 14
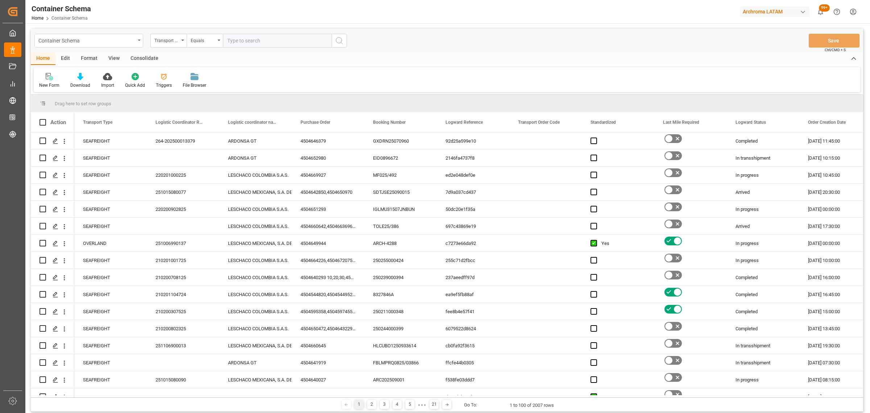
click at [140, 41] on icon "open menu" at bounding box center [139, 40] width 3 height 1
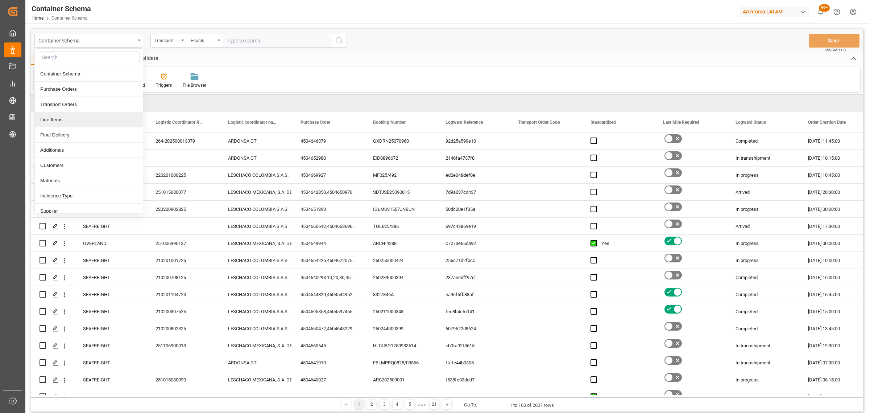
click at [73, 123] on div "Line Items" at bounding box center [89, 119] width 108 height 15
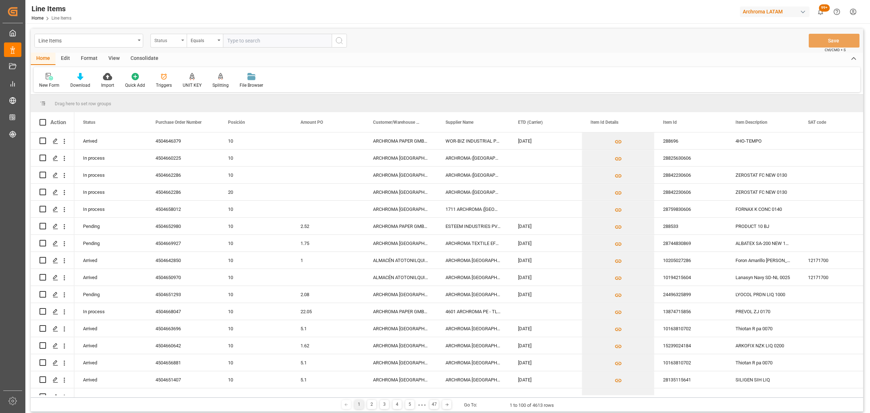
click at [175, 42] on div "Status" at bounding box center [166, 40] width 25 height 8
click at [189, 88] on div "Purchase Order Number" at bounding box center [205, 89] width 108 height 15
click at [182, 40] on icon "open menu" at bounding box center [182, 40] width 3 height 1
click at [190, 39] on div "Equals" at bounding box center [205, 41] width 36 height 14
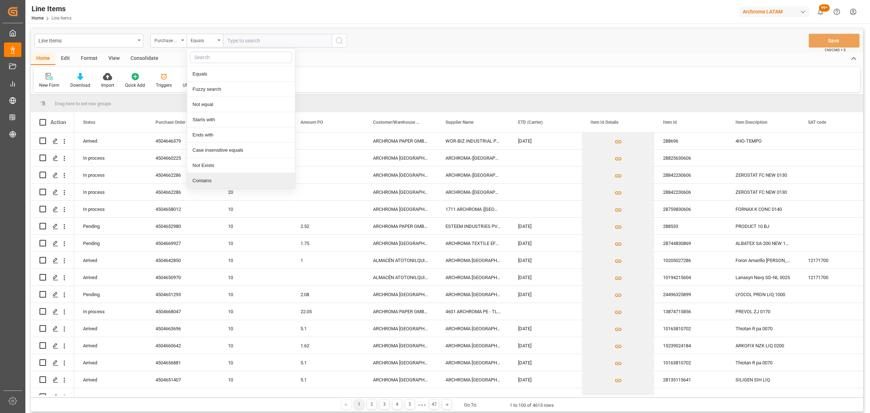
click at [203, 182] on div "Contains" at bounding box center [241, 180] width 108 height 15
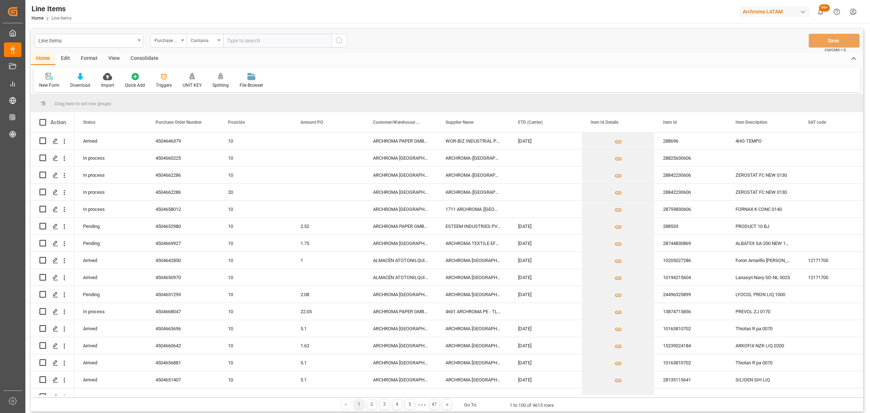
click at [251, 44] on input "text" at bounding box center [277, 41] width 109 height 14
paste input "4504658012,4504660225,4504662286"
type input "4504658012,4504660225,4504662286"
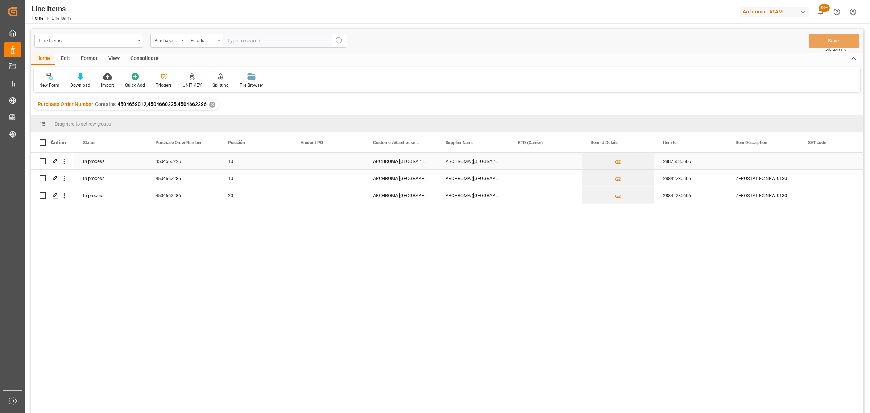
click at [310, 160] on div "Press SPACE to select this row." at bounding box center [328, 161] width 73 height 17
click at [310, 160] on input "Press SPACE to select this row." at bounding box center [328, 165] width 61 height 14
type input "1.65"
click at [530, 162] on div "Press SPACE to select this row." at bounding box center [545, 161] width 73 height 17
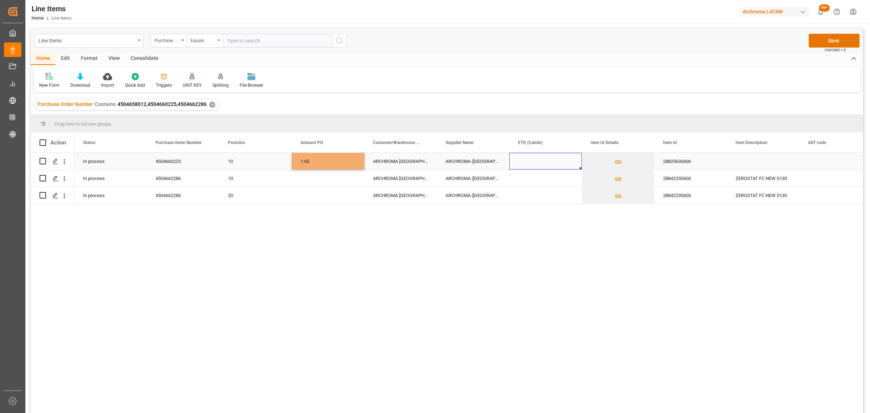
click at [530, 162] on div "Press SPACE to select this row." at bounding box center [545, 161] width 73 height 17
click at [607, 227] on span "12" at bounding box center [609, 226] width 5 height 5
type input "[DATE]"
click at [334, 178] on div "Press SPACE to select this row." at bounding box center [328, 178] width 73 height 17
click at [324, 175] on div "Press SPACE to select this row." at bounding box center [328, 178] width 73 height 17
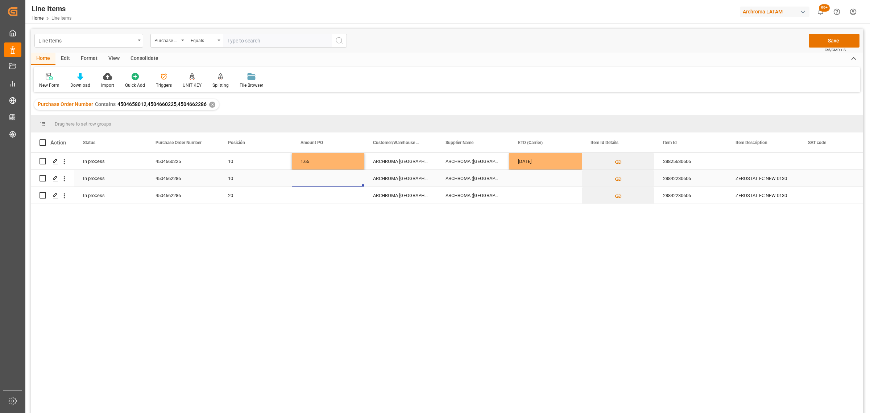
click at [324, 175] on div "Press SPACE to select this row." at bounding box center [328, 178] width 73 height 17
click at [324, 175] on div "Press SPACE to select this row." at bounding box center [328, 182] width 73 height 25
click at [321, 180] on input "Press SPACE to select this row." at bounding box center [328, 182] width 61 height 14
type input "6.57"
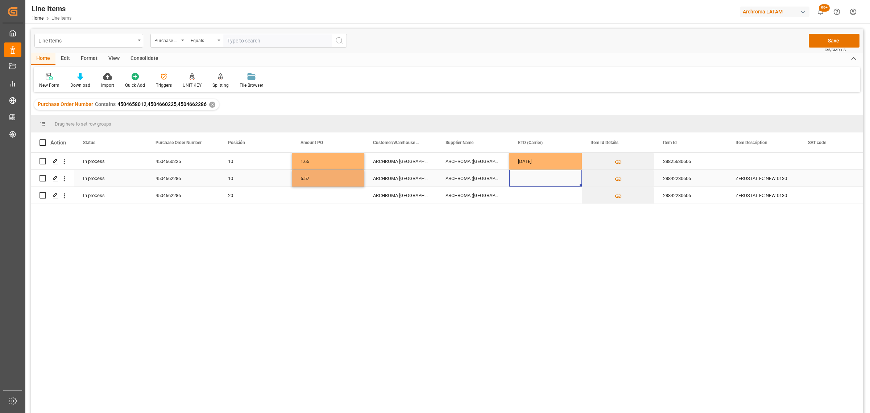
click at [550, 181] on div "Press SPACE to select this row." at bounding box center [545, 178] width 73 height 17
click at [613, 244] on div "12" at bounding box center [609, 244] width 9 height 9
type input "[DATE]"
click at [313, 192] on div "Press SPACE to select this row." at bounding box center [328, 195] width 73 height 17
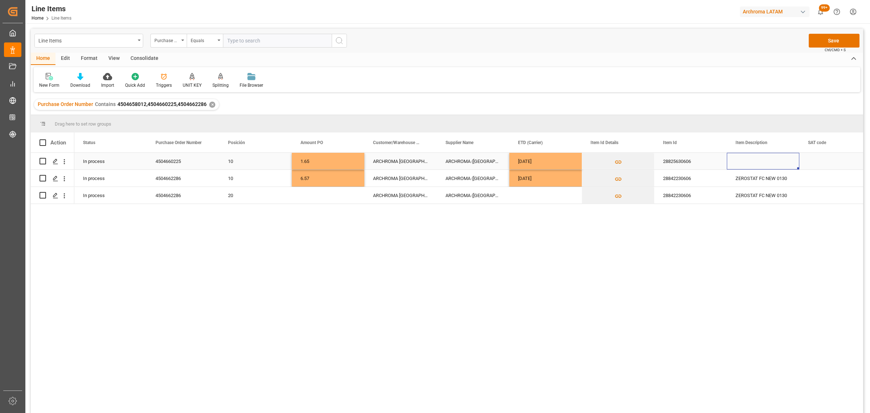
click at [756, 160] on div "Press SPACE to select this row." at bounding box center [763, 161] width 73 height 17
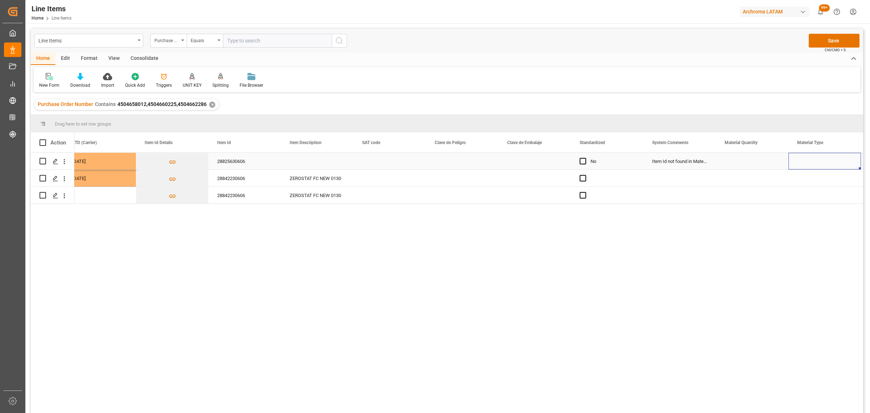
scroll to position [0, 518]
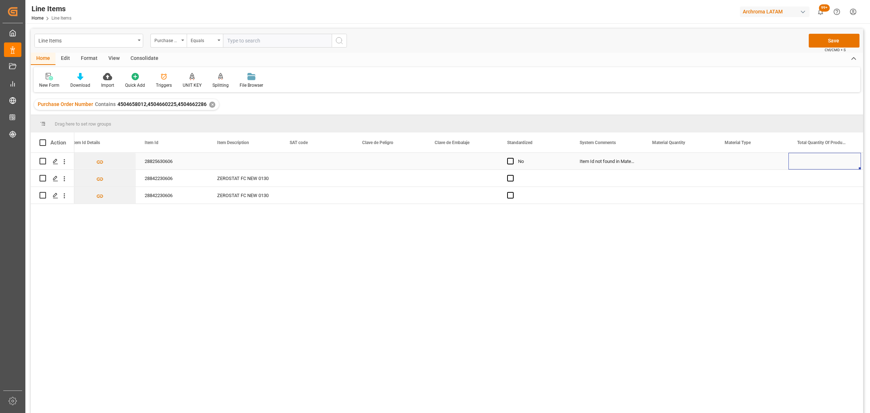
click at [675, 162] on div "Press SPACE to select this row." at bounding box center [680, 161] width 73 height 17
click at [676, 162] on input "Press SPACE to select this row." at bounding box center [679, 165] width 61 height 14
click at [666, 160] on input "Press SPACE to select this row." at bounding box center [679, 165] width 61 height 14
type input "8"
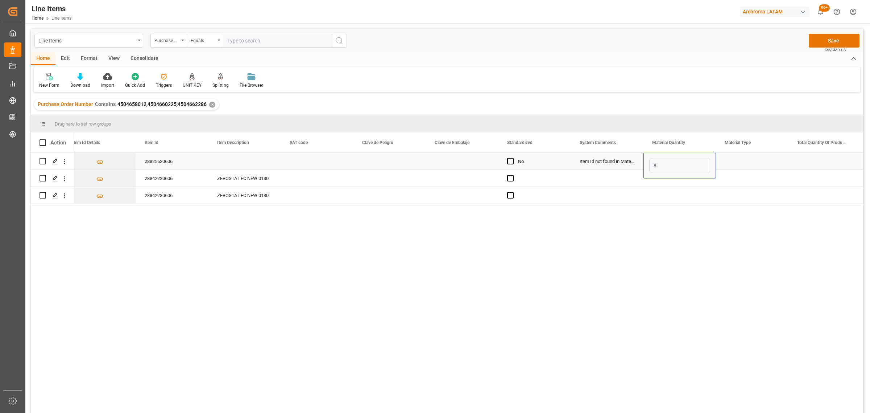
click at [764, 160] on div "Press SPACE to select this row." at bounding box center [752, 161] width 73 height 17
click at [773, 160] on div "Press SPACE to select this row." at bounding box center [752, 161] width 73 height 17
click at [773, 160] on button "open menu" at bounding box center [774, 165] width 11 height 11
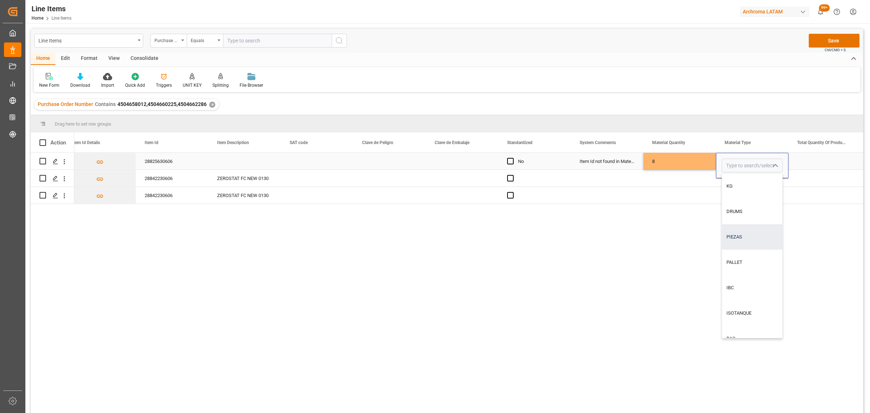
click at [745, 236] on div "PIEZAS" at bounding box center [752, 236] width 60 height 25
type input "PIEZAS"
click at [830, 162] on div "Press SPACE to select this row." at bounding box center [825, 161] width 73 height 17
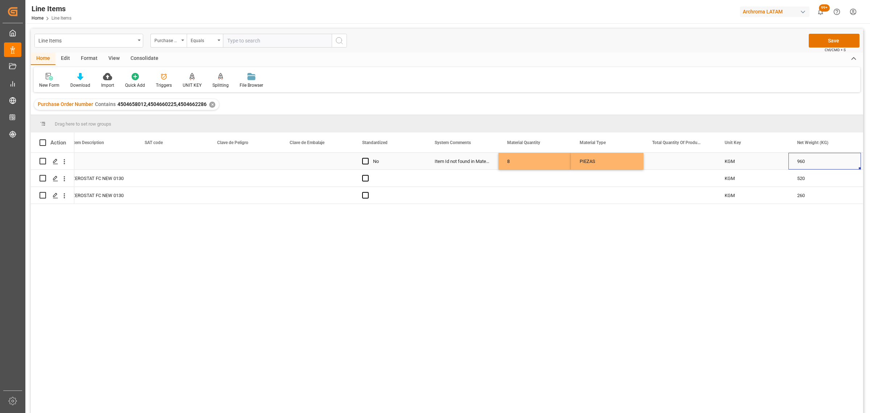
scroll to position [0, 736]
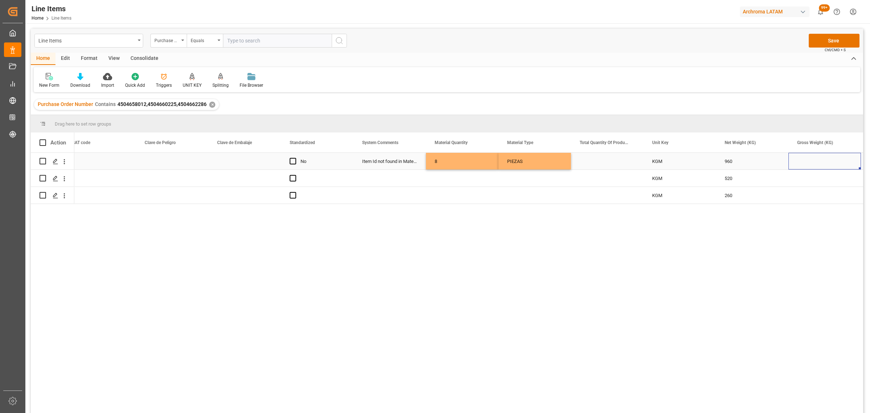
click at [841, 162] on div "Press SPACE to select this row." at bounding box center [825, 161] width 73 height 17
click at [841, 162] on input "Press SPACE to select this row." at bounding box center [824, 165] width 61 height 14
click at [819, 162] on input "Press SPACE to select this row." at bounding box center [824, 165] width 61 height 14
type input "1006.080"
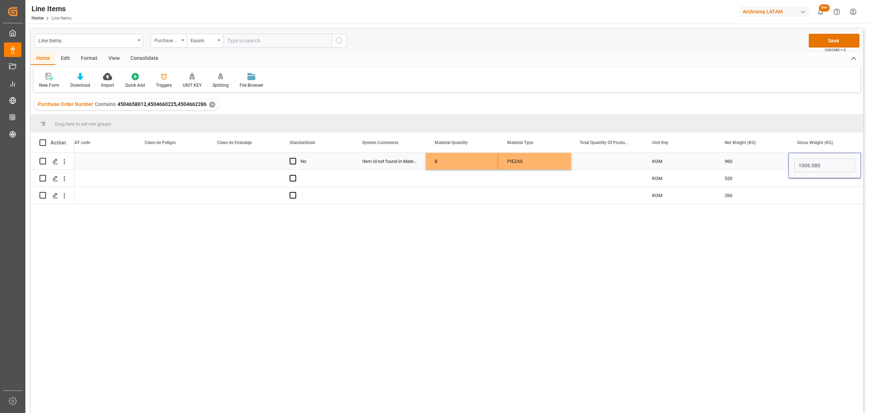
click at [759, 166] on div "960" at bounding box center [752, 161] width 73 height 17
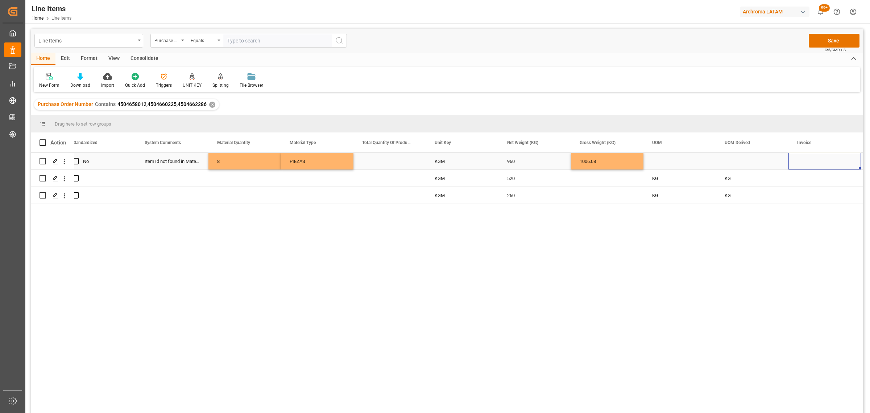
scroll to position [0, 1026]
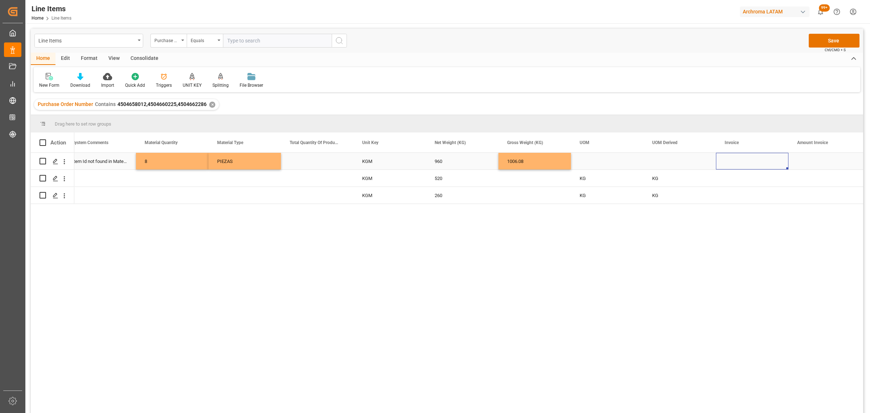
click at [726, 161] on div "Press SPACE to select this row." at bounding box center [752, 161] width 73 height 17
click at [726, 161] on input "Press SPACE to select this row." at bounding box center [752, 165] width 61 height 14
click at [751, 158] on div "Press SPACE to select this row." at bounding box center [752, 165] width 73 height 25
click at [747, 165] on input "Press SPACE to select this row." at bounding box center [752, 165] width 61 height 14
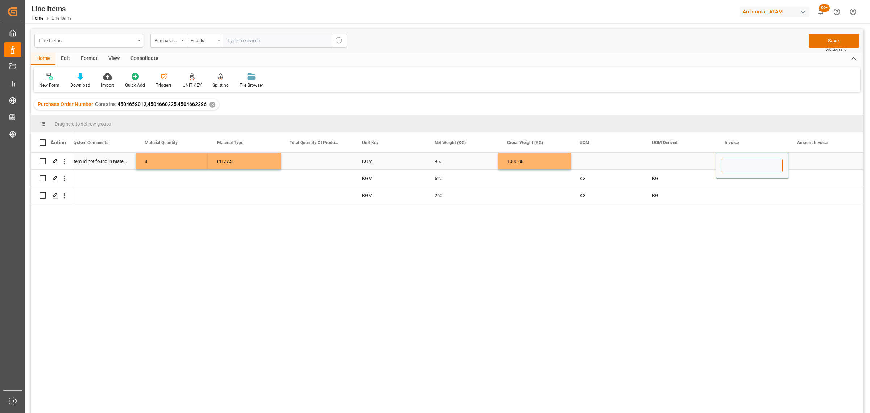
paste input "7000015979"
type input "7000015979"
click at [800, 162] on div "Press SPACE to select this row." at bounding box center [825, 161] width 73 height 17
click at [805, 166] on input "Press SPACE to select this row." at bounding box center [824, 165] width 61 height 14
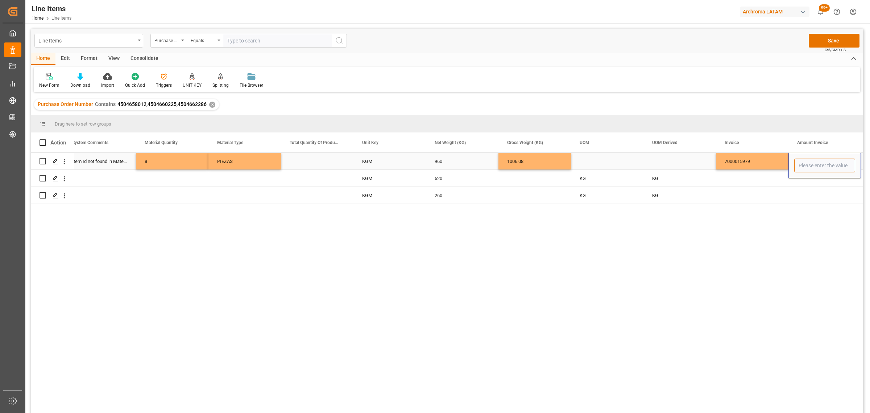
click at [830, 165] on input "Press SPACE to select this row." at bounding box center [824, 165] width 61 height 14
type input "1584"
click at [748, 160] on div "7000015979" at bounding box center [752, 161] width 73 height 17
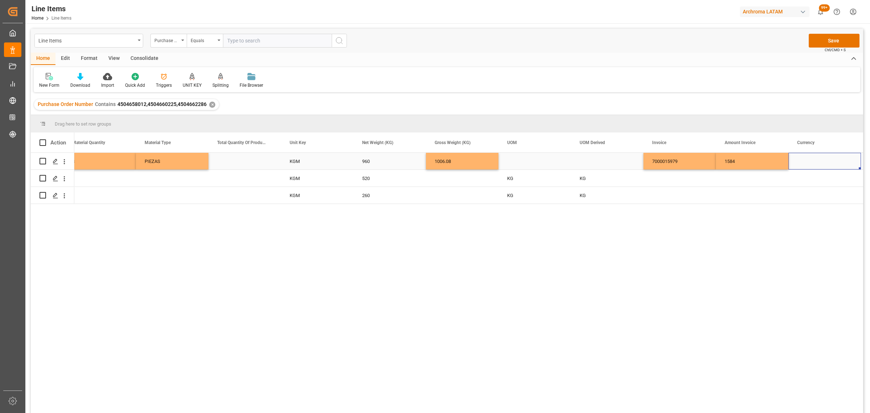
scroll to position [0, 1171]
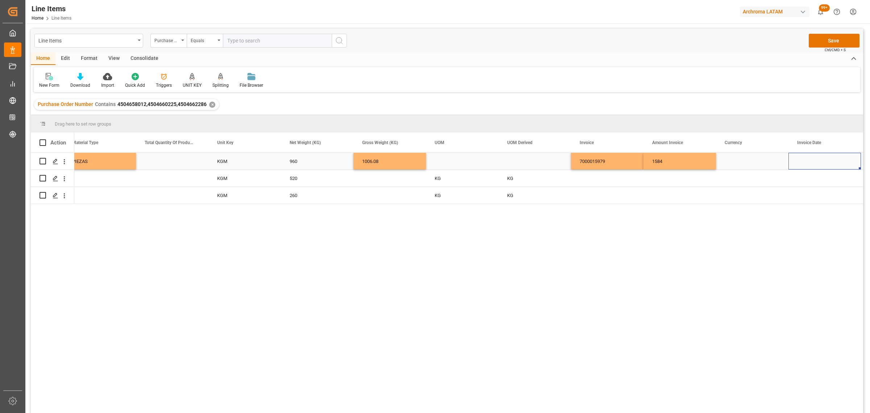
click at [752, 160] on div "Press SPACE to select this row." at bounding box center [752, 161] width 73 height 17
click at [771, 169] on icon "open menu" at bounding box center [775, 165] width 9 height 9
click at [762, 189] on div "USD" at bounding box center [752, 185] width 60 height 25
type input "USD"
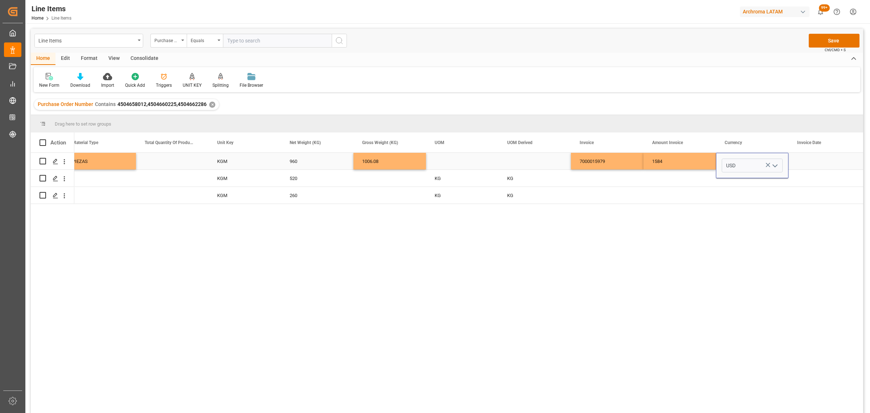
click at [811, 167] on div "Press SPACE to select this row." at bounding box center [825, 161] width 73 height 17
click at [811, 166] on div "Press SPACE to select this row." at bounding box center [825, 161] width 73 height 17
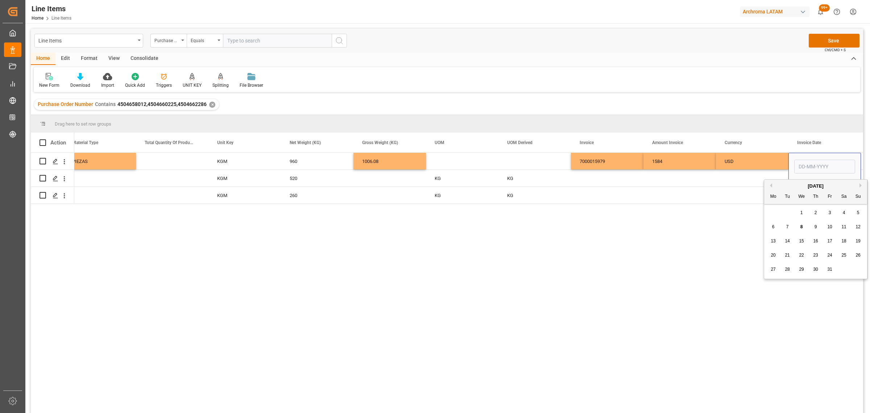
click at [770, 186] on button "Previous Month" at bounding box center [770, 185] width 4 height 4
drag, startPoint x: 798, startPoint y: 257, endPoint x: 798, endPoint y: 233, distance: 24.3
click at [798, 257] on div "24" at bounding box center [801, 255] width 9 height 9
type input "[DATE]"
click at [760, 162] on div "USD" at bounding box center [752, 161] width 55 height 17
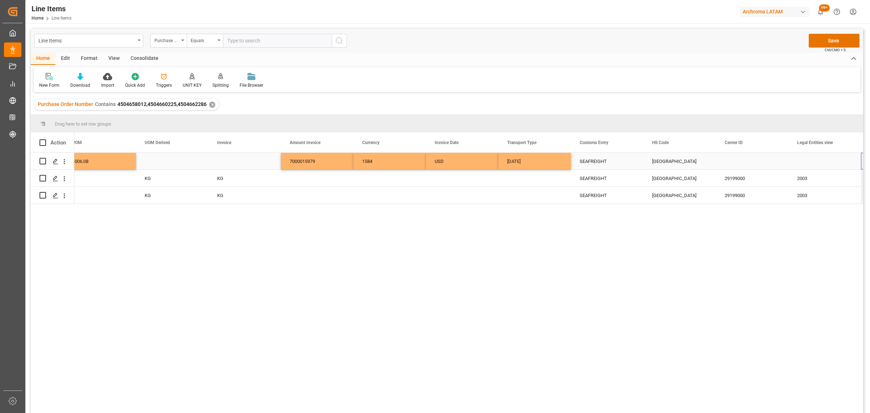
scroll to position [0, 1534]
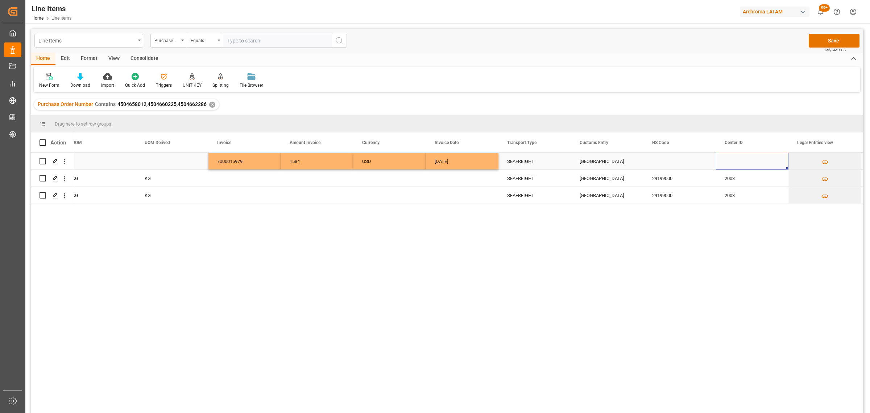
click at [746, 162] on div "Press SPACE to select this row." at bounding box center [752, 161] width 73 height 17
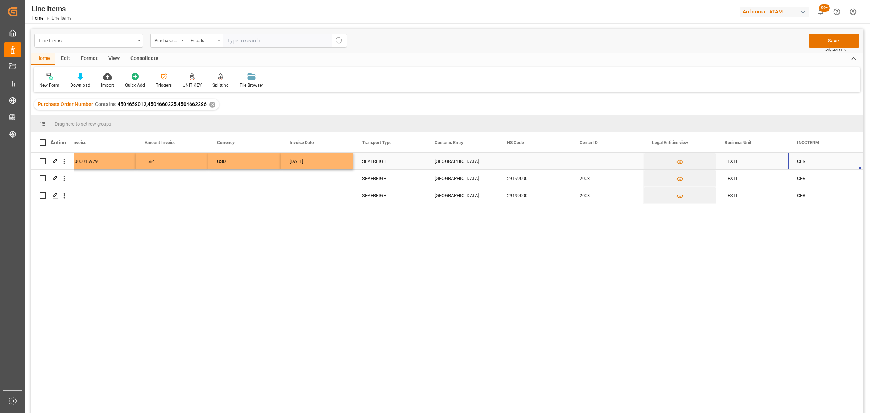
scroll to position [0, 1751]
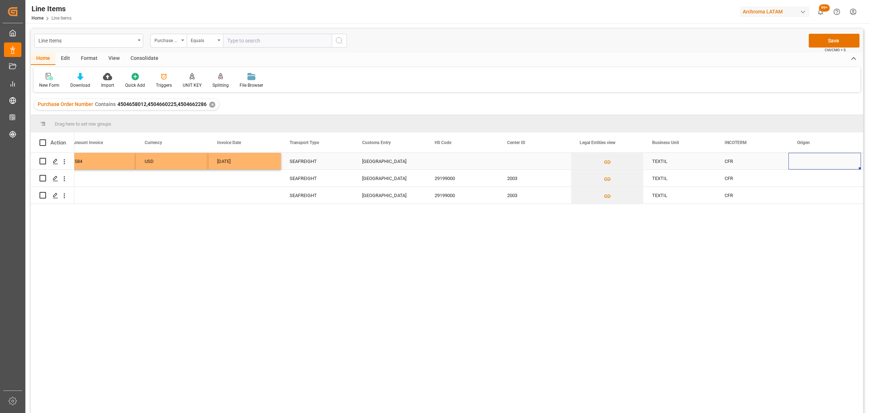
click at [809, 165] on div "Press SPACE to select this row." at bounding box center [825, 161] width 73 height 17
click at [846, 165] on polyline "open menu" at bounding box center [848, 166] width 4 height 2
click at [818, 274] on div "[GEOGRAPHIC_DATA]" at bounding box center [839, 272] width 88 height 25
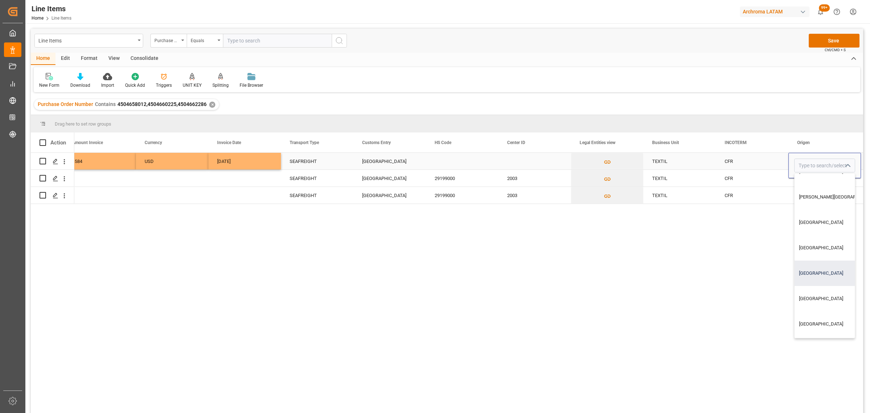
type input "[GEOGRAPHIC_DATA]"
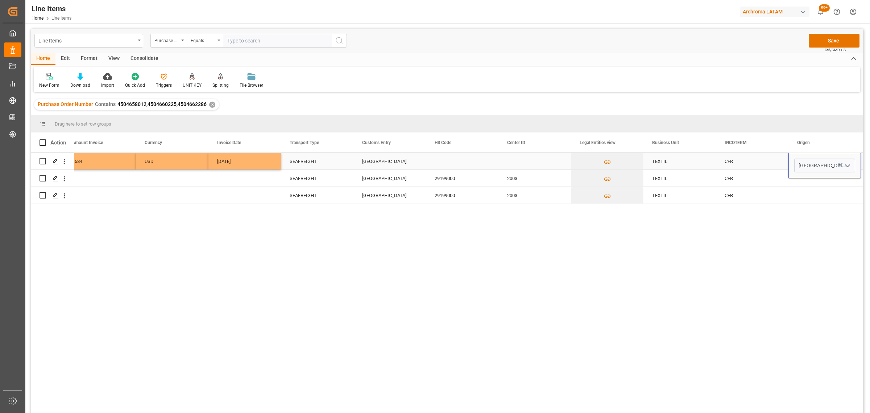
click at [760, 156] on div "CFR" at bounding box center [752, 161] width 55 height 17
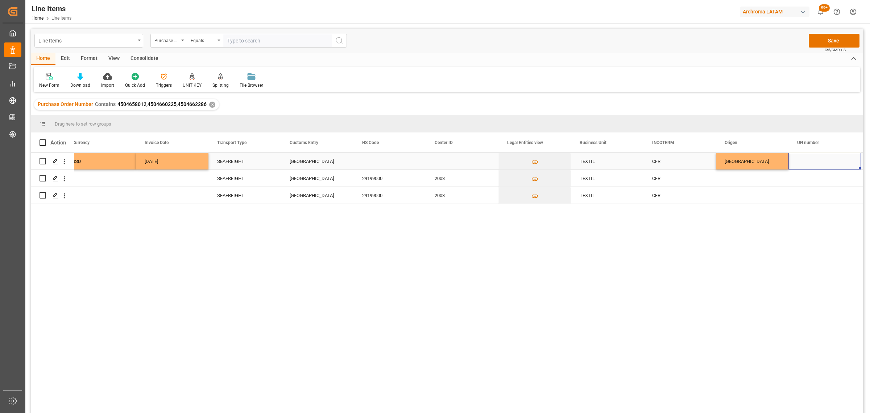
scroll to position [0, 0]
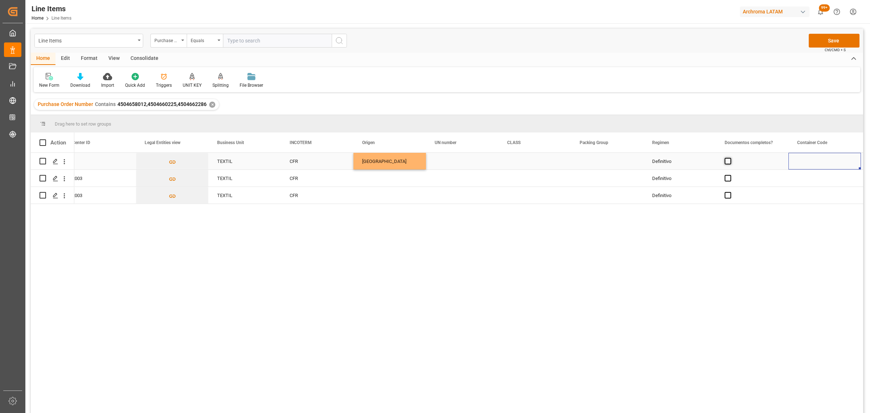
click at [728, 162] on span "Press SPACE to select this row." at bounding box center [728, 161] width 7 height 7
click at [730, 158] on input "Press SPACE to select this row." at bounding box center [730, 158] width 0 height 0
click at [606, 162] on div "Press SPACE to select this row." at bounding box center [607, 161] width 73 height 17
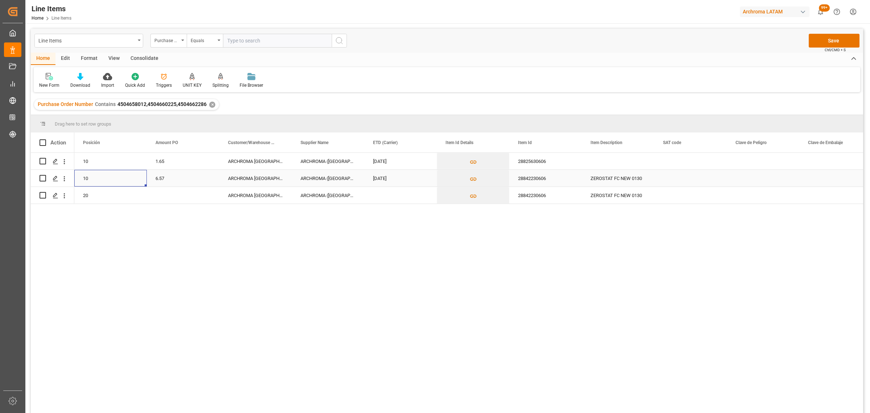
click at [704, 174] on div "Press SPACE to select this row." at bounding box center [690, 178] width 73 height 17
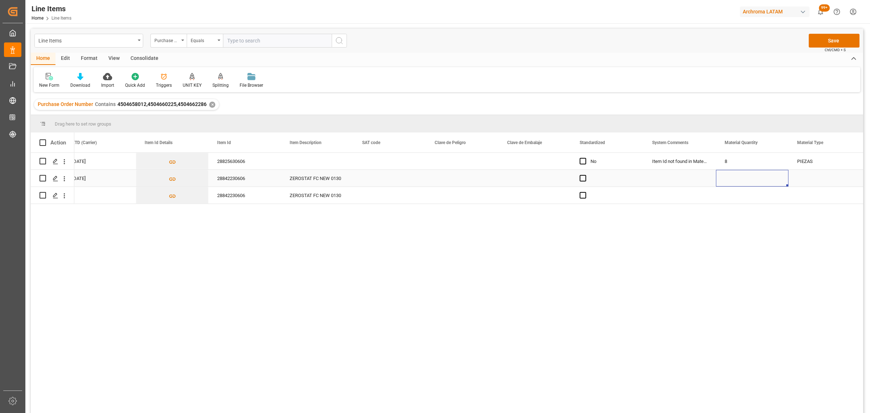
click at [745, 175] on div "Press SPACE to select this row." at bounding box center [752, 178] width 73 height 17
click at [745, 175] on div "Press SPACE to select this row." at bounding box center [752, 182] width 73 height 25
click at [746, 180] on input "Press SPACE to select this row." at bounding box center [752, 182] width 61 height 14
type input "4"
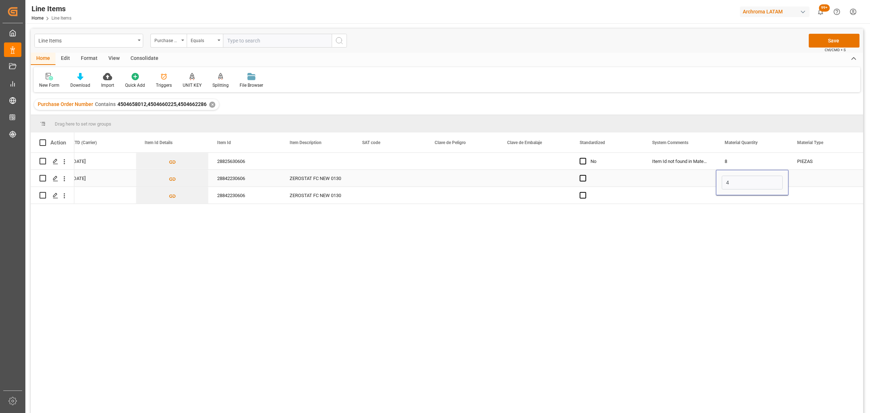
click at [815, 176] on div "Press SPACE to select this row." at bounding box center [825, 178] width 73 height 17
click at [850, 184] on icon "open menu" at bounding box center [847, 182] width 9 height 9
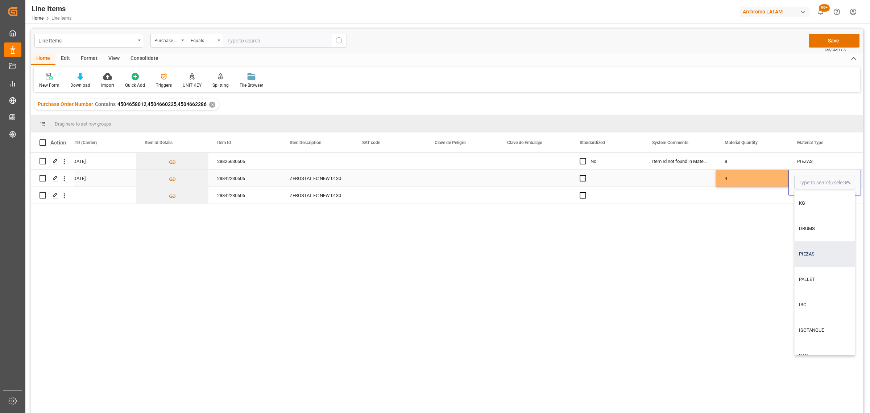
click at [820, 257] on div "PIEZAS" at bounding box center [825, 253] width 60 height 25
type input "PIEZAS"
click at [771, 178] on div "4" at bounding box center [752, 178] width 73 height 17
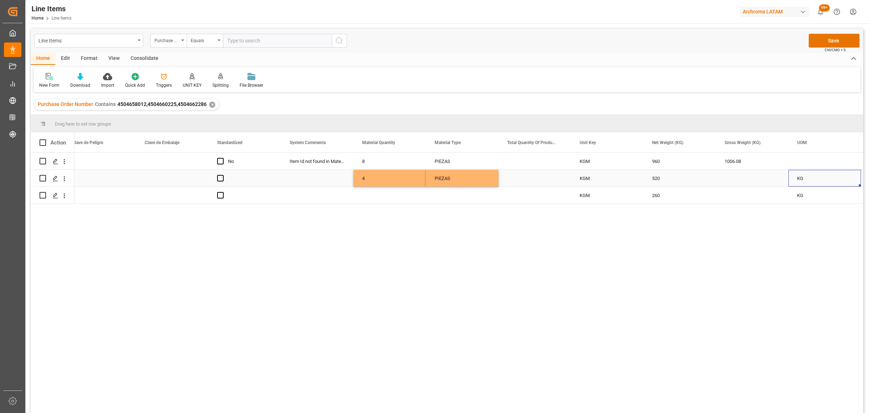
click at [751, 181] on div "Press SPACE to select this row." at bounding box center [752, 178] width 73 height 17
click at [751, 181] on input "Press SPACE to select this row." at bounding box center [752, 182] width 61 height 14
type input "542.880"
click at [820, 176] on div "KG" at bounding box center [825, 178] width 73 height 17
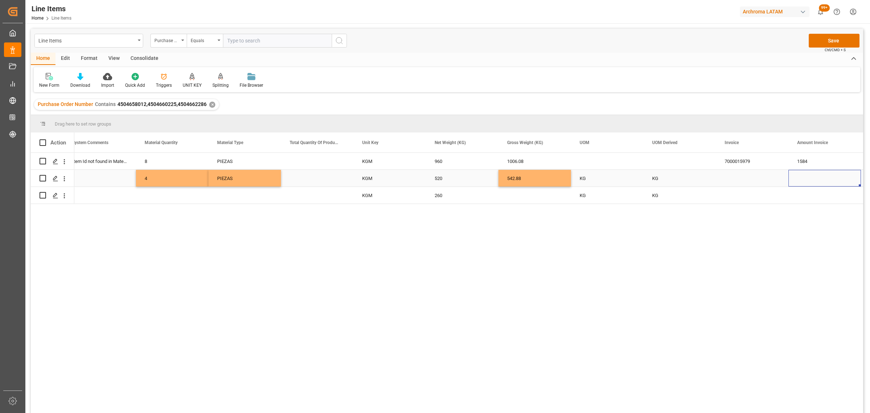
click at [758, 180] on div "Press SPACE to select this row." at bounding box center [752, 178] width 73 height 17
click at [758, 180] on input "Press SPACE to select this row." at bounding box center [752, 182] width 61 height 14
click at [758, 158] on div "7000015979" at bounding box center [752, 161] width 73 height 17
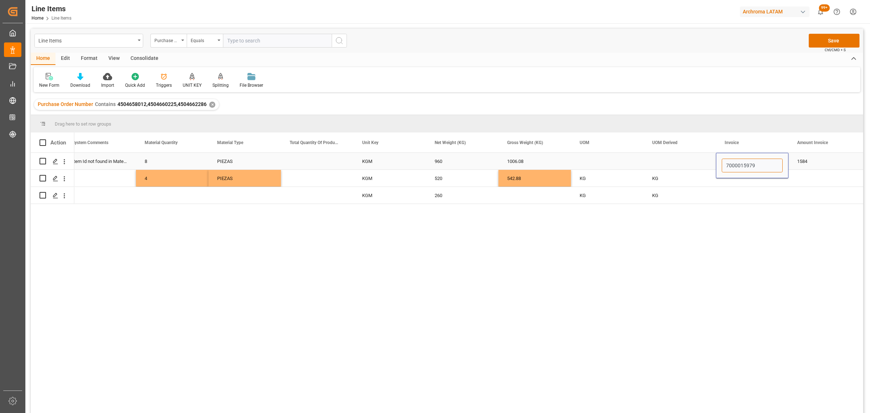
click at [758, 158] on input "7000015979" at bounding box center [752, 165] width 61 height 14
click at [751, 182] on div "Press SPACE to select this row." at bounding box center [752, 178] width 73 height 17
type input "7000015979"
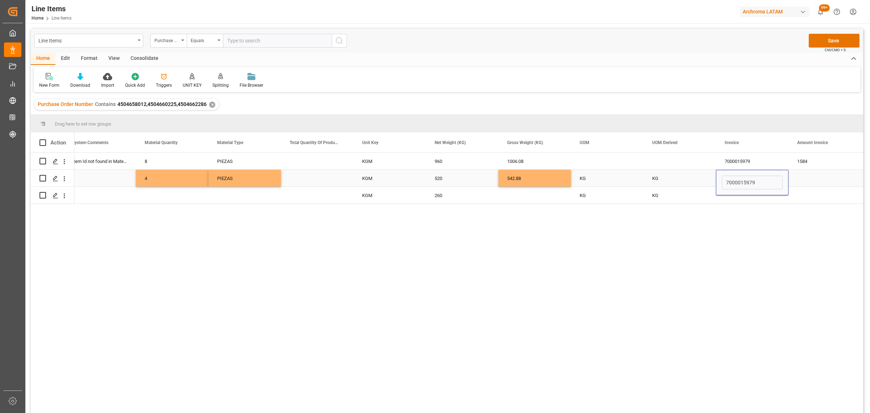
click at [804, 181] on div "Press SPACE to select this row." at bounding box center [825, 178] width 73 height 17
click at [822, 176] on div "Press SPACE to select this row." at bounding box center [825, 178] width 73 height 17
click at [822, 176] on input "Press SPACE to select this row." at bounding box center [824, 182] width 61 height 14
type input "3416.40"
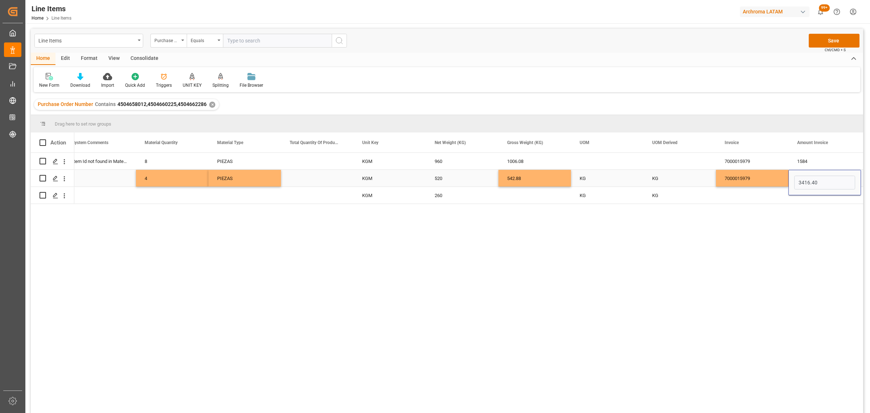
click at [763, 182] on div "7000015979" at bounding box center [752, 178] width 73 height 17
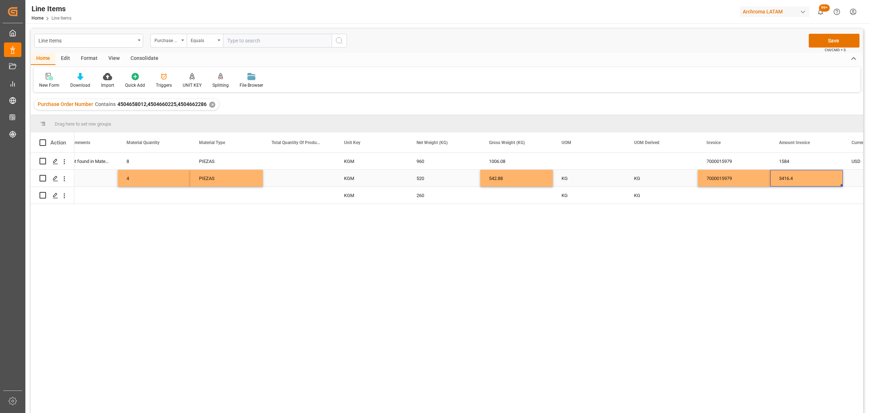
click at [817, 183] on div "3416.4" at bounding box center [806, 178] width 73 height 17
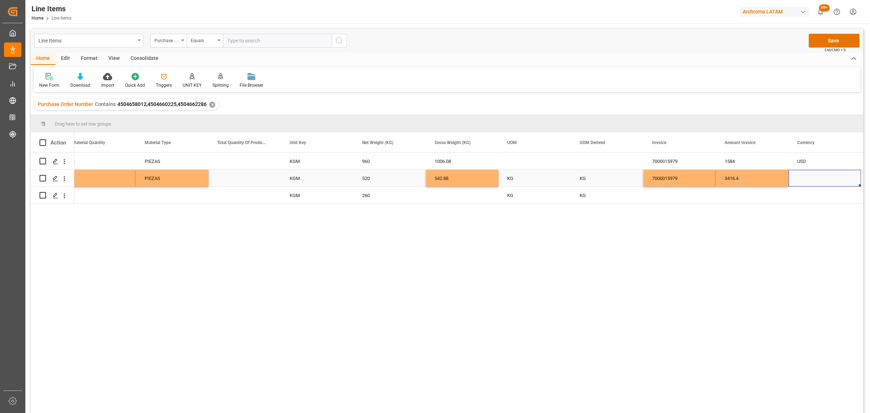
click at [827, 181] on div "Press SPACE to select this row." at bounding box center [825, 178] width 73 height 17
click at [847, 184] on icon "open menu" at bounding box center [847, 182] width 9 height 9
click at [831, 198] on div "USD" at bounding box center [825, 202] width 60 height 25
type input "USD"
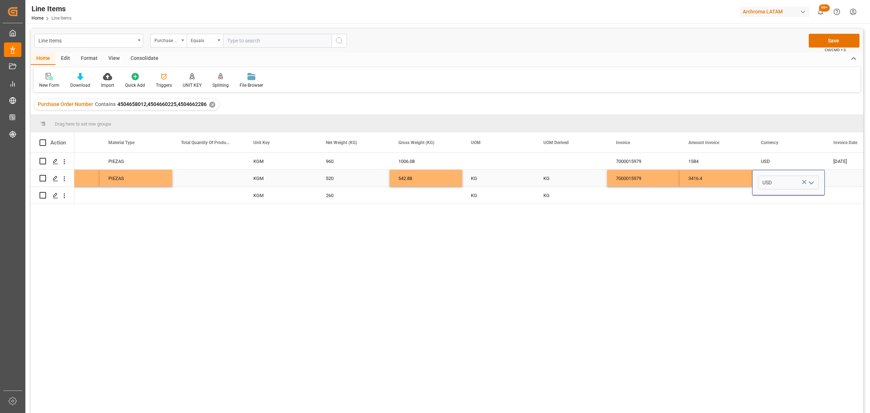
click at [834, 179] on div "Press SPACE to select this row." at bounding box center [861, 178] width 73 height 17
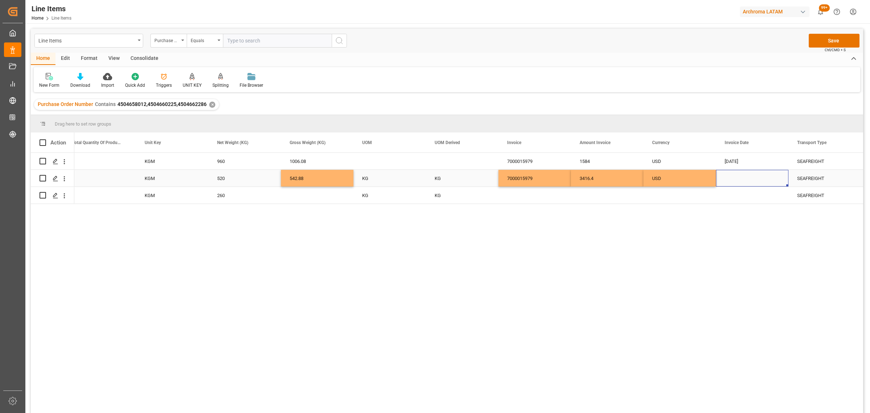
click at [754, 177] on div "Press SPACE to select this row." at bounding box center [752, 178] width 73 height 17
click at [731, 202] on div "[DATE]" at bounding box center [773, 202] width 103 height 7
click at [730, 203] on button "Previous Month" at bounding box center [728, 202] width 4 height 4
drag, startPoint x: 760, startPoint y: 269, endPoint x: 748, endPoint y: 238, distance: 33.9
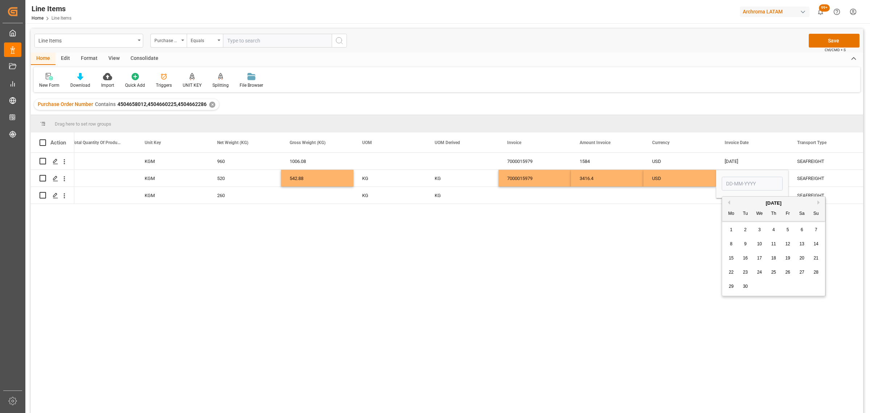
click at [760, 270] on span "24" at bounding box center [759, 271] width 5 height 5
type input "[DATE]"
click at [697, 179] on div "USD" at bounding box center [679, 178] width 55 height 17
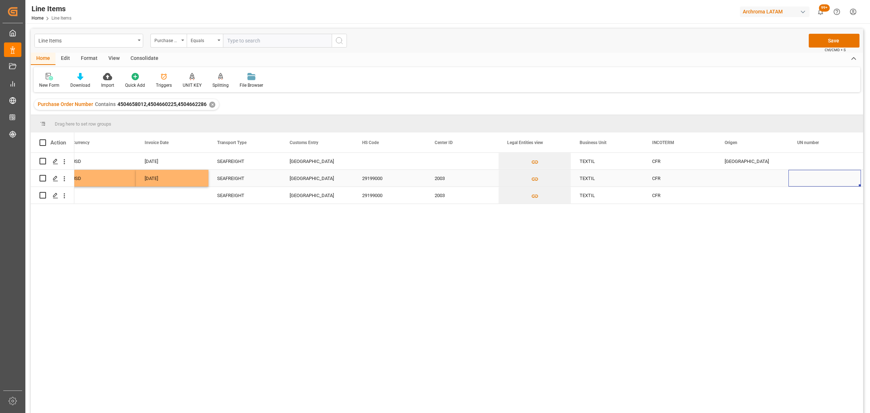
click at [770, 182] on div "Press SPACE to select this row." at bounding box center [752, 178] width 73 height 17
click at [778, 181] on icon "open menu" at bounding box center [775, 182] width 9 height 9
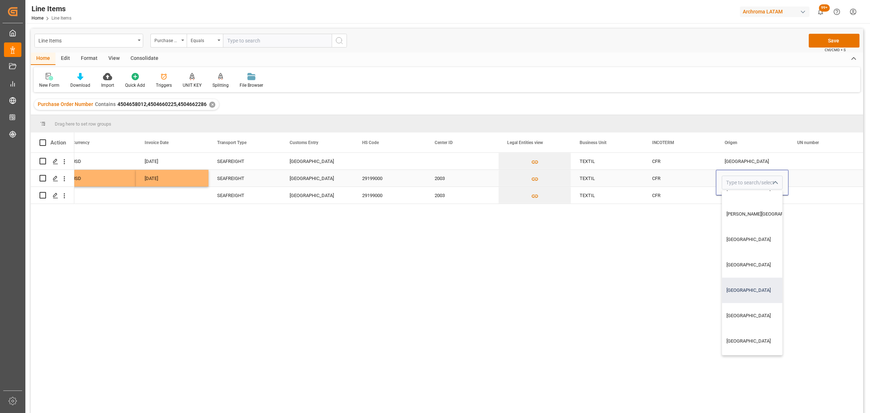
click at [746, 286] on div "[GEOGRAPHIC_DATA]" at bounding box center [766, 289] width 88 height 25
type input "[GEOGRAPHIC_DATA]"
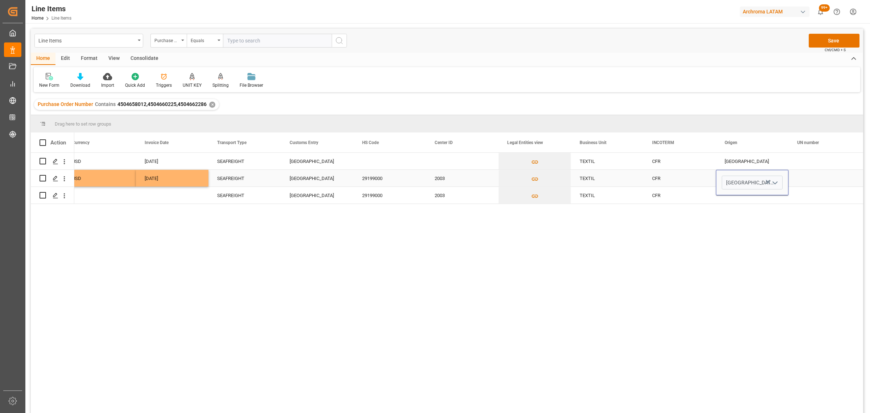
click at [816, 166] on div "Press SPACE to select this row." at bounding box center [825, 161] width 73 height 17
click at [814, 177] on div "Press SPACE to select this row." at bounding box center [825, 178] width 73 height 17
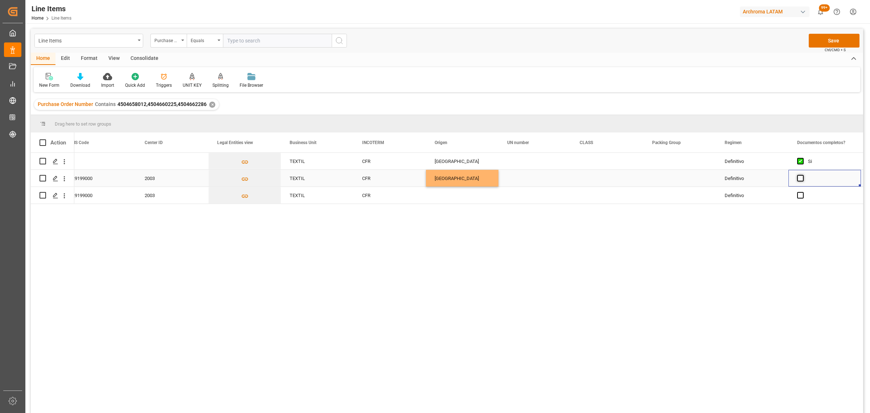
click at [798, 179] on span "Press SPACE to select this row." at bounding box center [800, 178] width 7 height 7
click at [803, 175] on input "Press SPACE to select this row." at bounding box center [803, 175] width 0 height 0
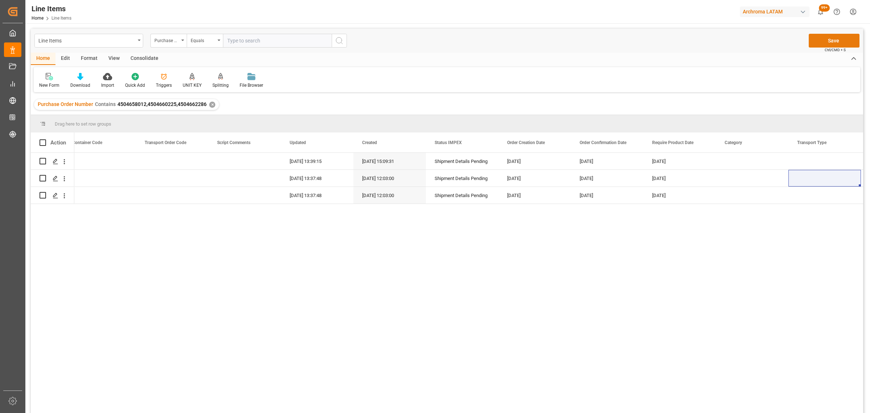
click at [829, 46] on button "Save" at bounding box center [834, 41] width 51 height 14
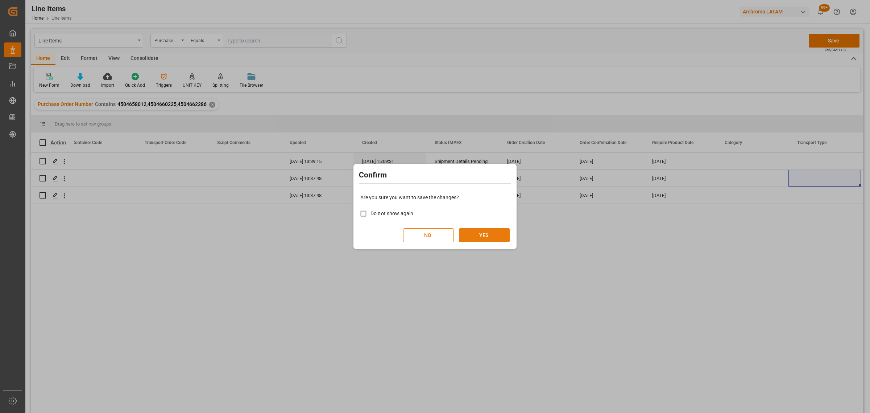
click at [481, 237] on button "YES" at bounding box center [484, 235] width 51 height 14
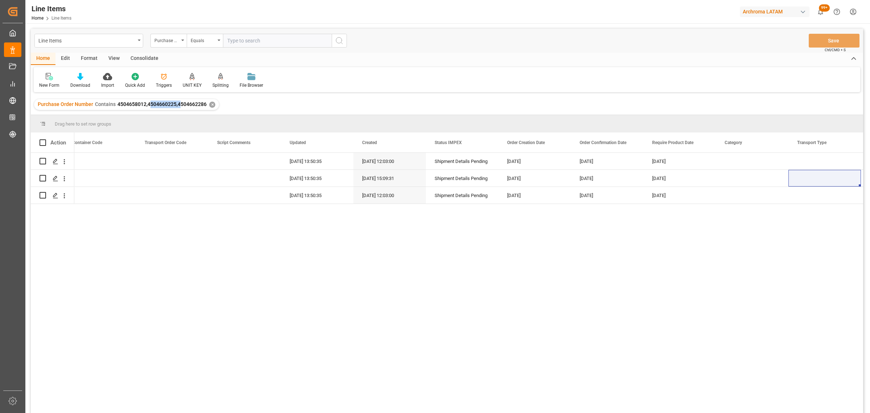
drag, startPoint x: 177, startPoint y: 104, endPoint x: 148, endPoint y: 105, distance: 29.4
click at [148, 105] on span "4504658012,4504660225,4504662286" at bounding box center [161, 104] width 89 height 6
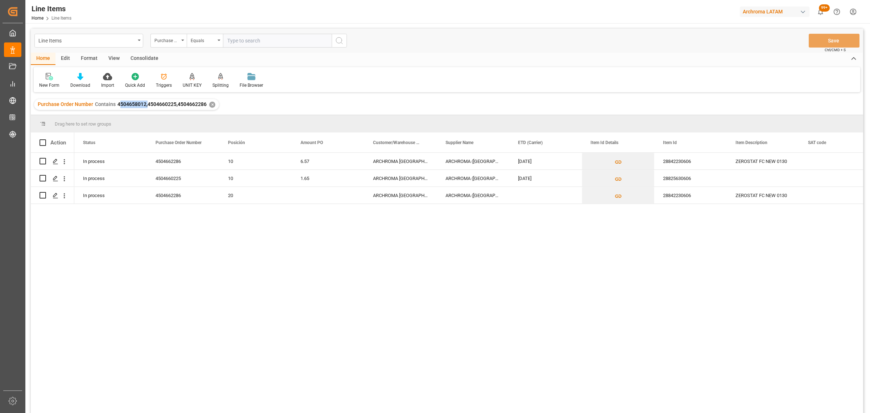
drag, startPoint x: 145, startPoint y: 104, endPoint x: 117, endPoint y: 104, distance: 28.7
click at [117, 104] on span "4504658012,4504660225,4504662286" at bounding box center [161, 104] width 89 height 6
copy span "4504658012"
click at [249, 37] on input "text" at bounding box center [277, 41] width 109 height 14
click at [210, 41] on div "Equals" at bounding box center [203, 40] width 25 height 8
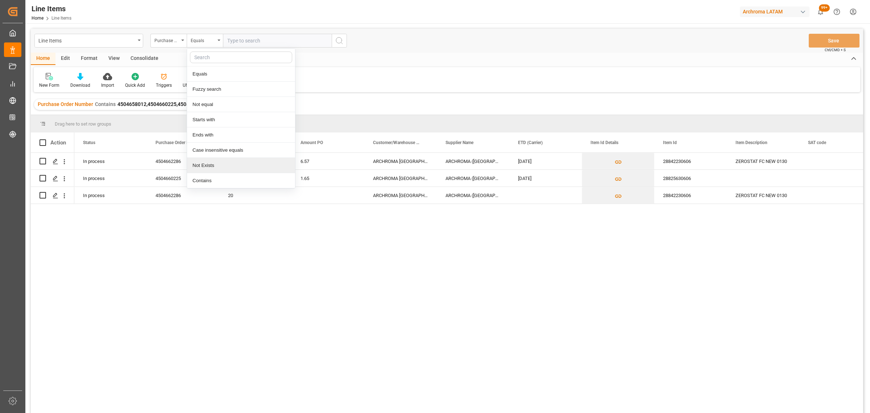
click at [224, 176] on div "Contains" at bounding box center [241, 180] width 108 height 15
click at [199, 44] on div "Contains" at bounding box center [203, 40] width 25 height 8
click at [216, 89] on div "Fuzzy search" at bounding box center [241, 89] width 108 height 15
drag, startPoint x: 245, startPoint y: 50, endPoint x: 248, endPoint y: 43, distance: 8.1
click at [246, 46] on div "Line Items Purchase Order Number Fuzzy search Save Ctrl/CMD + S" at bounding box center [447, 41] width 832 height 24
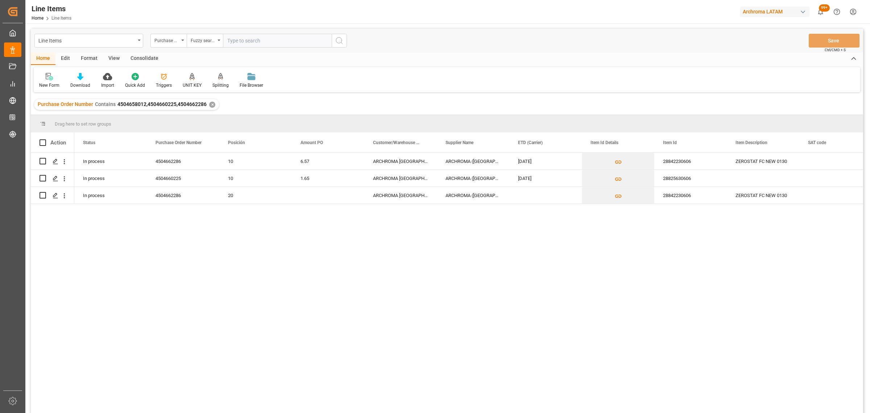
click at [248, 43] on input "text" at bounding box center [277, 41] width 109 height 14
paste input "4504658012"
type input "4504658012"
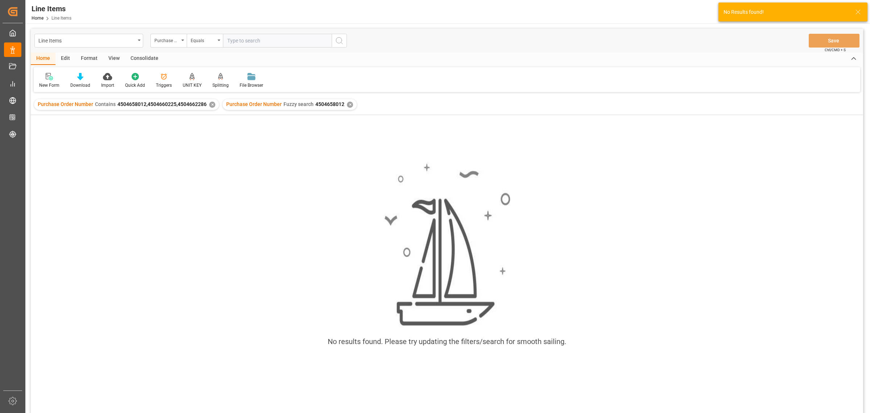
drag, startPoint x: 207, startPoint y: 104, endPoint x: 211, endPoint y: 104, distance: 4.0
click at [207, 104] on div "Purchase Order Number Contains 4504658012,4504660225,4504662286 ✕" at bounding box center [126, 104] width 185 height 11
click at [211, 104] on div "✕" at bounding box center [212, 105] width 6 height 6
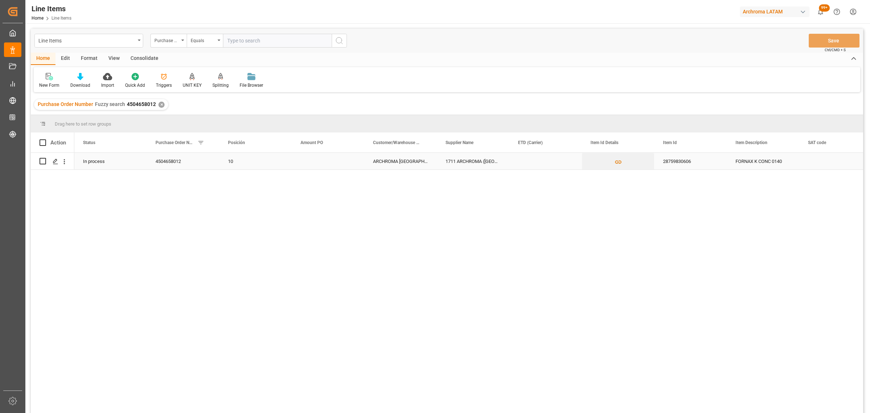
click at [308, 157] on div "Press SPACE to select this row." at bounding box center [328, 161] width 73 height 17
click at [310, 158] on input "Press SPACE to select this row." at bounding box center [328, 165] width 61 height 14
type input "3.50"
click at [430, 162] on div "ARCHROMA [GEOGRAPHIC_DATA] S.A.S" at bounding box center [400, 161] width 73 height 17
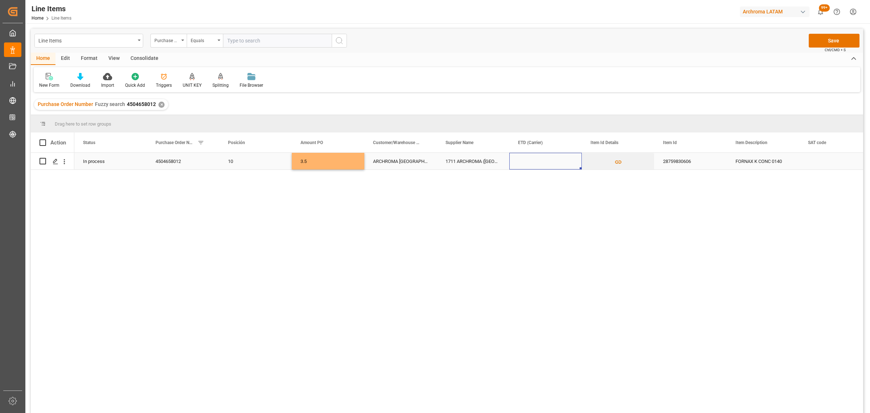
click at [542, 162] on div "Press SPACE to select this row." at bounding box center [545, 161] width 73 height 17
click at [611, 229] on span "12" at bounding box center [609, 226] width 5 height 5
type input "[DATE]"
click at [706, 164] on div "28759830606" at bounding box center [690, 161] width 73 height 17
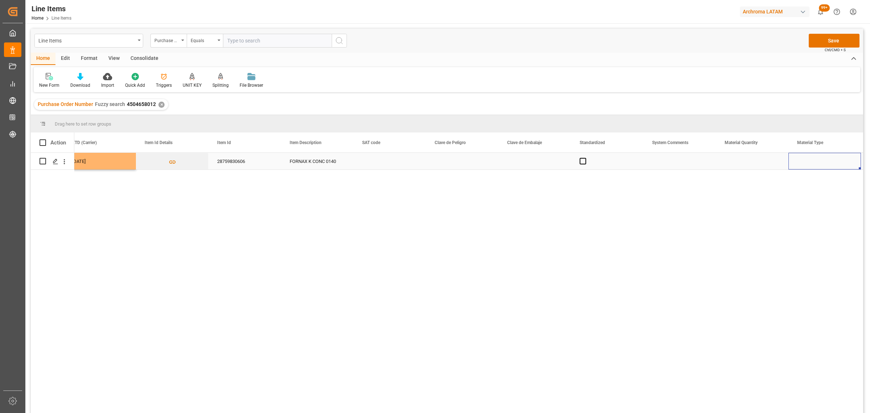
scroll to position [0, 518]
click at [675, 164] on div "Press SPACE to select this row." at bounding box center [680, 161] width 73 height 17
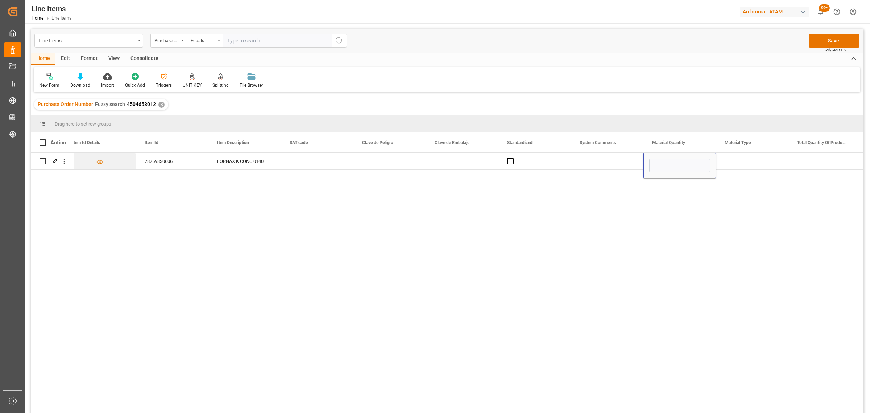
type input "6"
click at [740, 158] on div "Press SPACE to select this row." at bounding box center [752, 161] width 73 height 17
click at [769, 167] on button "open menu" at bounding box center [774, 165] width 11 height 11
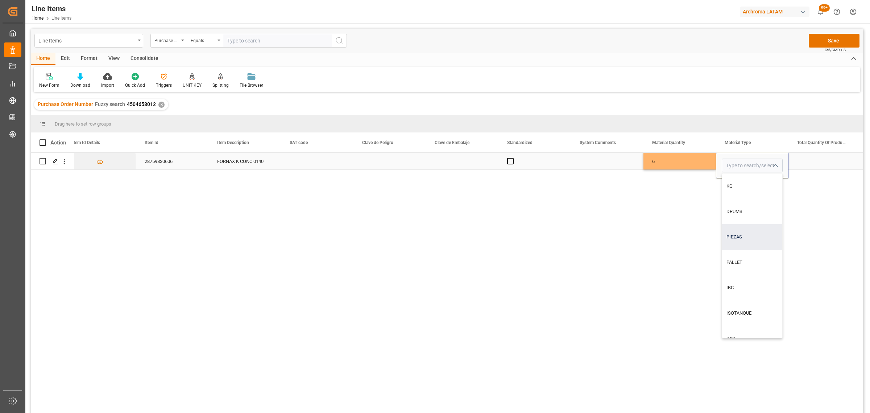
click at [752, 241] on div "PIEZAS" at bounding box center [752, 236] width 60 height 25
type input "PIEZAS"
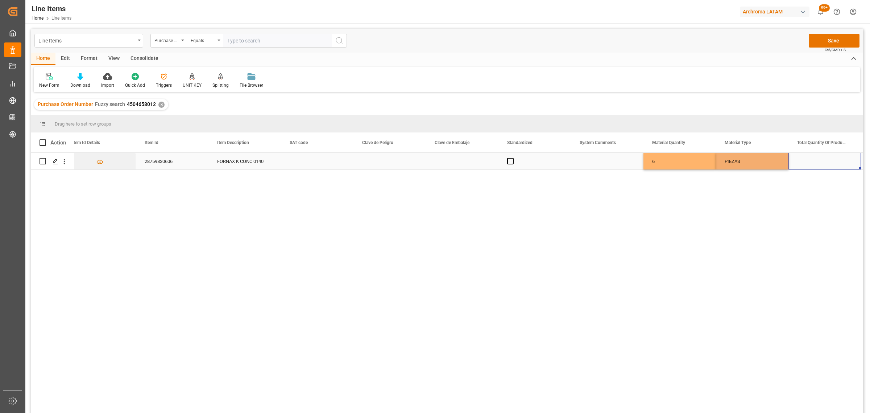
click at [823, 162] on div "Press SPACE to select this row." at bounding box center [825, 161] width 73 height 17
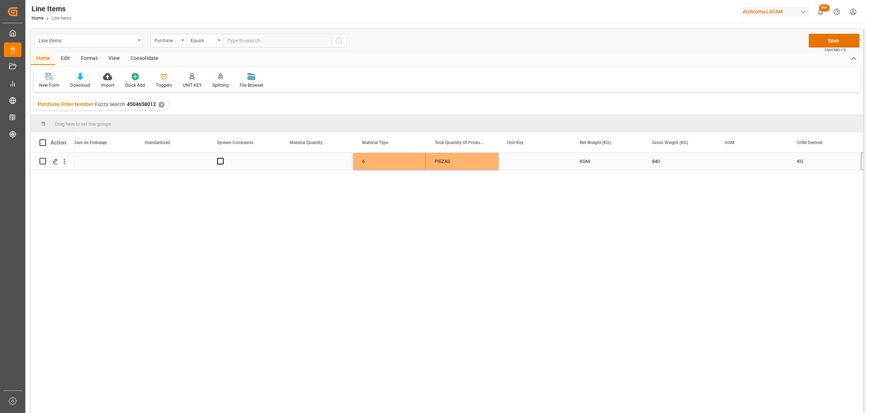
scroll to position [0, 881]
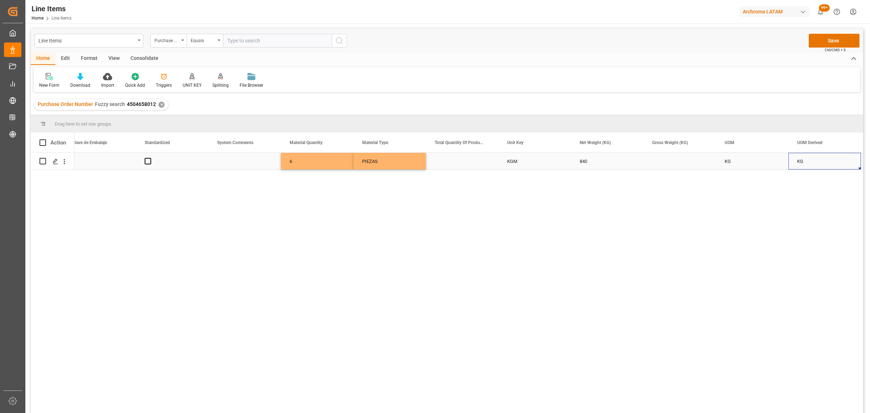
click at [665, 160] on div "Press SPACE to select this row." at bounding box center [680, 161] width 73 height 17
click at [665, 160] on input "Press SPACE to select this row." at bounding box center [679, 165] width 61 height 14
type input "874.400"
click at [772, 160] on div "KG" at bounding box center [752, 161] width 73 height 17
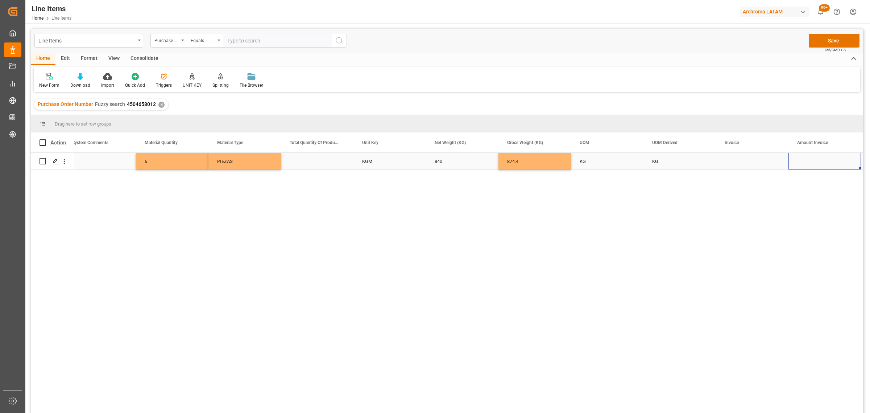
scroll to position [0, 1099]
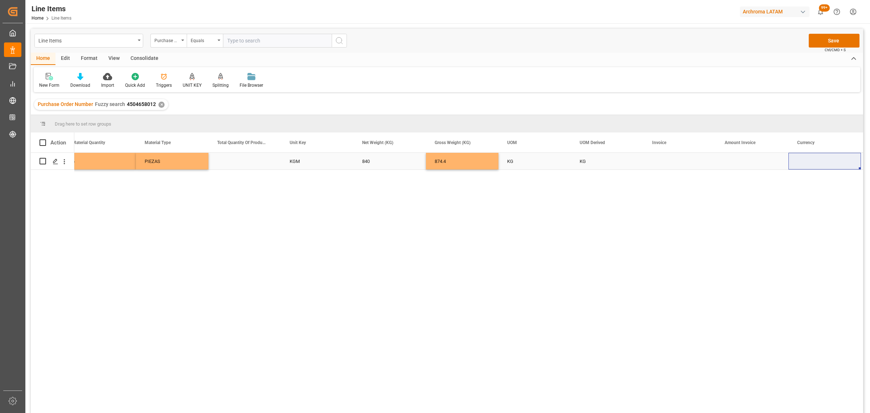
click at [660, 161] on div "Press SPACE to select this row." at bounding box center [680, 161] width 73 height 17
click at [660, 161] on input "Press SPACE to select this row." at bounding box center [679, 165] width 61 height 14
type input "7000015979"
click at [732, 155] on div "Press SPACE to select this row." at bounding box center [752, 161] width 73 height 17
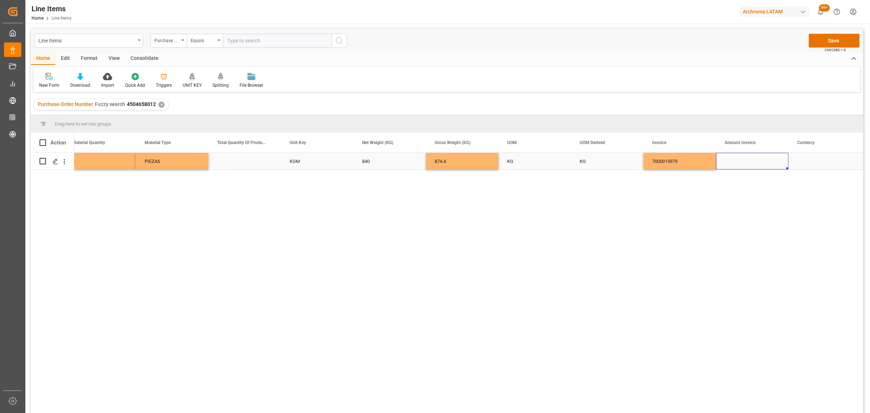
click at [751, 160] on div "Press SPACE to select this row." at bounding box center [752, 161] width 73 height 17
click at [751, 160] on input "Press SPACE to select this row." at bounding box center [752, 165] width 61 height 14
type input "2940"
click at [808, 166] on div "Press SPACE to select this row." at bounding box center [825, 161] width 73 height 17
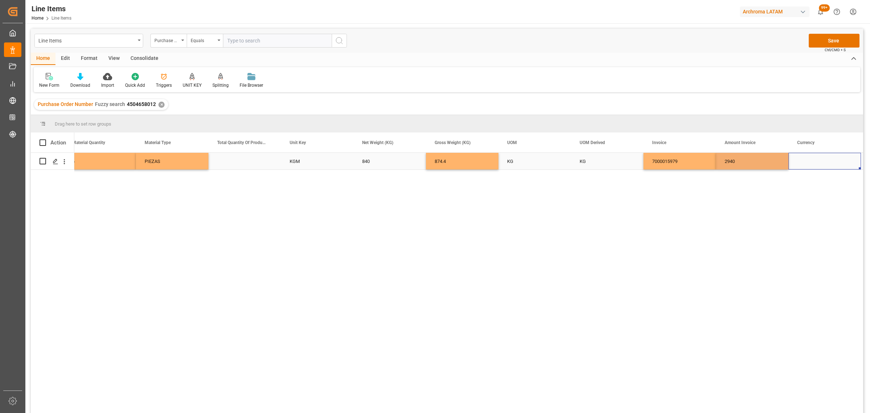
click at [808, 166] on div "Press SPACE to select this row." at bounding box center [825, 161] width 73 height 17
click at [843, 167] on button "open menu" at bounding box center [847, 165] width 11 height 11
click at [832, 186] on div "USD" at bounding box center [825, 185] width 60 height 25
type input "USD"
click at [744, 164] on div "2940" at bounding box center [752, 161] width 73 height 17
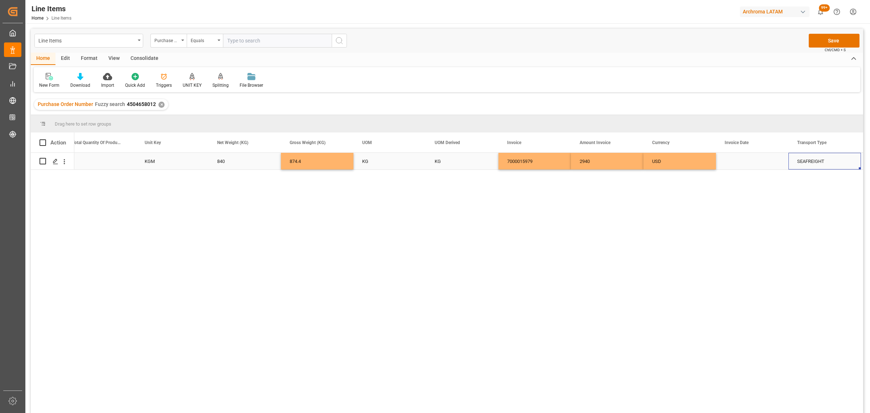
scroll to position [0, 1316]
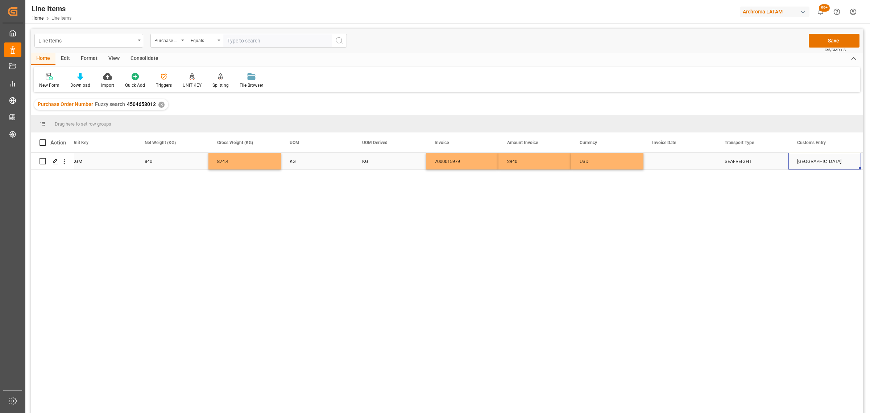
click at [684, 164] on div "Press SPACE to select this row." at bounding box center [680, 161] width 73 height 17
click at [656, 186] on button "Previous Month" at bounding box center [655, 185] width 4 height 4
click at [687, 253] on span "24" at bounding box center [687, 254] width 5 height 5
type input "[DATE]"
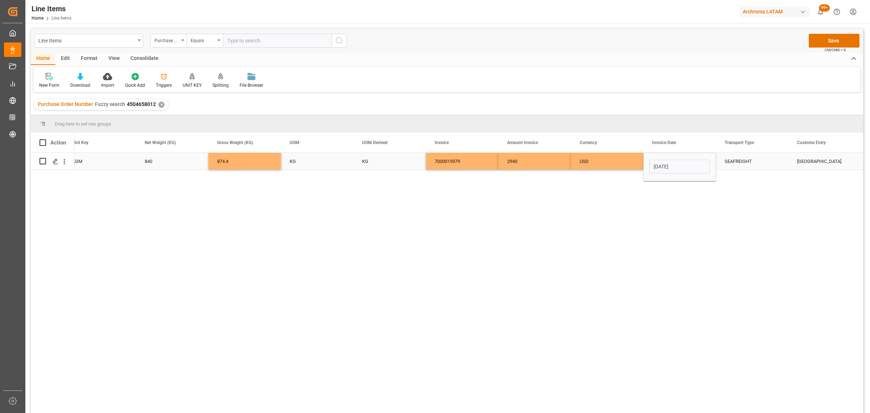
click at [735, 165] on div "SEAFREIGHT" at bounding box center [752, 161] width 55 height 17
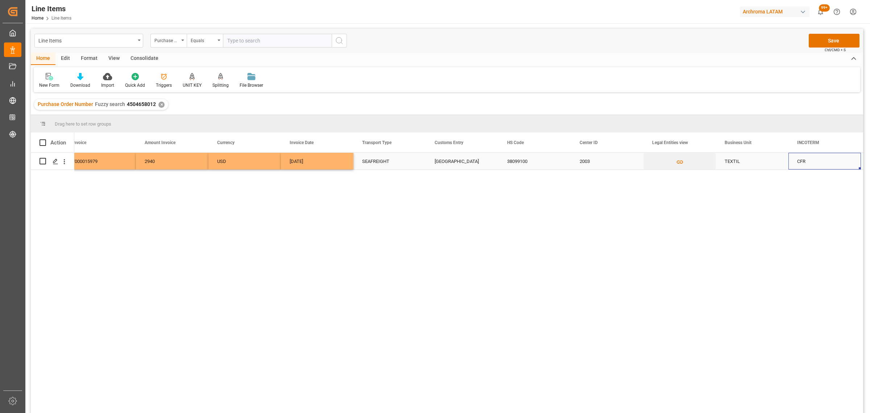
scroll to position [0, 1751]
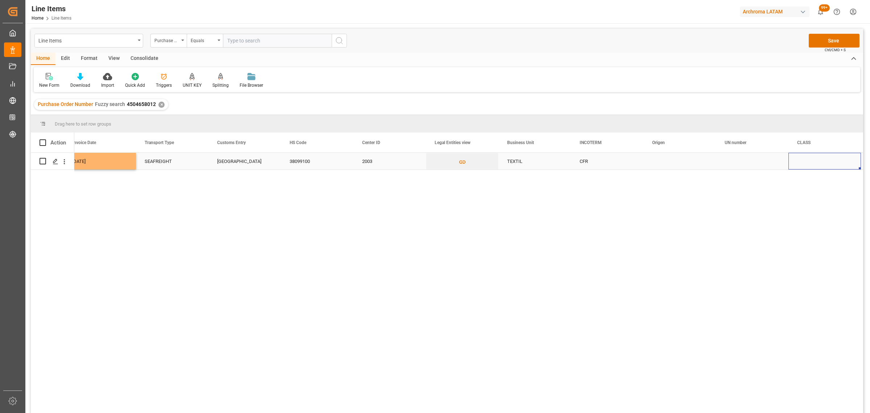
click at [679, 160] on div "Press SPACE to select this row." at bounding box center [680, 161] width 73 height 17
click at [679, 160] on input "Press SPACE to select this row." at bounding box center [679, 165] width 61 height 14
click at [707, 167] on button "open menu" at bounding box center [702, 165] width 11 height 11
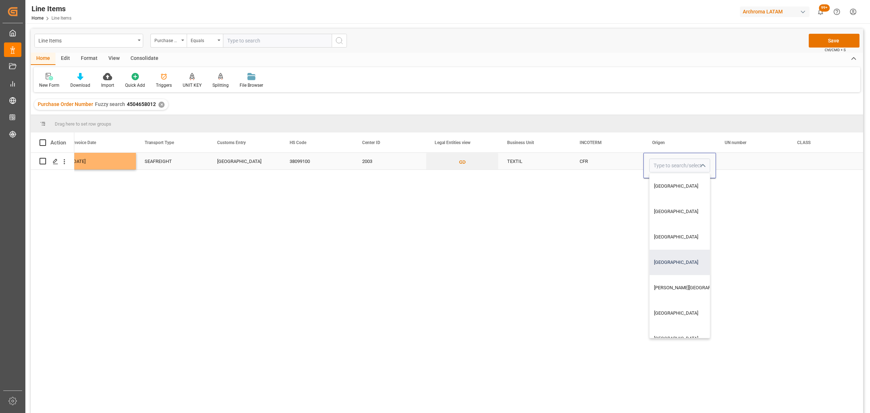
scroll to position [91, 0]
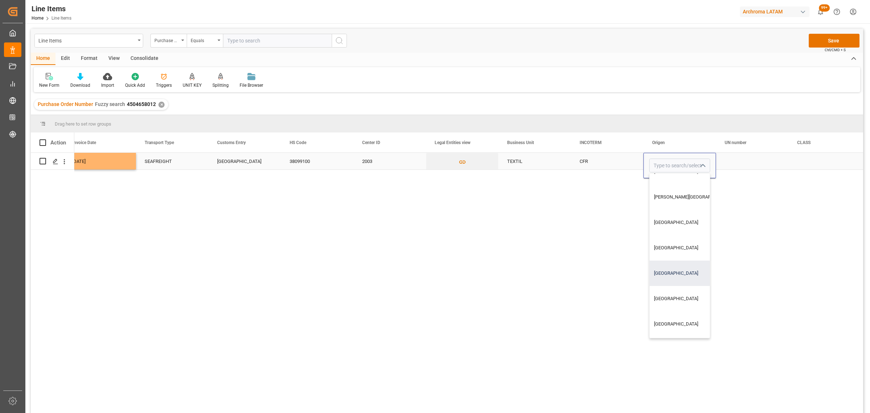
click at [683, 278] on div "[GEOGRAPHIC_DATA]" at bounding box center [694, 272] width 88 height 25
type input "[GEOGRAPHIC_DATA]"
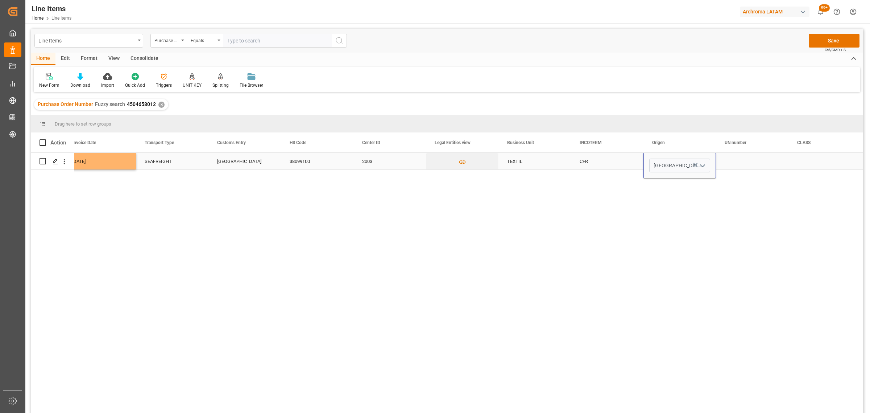
click at [813, 106] on div "Purchase Order Number Fuzzy search 4504658012 ✕" at bounding box center [447, 104] width 832 height 20
click at [757, 164] on div "Press SPACE to select this row." at bounding box center [752, 161] width 73 height 17
click at [828, 41] on button "Save" at bounding box center [834, 41] width 51 height 14
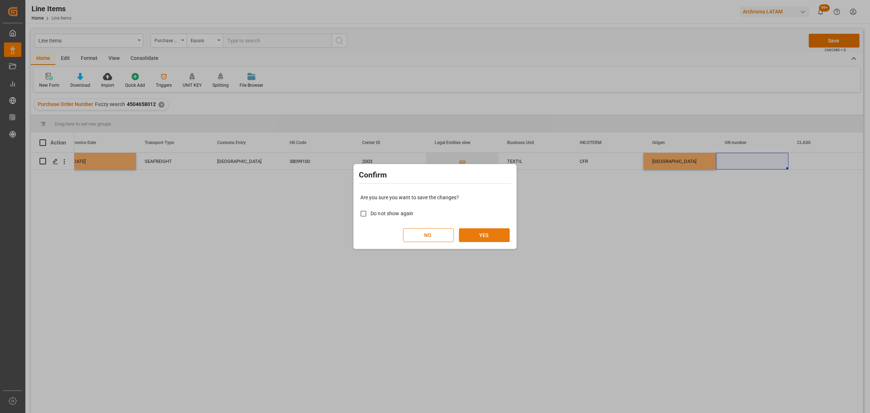
click at [486, 238] on button "YES" at bounding box center [484, 235] width 51 height 14
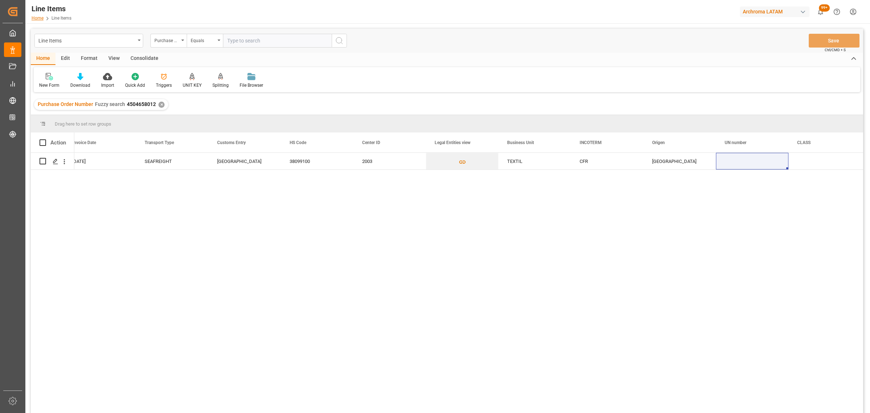
click at [41, 18] on link "Home" at bounding box center [38, 18] width 12 height 5
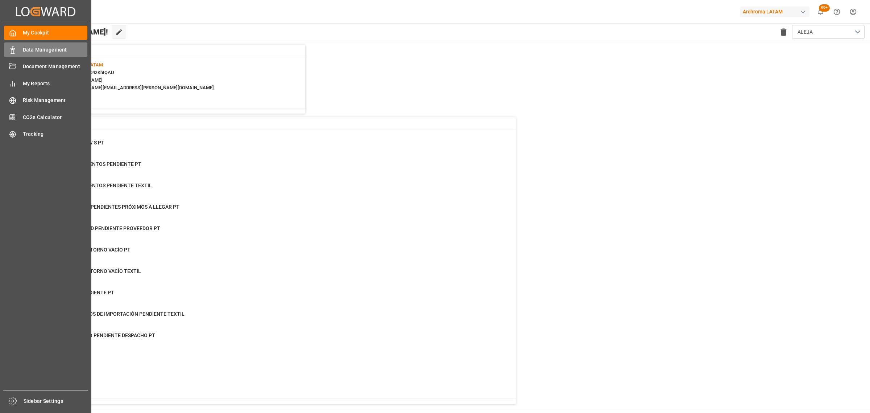
click at [21, 48] on div "Data Management Data Management" at bounding box center [45, 49] width 83 height 14
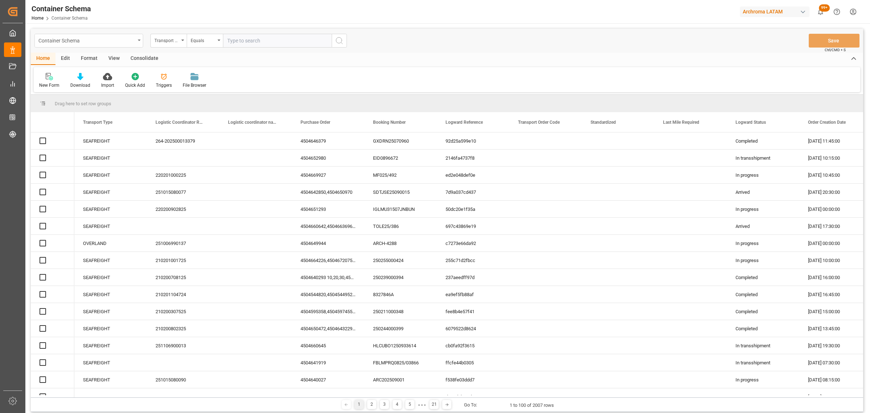
click at [125, 44] on div "Container Schema" at bounding box center [86, 40] width 97 height 9
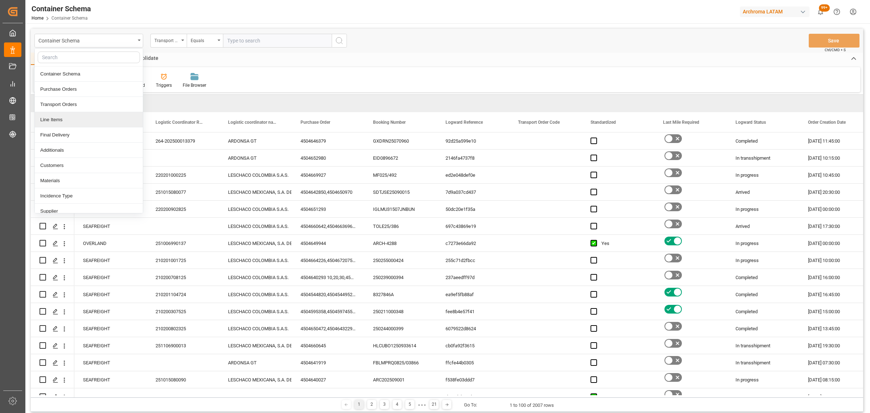
click at [68, 121] on div "Line Items" at bounding box center [89, 119] width 108 height 15
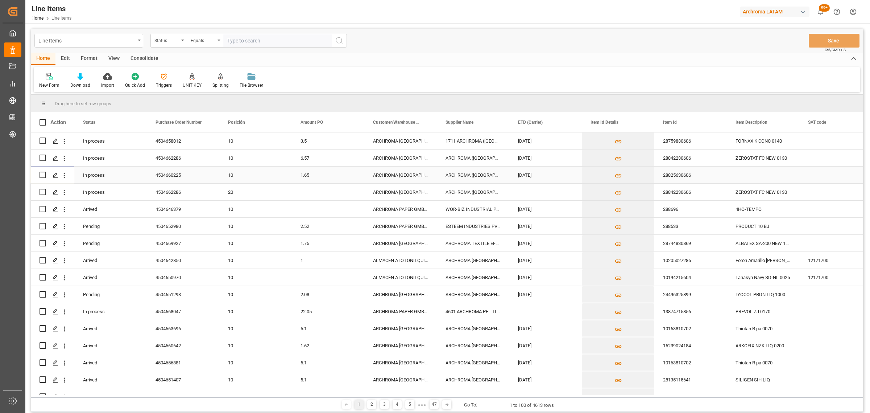
click at [45, 173] on input "Press Space to toggle row selection (unchecked)" at bounding box center [43, 174] width 7 height 7
checkbox input "true"
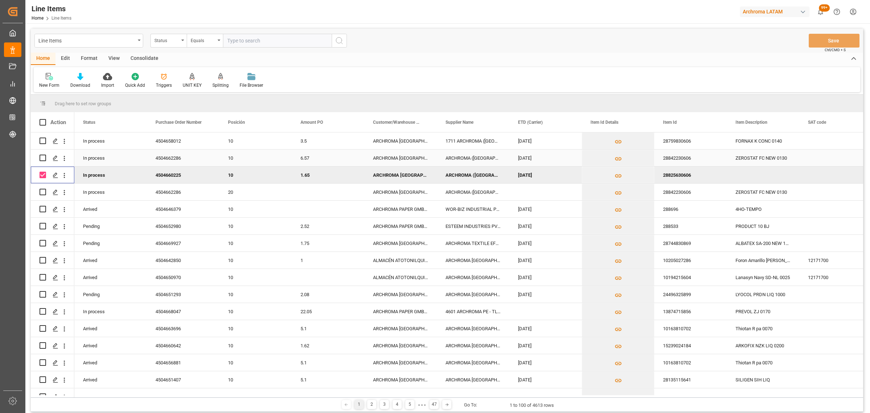
click at [43, 159] on input "Press Space to toggle row selection (unchecked)" at bounding box center [43, 157] width 7 height 7
checkbox input "true"
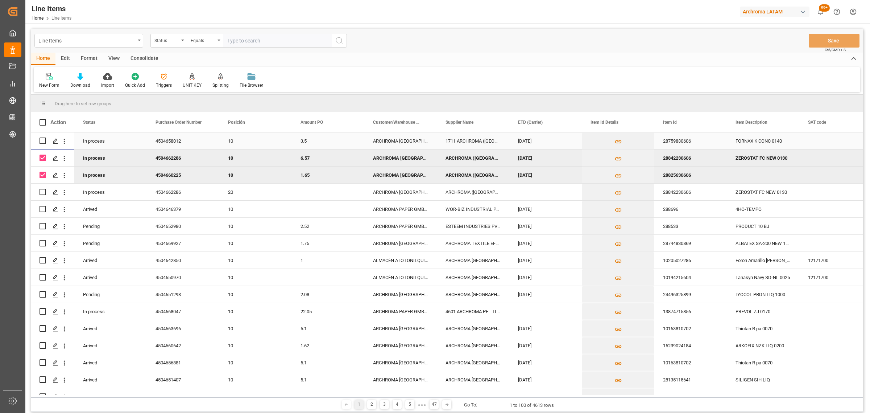
click at [44, 143] on input "Press Space to toggle row selection (unchecked)" at bounding box center [43, 140] width 7 height 7
checkbox input "true"
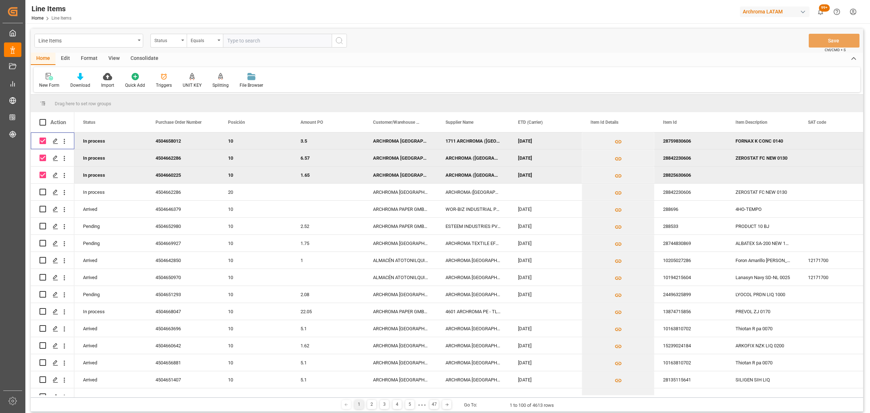
click at [176, 153] on div "4504662286" at bounding box center [183, 157] width 73 height 17
click at [176, 142] on div "4504658012" at bounding box center [183, 140] width 73 height 17
click at [176, 142] on input "4504658012" at bounding box center [183, 145] width 61 height 14
click at [167, 37] on div "Status" at bounding box center [166, 40] width 25 height 8
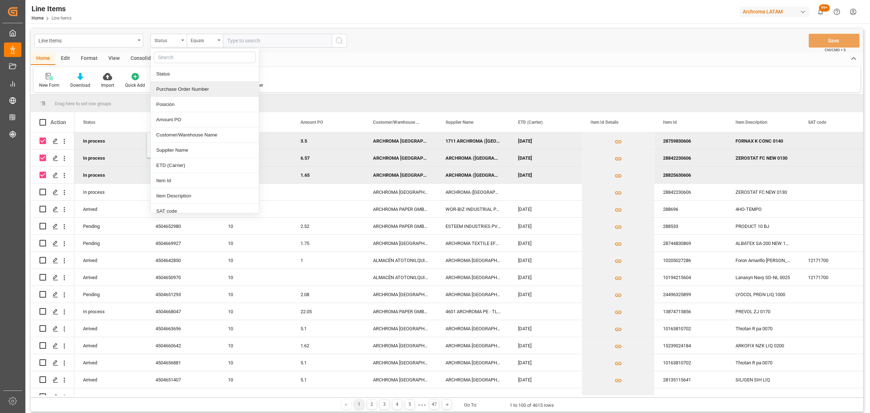
click at [189, 94] on div "Purchase Order Number" at bounding box center [205, 89] width 108 height 15
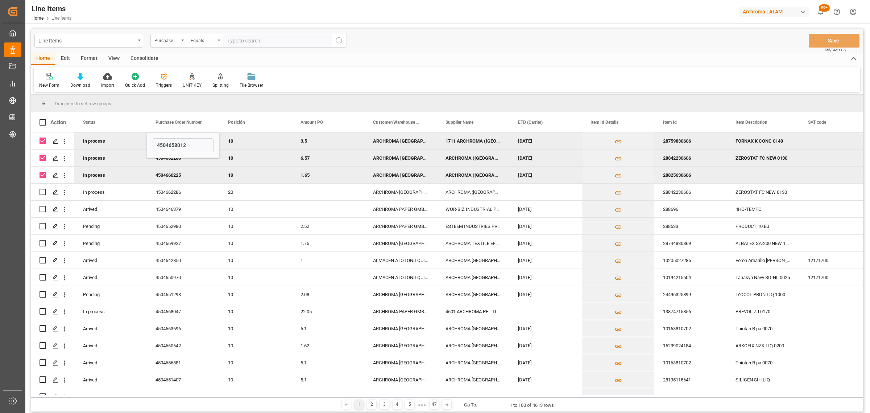
click at [205, 46] on div "Equals" at bounding box center [205, 41] width 36 height 14
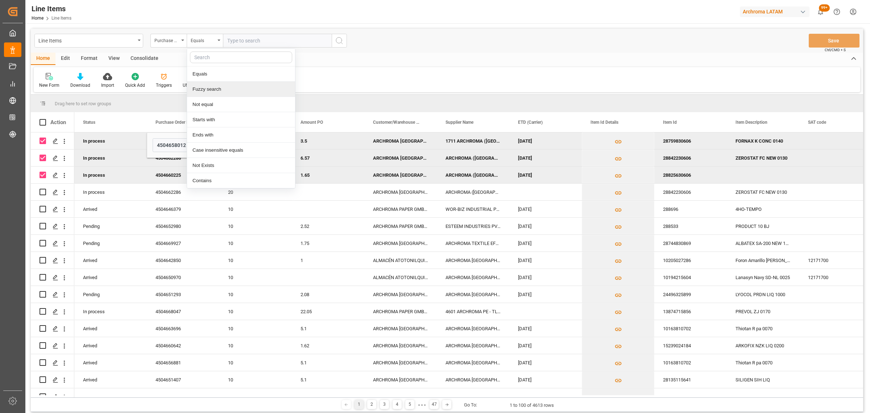
click at [217, 85] on div "Fuzzy search" at bounding box center [241, 89] width 108 height 15
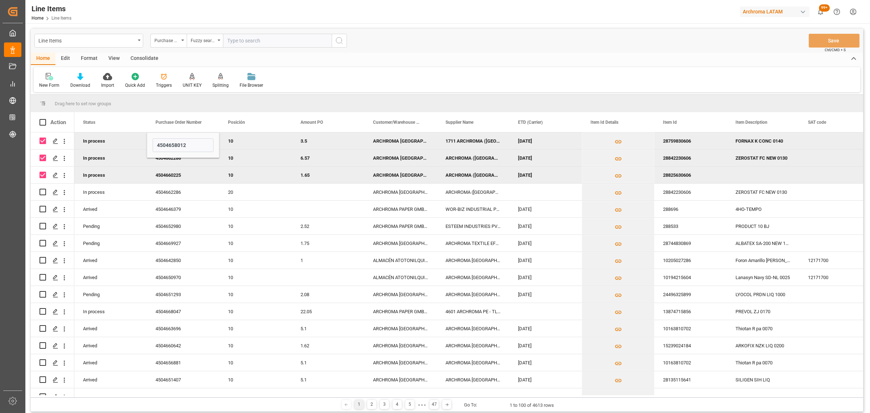
click at [252, 44] on input "text" at bounding box center [277, 41] width 109 height 14
paste input "4504658012"
type input "4504658012"
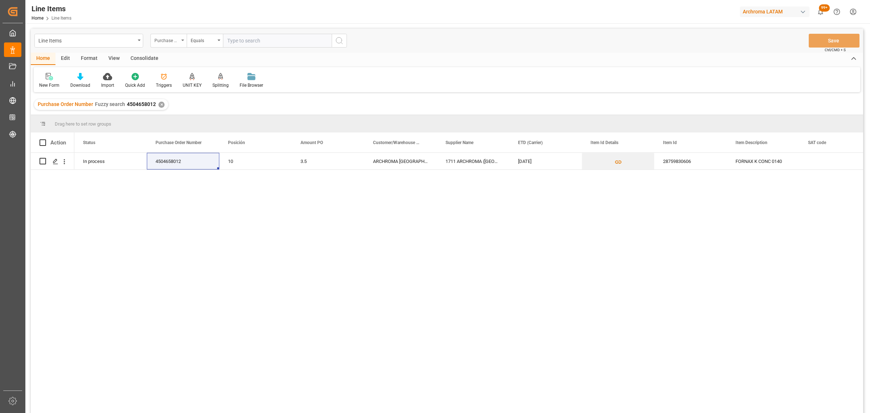
click at [171, 43] on div "Purchase Order Number" at bounding box center [166, 40] width 25 height 8
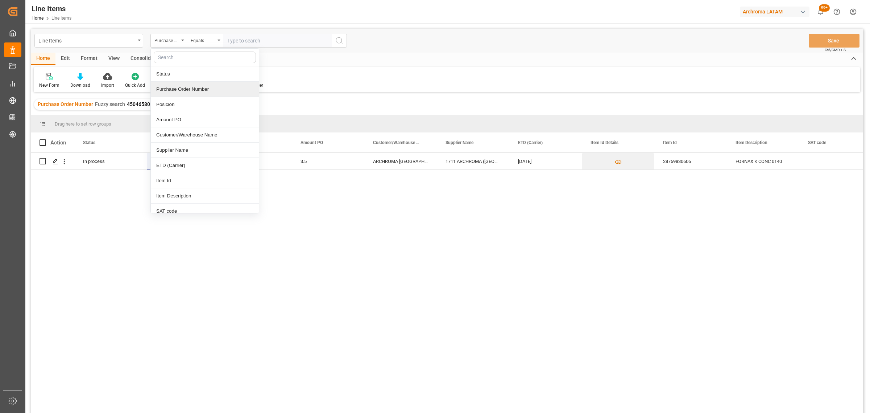
click at [191, 90] on div "Purchase Order Number" at bounding box center [205, 89] width 108 height 15
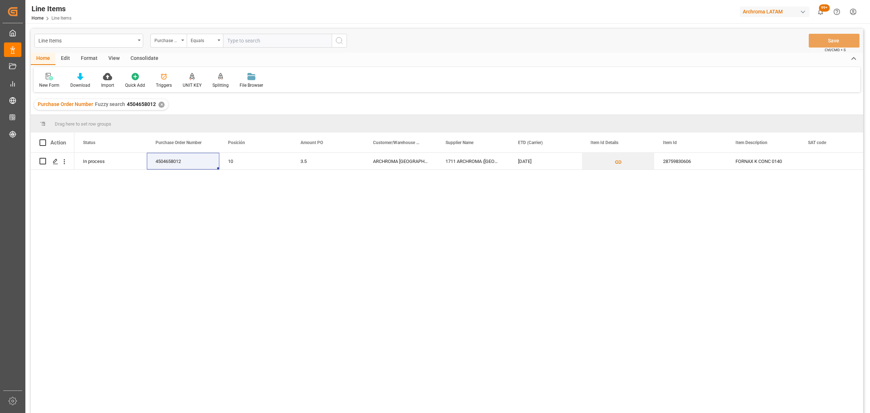
click at [206, 31] on div "Line Items Purchase Order Number Equals Save Ctrl/CMD + S" at bounding box center [447, 41] width 832 height 24
click at [207, 38] on div "Equals" at bounding box center [203, 40] width 25 height 8
click at [233, 93] on div "Fuzzy search" at bounding box center [241, 89] width 108 height 15
paste input "4504660225"
type input "4504660225"
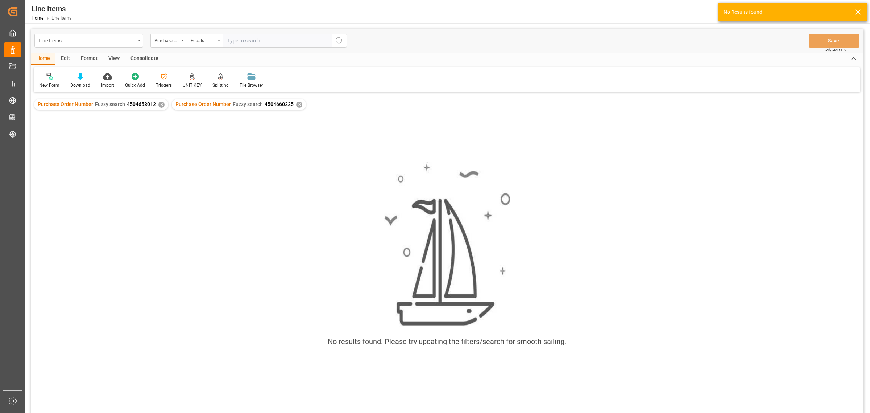
click at [159, 104] on div "✕" at bounding box center [161, 105] width 6 height 6
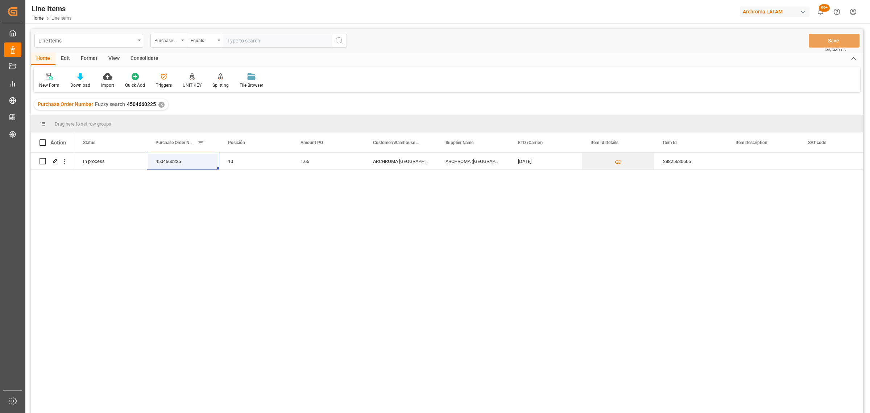
click at [176, 40] on div "Purchase Order Number" at bounding box center [166, 40] width 25 height 8
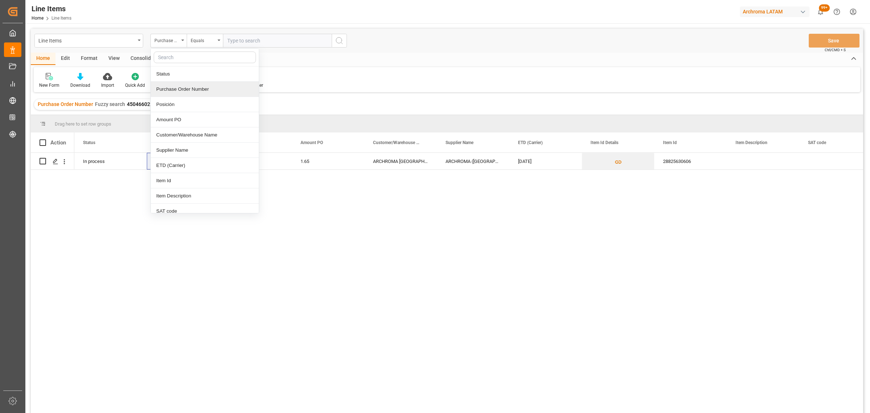
click at [182, 92] on div "Purchase Order Number" at bounding box center [205, 89] width 108 height 15
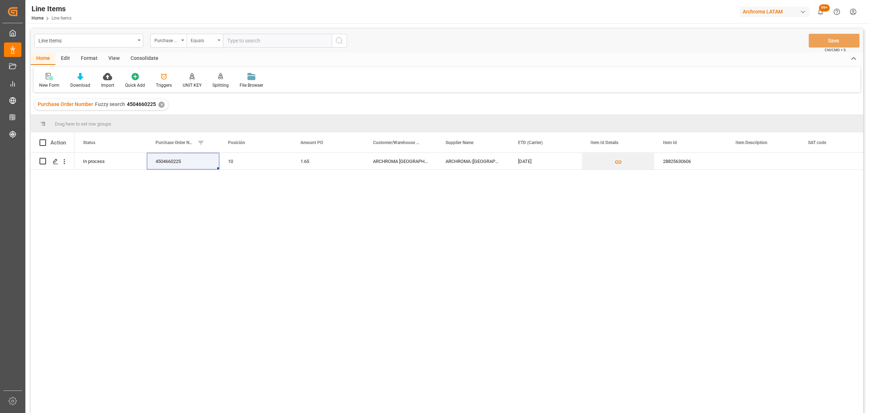
click at [202, 42] on div "Equals" at bounding box center [203, 40] width 25 height 8
click at [214, 87] on div "Fuzzy search" at bounding box center [241, 89] width 108 height 15
click at [234, 40] on input "text" at bounding box center [277, 41] width 109 height 14
paste input "4504662286"
type input "4504662286"
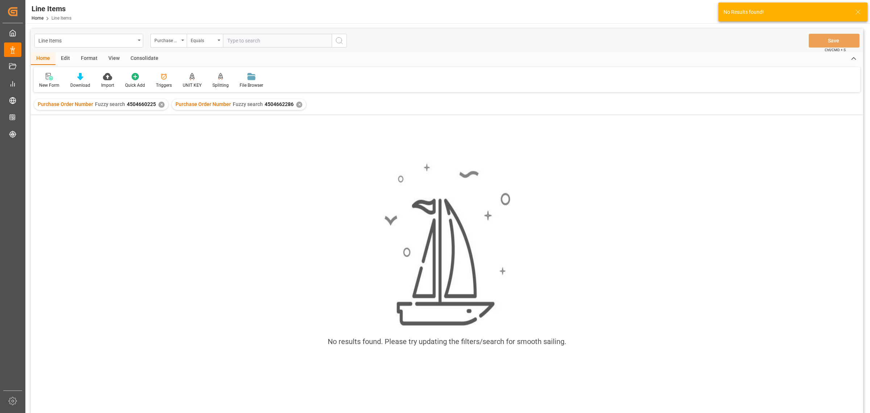
click at [160, 106] on div "✕" at bounding box center [161, 105] width 6 height 6
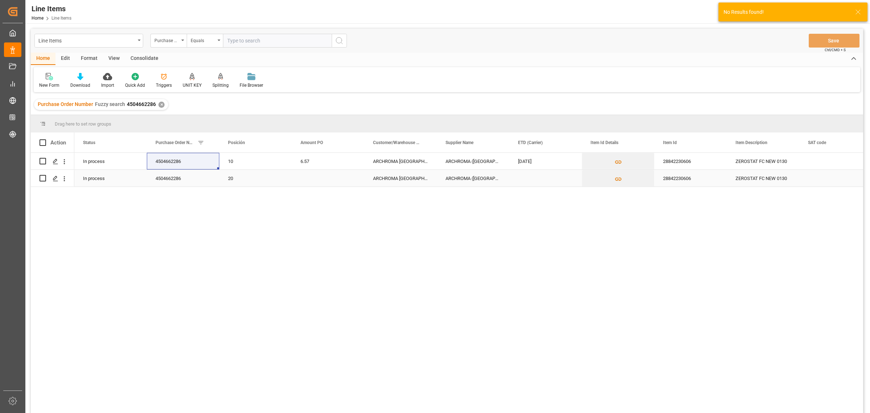
click at [301, 179] on div "Press SPACE to select this row." at bounding box center [328, 178] width 73 height 17
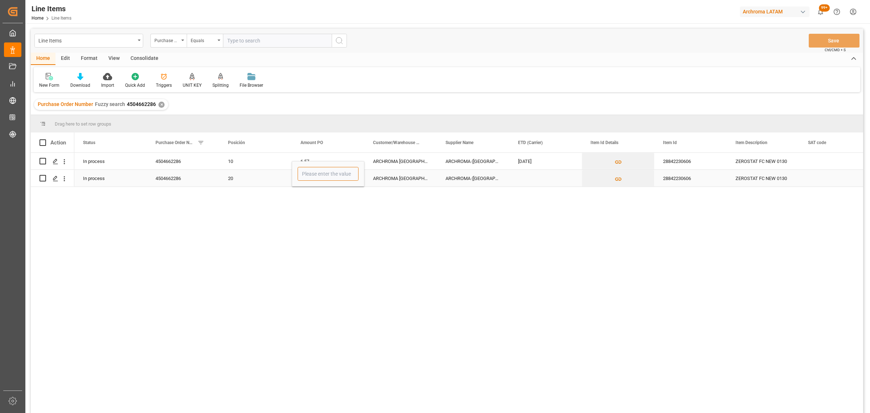
click at [341, 174] on input "Press SPACE to select this row." at bounding box center [328, 174] width 61 height 14
click at [41, 16] on link "Home" at bounding box center [38, 18] width 12 height 5
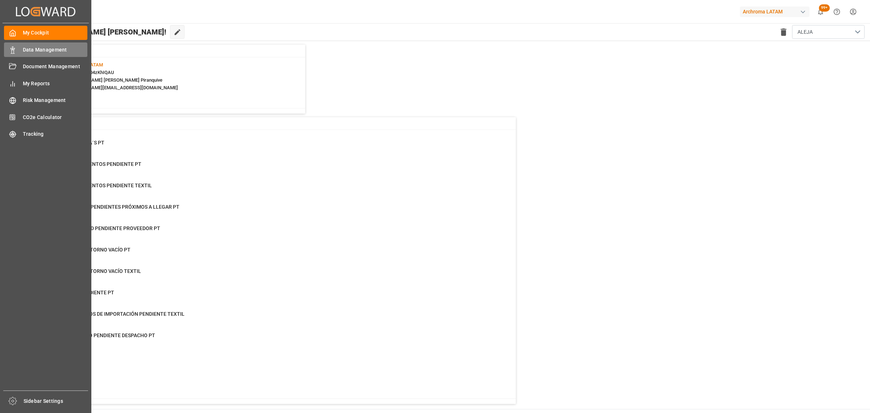
click at [36, 45] on div "Data Management Data Management" at bounding box center [45, 49] width 83 height 14
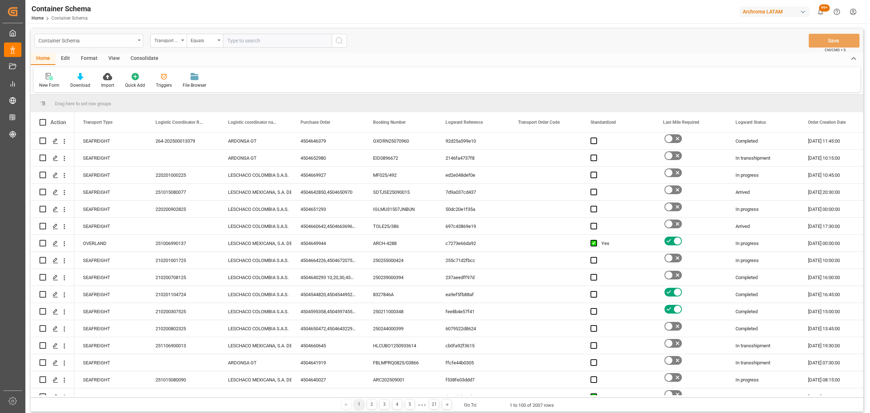
click at [132, 44] on div "Container Schema" at bounding box center [86, 40] width 97 height 9
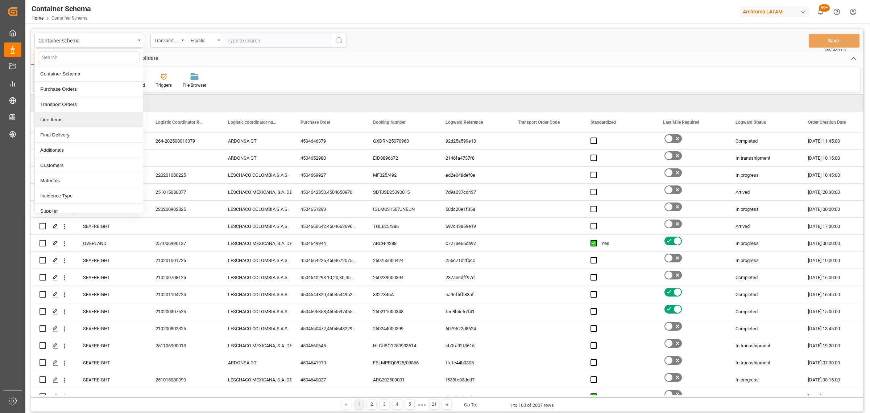
click at [72, 113] on div "Line Items" at bounding box center [89, 119] width 108 height 15
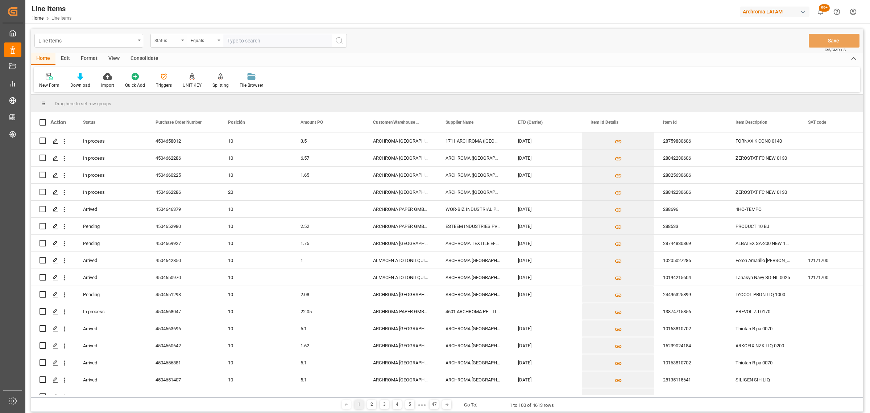
click at [170, 41] on div "Status" at bounding box center [166, 40] width 25 height 8
click at [190, 91] on div "Purchase Order Number" at bounding box center [205, 89] width 108 height 15
click at [44, 174] on input "Press Space to toggle row selection (unchecked)" at bounding box center [43, 174] width 7 height 7
checkbox input "true"
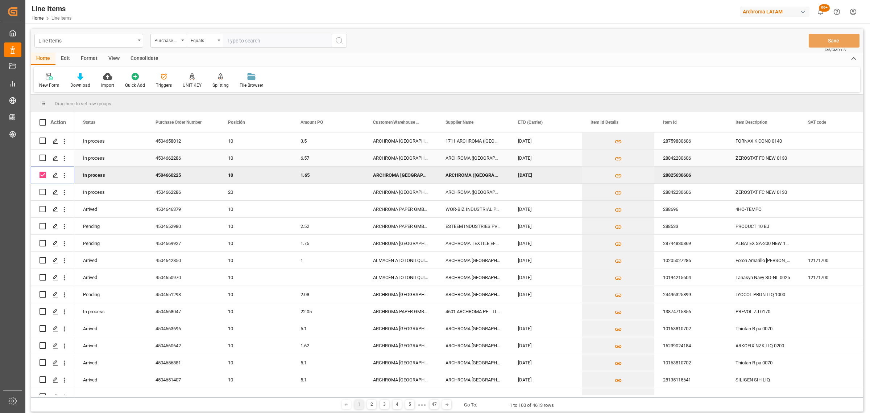
click at [42, 156] on input "Press Space to toggle row selection (unchecked)" at bounding box center [43, 157] width 7 height 7
checkbox input "true"
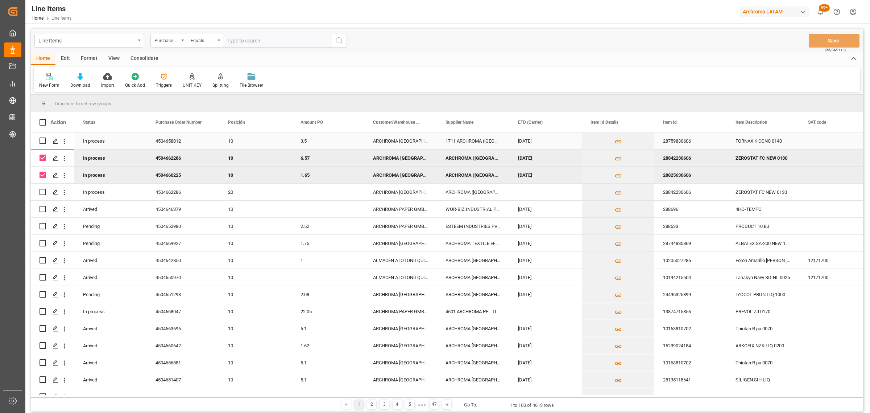
click at [42, 140] on input "Press Space to toggle row selection (unchecked)" at bounding box center [43, 140] width 7 height 7
checkbox input "true"
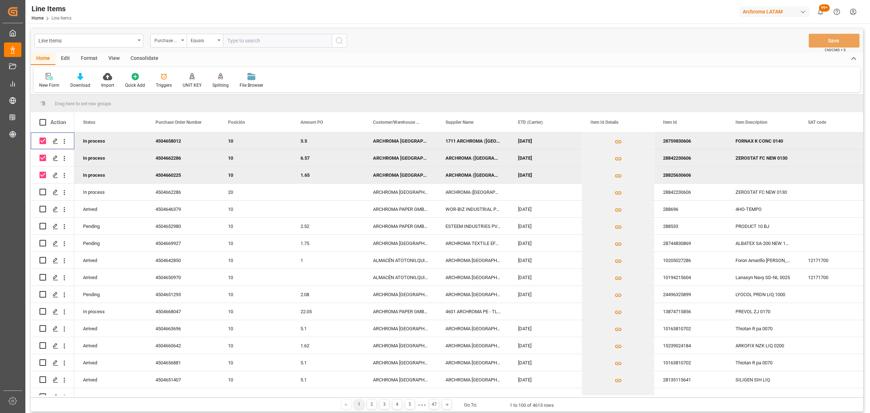
click at [139, 58] on div "Consolidate" at bounding box center [144, 59] width 39 height 12
click at [58, 84] on div "Consolidation List" at bounding box center [57, 85] width 36 height 7
click at [101, 101] on div "Line Items Purchase Order Number Equals Save Ctrl/CMD + S Home Edit Format View…" at bounding box center [447, 220] width 832 height 383
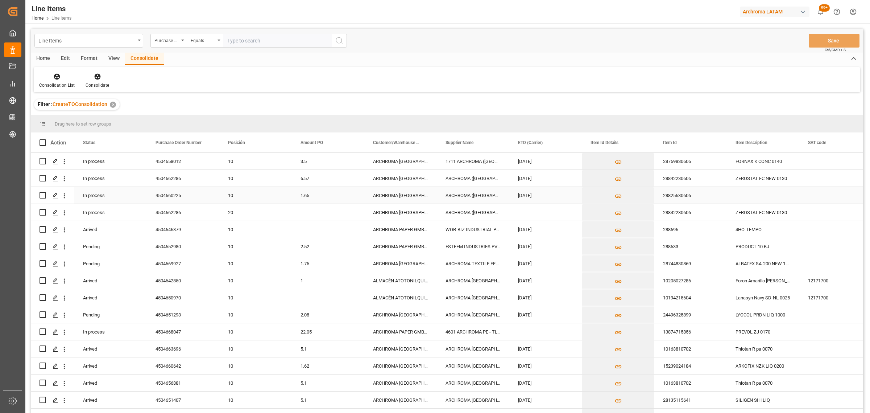
drag, startPoint x: 42, startPoint y: 193, endPoint x: 44, endPoint y: 186, distance: 7.6
click at [42, 193] on input "Press Space to toggle row selection (unchecked)" at bounding box center [43, 195] width 7 height 7
checkbox input "true"
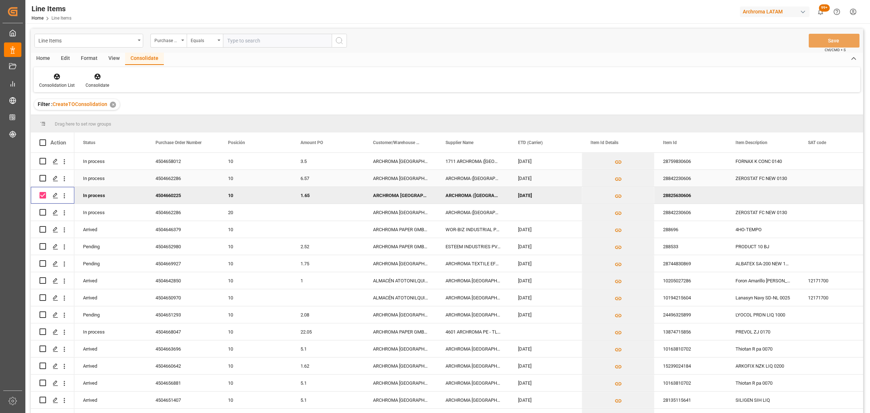
click at [45, 177] on input "Press Space to toggle row selection (unchecked)" at bounding box center [43, 178] width 7 height 7
checkbox input "true"
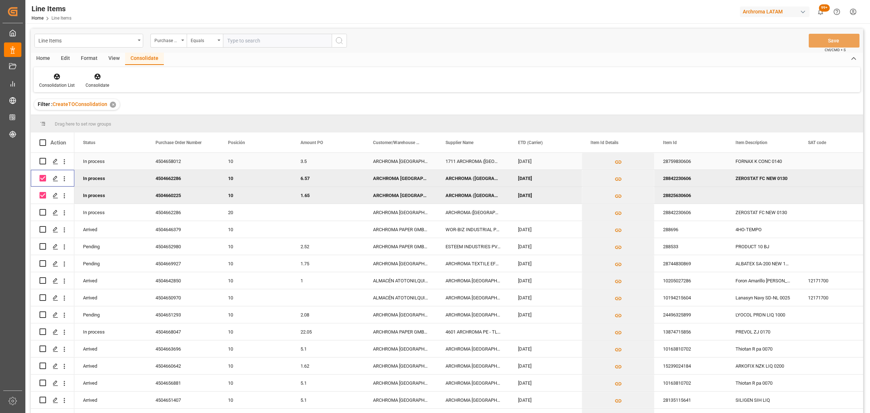
click at [42, 163] on input "Press Space to toggle row selection (unchecked)" at bounding box center [43, 161] width 7 height 7
checkbox input "true"
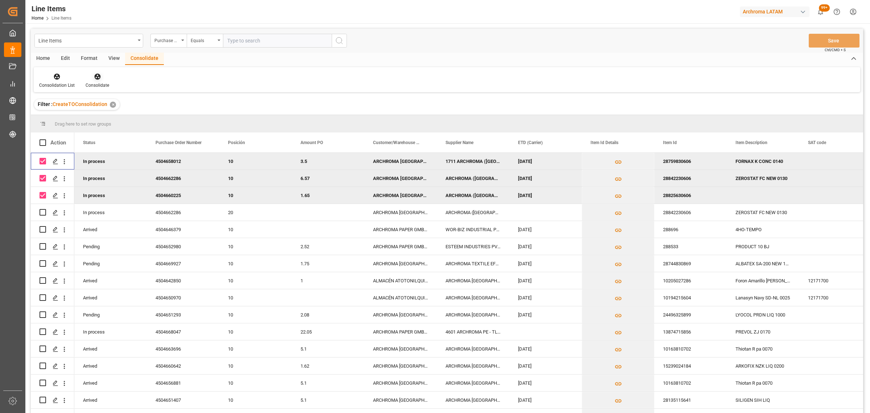
click at [100, 78] on div at bounding box center [98, 77] width 24 height 8
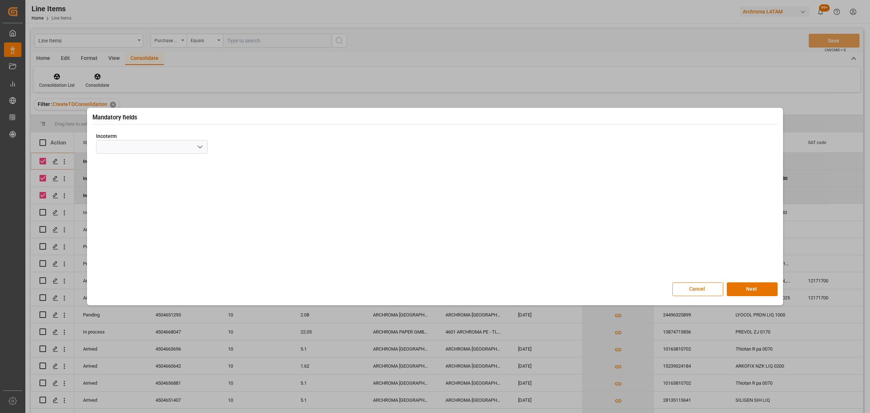
click at [199, 150] on icon "open menu" at bounding box center [200, 146] width 9 height 9
click at [158, 226] on div "CFR" at bounding box center [151, 228] width 111 height 16
type input "CFR"
click at [760, 285] on button "Next" at bounding box center [752, 289] width 51 height 14
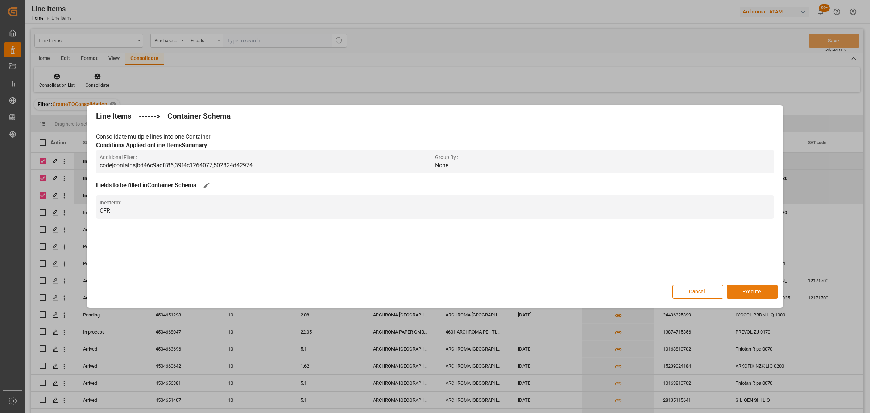
click at [756, 289] on button "Execute" at bounding box center [752, 292] width 51 height 14
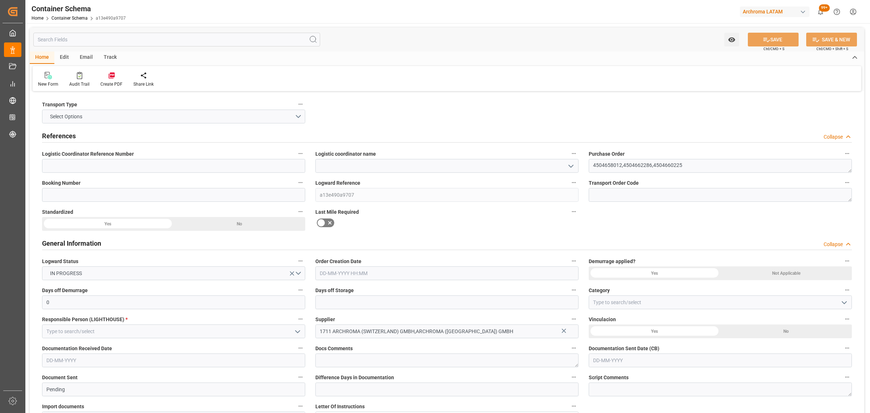
type input "0"
type input "3"
type input "18"
type input "2320"
type input "2423.36"
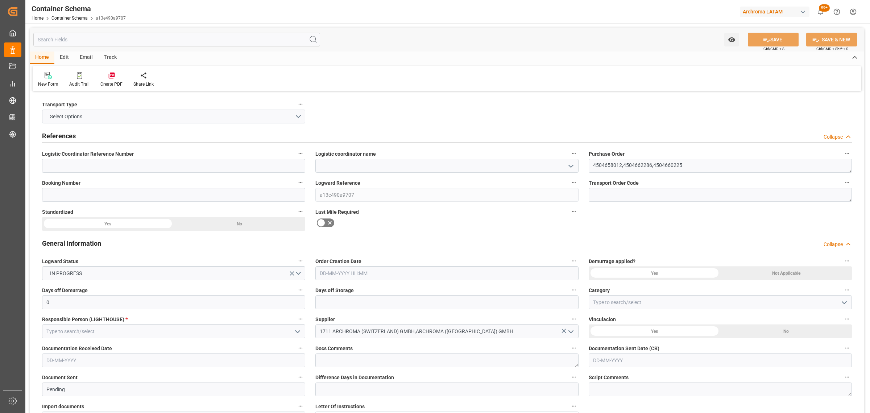
click at [573, 162] on icon "open menu" at bounding box center [571, 166] width 9 height 9
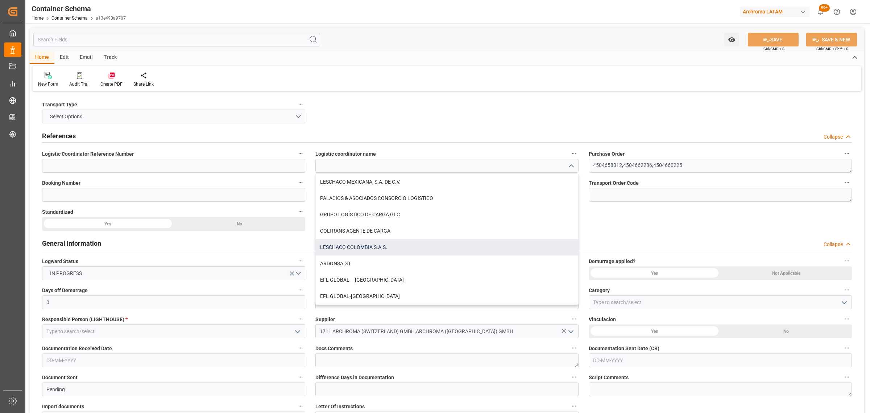
click at [390, 247] on div "LESCHACO COLOMBIA S.A.S." at bounding box center [447, 247] width 263 height 16
type input "LESCHACO COLOMBIA S.A.S."
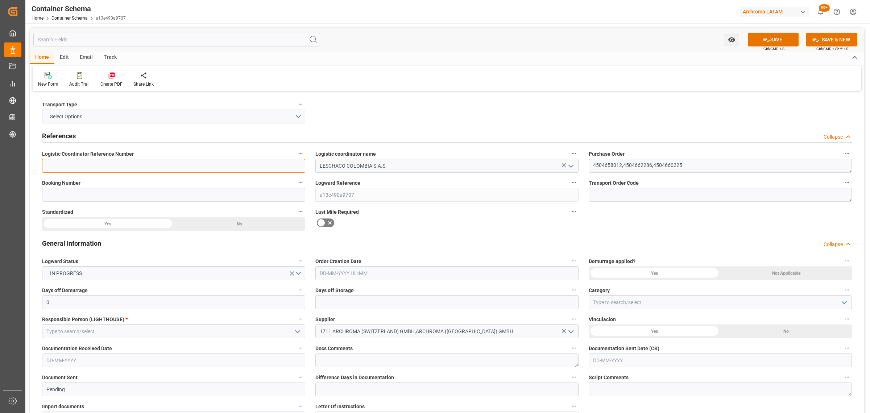
click at [213, 165] on input at bounding box center [173, 166] width 263 height 14
click at [236, 198] on input at bounding box center [173, 195] width 263 height 14
drag, startPoint x: 149, startPoint y: 160, endPoint x: 160, endPoint y: 160, distance: 10.5
click at [149, 160] on input at bounding box center [173, 166] width 263 height 14
click at [169, 189] on input at bounding box center [173, 195] width 263 height 14
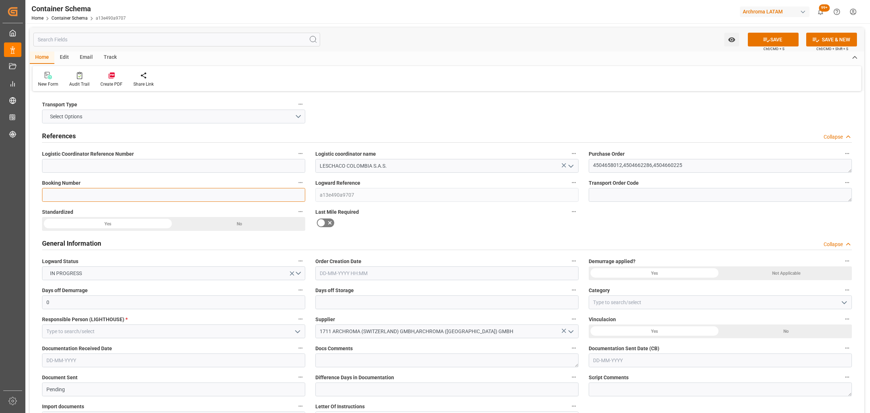
click at [170, 193] on input at bounding box center [173, 195] width 263 height 14
paste input "ALRB251013260050"
type input "ALRB251013260050"
click at [303, 116] on button "Select Options" at bounding box center [173, 116] width 263 height 14
drag, startPoint x: 128, startPoint y: 121, endPoint x: 145, endPoint y: 125, distance: 18.0
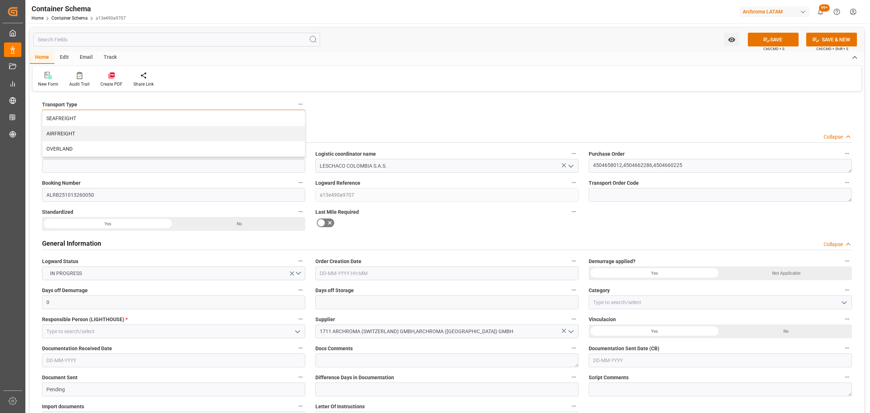
click at [129, 121] on div "SEAFREIGHT" at bounding box center [173, 118] width 263 height 15
click at [408, 277] on input "text" at bounding box center [446, 273] width 263 height 14
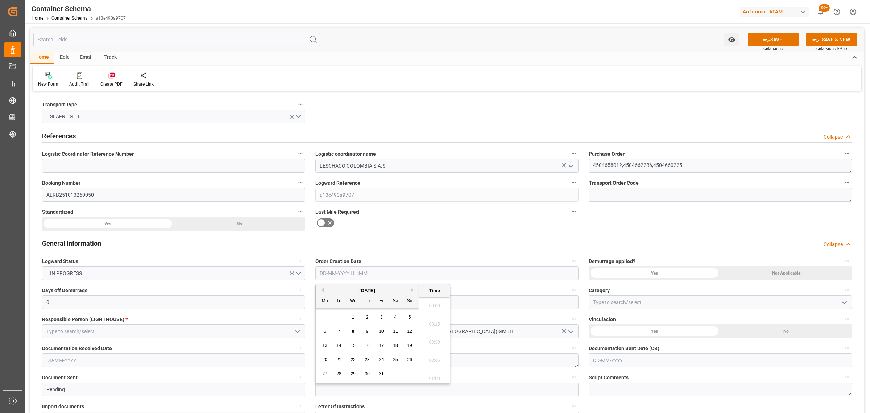
scroll to position [981, 0]
click at [330, 311] on div "29 30 1 2 3 4 5" at bounding box center [367, 317] width 99 height 14
click at [355, 331] on div "8" at bounding box center [353, 331] width 9 height 9
click at [438, 344] on li "14:00" at bounding box center [434, 340] width 31 height 18
type input "08-10-2025 14:00"
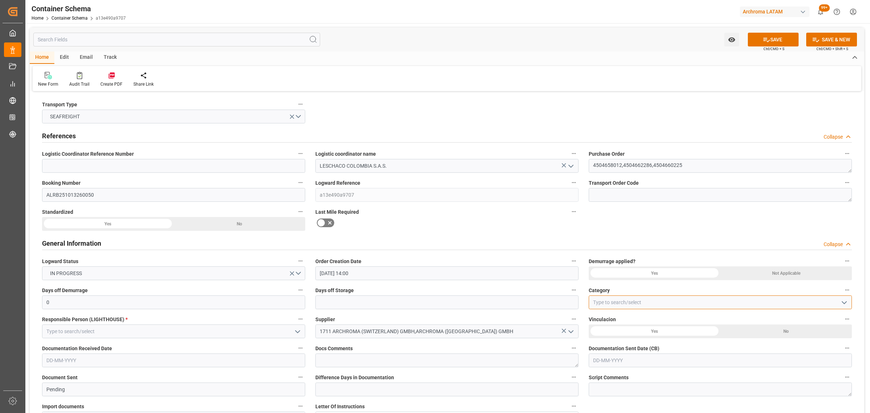
click at [846, 296] on input at bounding box center [720, 302] width 263 height 14
click at [846, 299] on icon "open menu" at bounding box center [844, 302] width 9 height 9
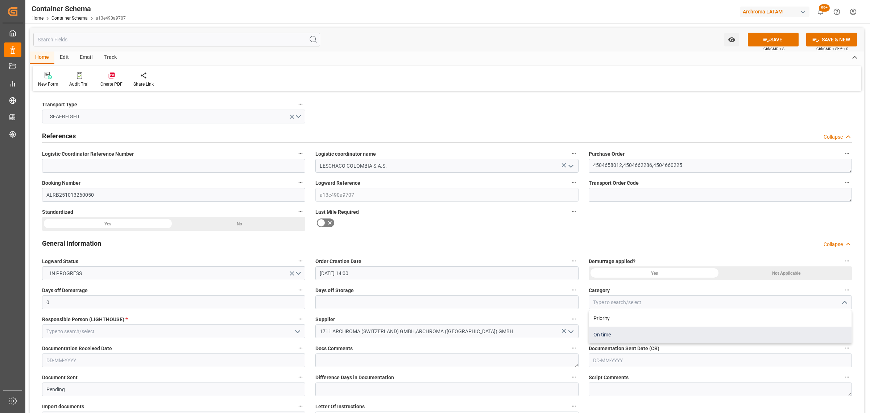
click at [670, 327] on div "On time" at bounding box center [720, 334] width 263 height 16
type input "On time"
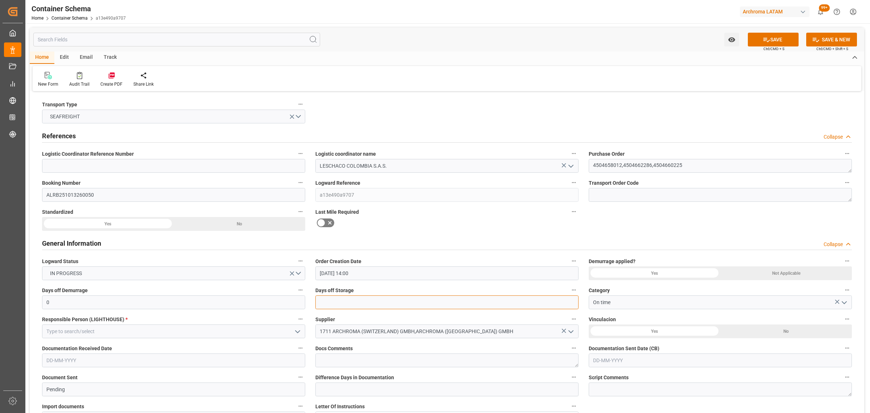
click at [435, 305] on input "text" at bounding box center [446, 302] width 263 height 14
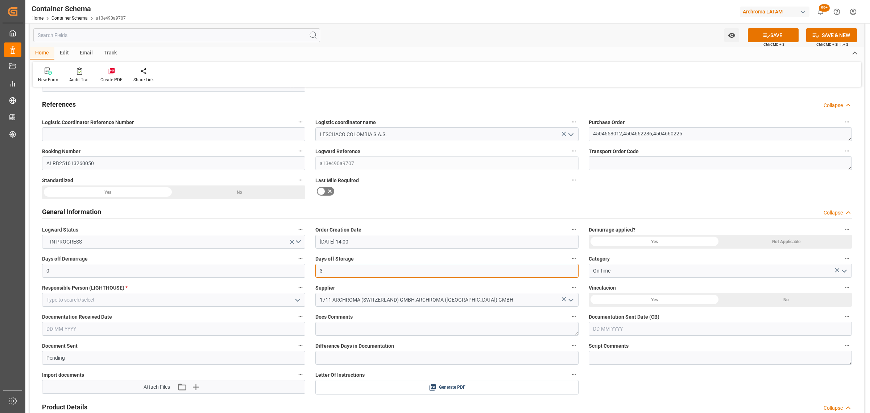
scroll to position [45, 0]
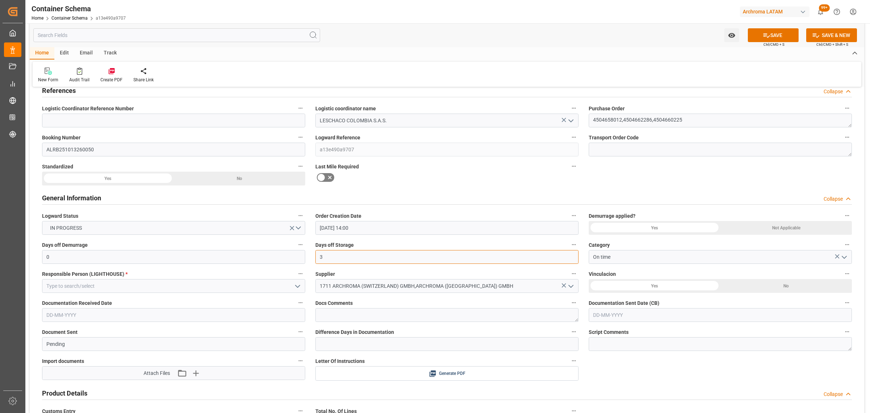
type input "3"
click at [661, 314] on input "text" at bounding box center [720, 315] width 263 height 14
click at [615, 231] on div "29 30 1 2 3 4 5" at bounding box center [640, 236] width 99 height 14
click at [627, 249] on span "8" at bounding box center [626, 249] width 3 height 5
type input "[DATE]"
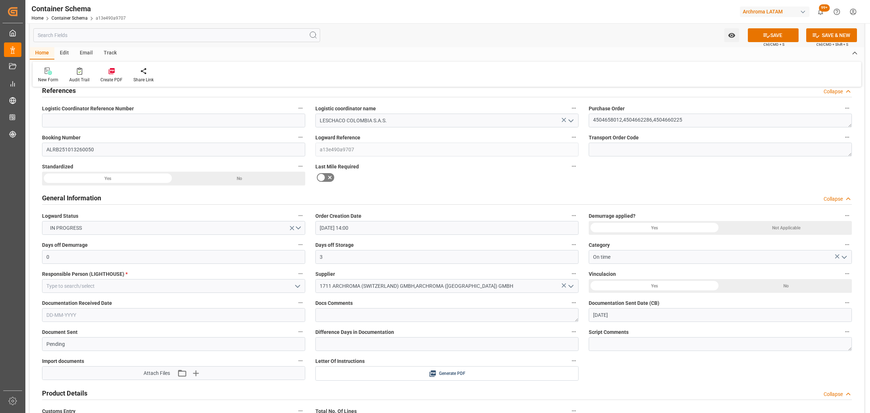
drag, startPoint x: 121, startPoint y: 318, endPoint x: 121, endPoint y: 323, distance: 5.5
click at [121, 318] on input "text" at bounding box center [173, 315] width 263 height 14
click at [79, 253] on div "8" at bounding box center [79, 250] width 9 height 9
type input "[DATE]"
click at [298, 287] on icon "open menu" at bounding box center [297, 286] width 9 height 9
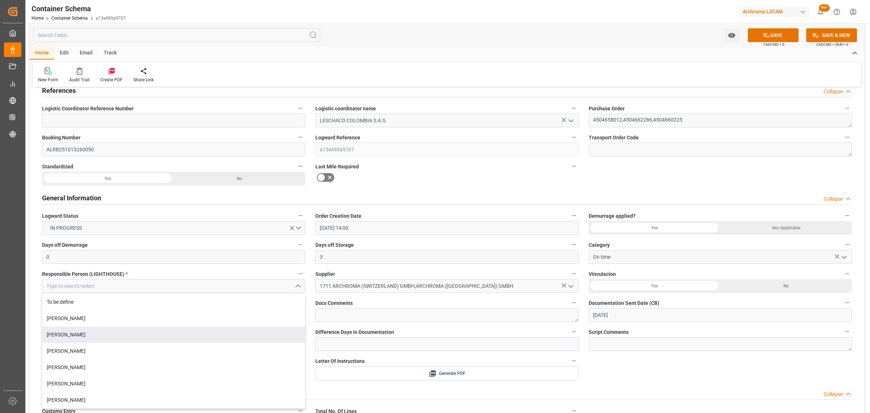
click at [104, 332] on div "[PERSON_NAME]" at bounding box center [173, 334] width 263 height 16
type input "[PERSON_NAME]"
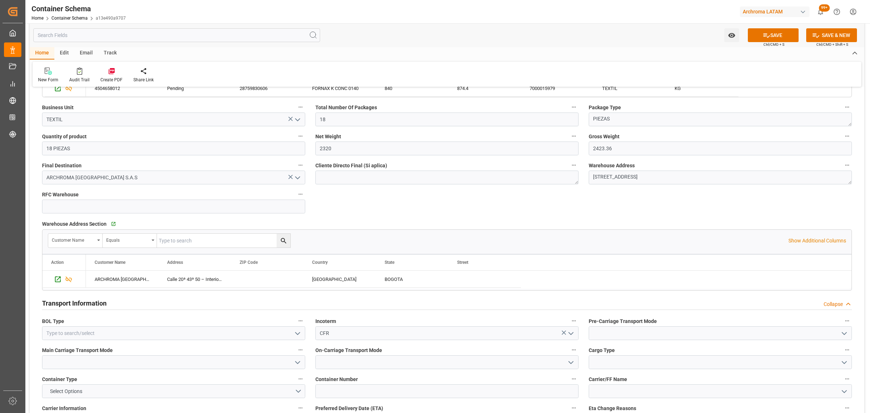
scroll to position [544, 0]
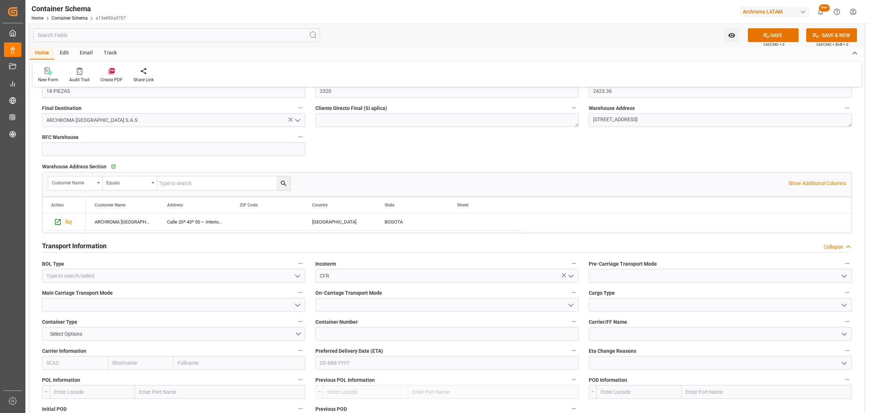
click at [299, 273] on icon "open menu" at bounding box center [297, 276] width 9 height 9
click at [161, 292] on div "HOUSE" at bounding box center [173, 292] width 263 height 16
type input "HOUSE"
click at [847, 276] on icon "open menu" at bounding box center [844, 276] width 9 height 9
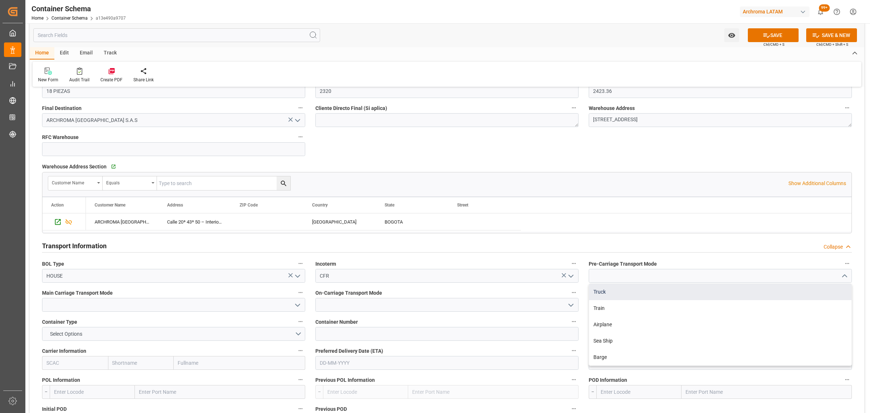
click at [666, 296] on div "Truck" at bounding box center [720, 292] width 263 height 16
type input "Truck"
click at [297, 309] on icon "open menu" at bounding box center [297, 305] width 9 height 9
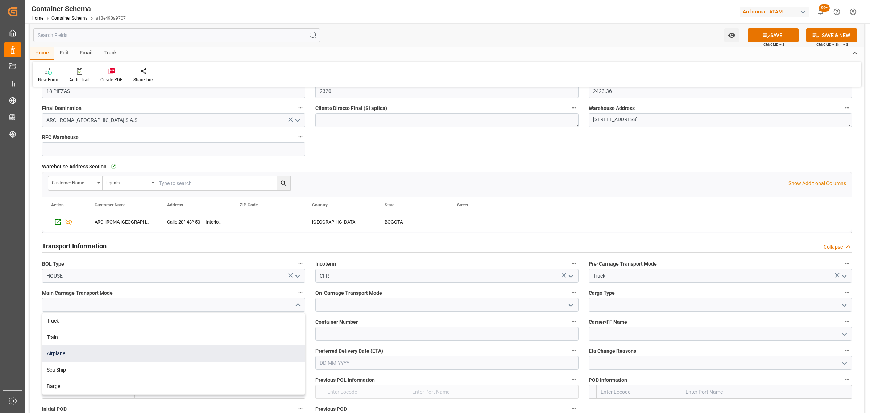
click at [178, 361] on div "Airplane" at bounding box center [173, 353] width 263 height 16
click at [298, 306] on icon "open menu" at bounding box center [297, 305] width 9 height 9
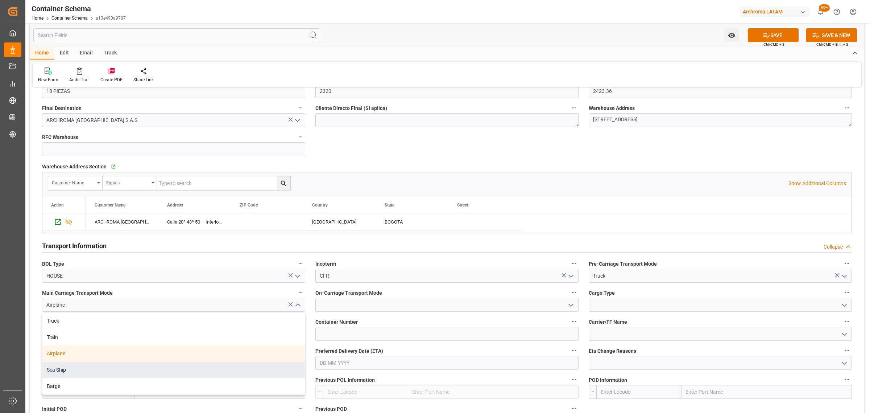
click at [128, 367] on div "Sea Ship" at bounding box center [173, 369] width 263 height 16
type input "Sea Ship"
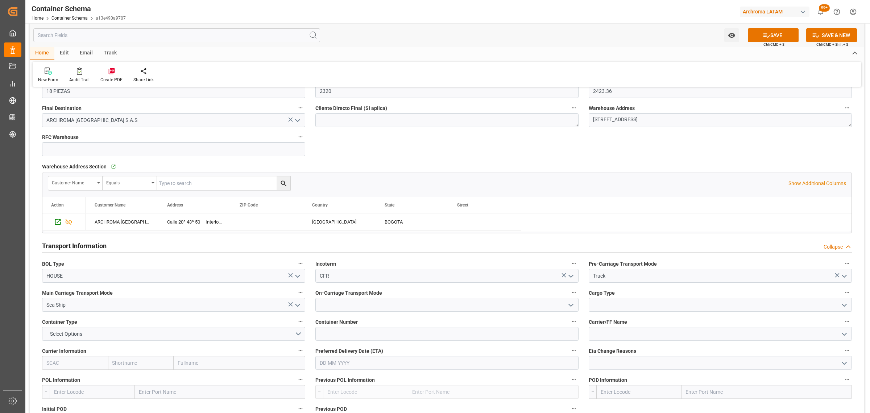
click at [569, 307] on icon "open menu" at bounding box center [571, 305] width 9 height 9
click at [348, 320] on div "Truck" at bounding box center [447, 321] width 263 height 16
type input "Truck"
click at [843, 303] on icon "open menu" at bounding box center [844, 305] width 9 height 9
click at [664, 323] on div "LCL" at bounding box center [720, 321] width 263 height 16
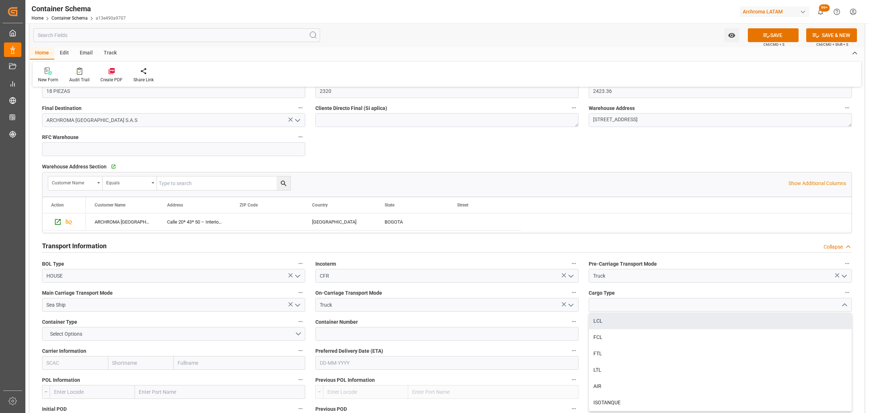
type input "LCL"
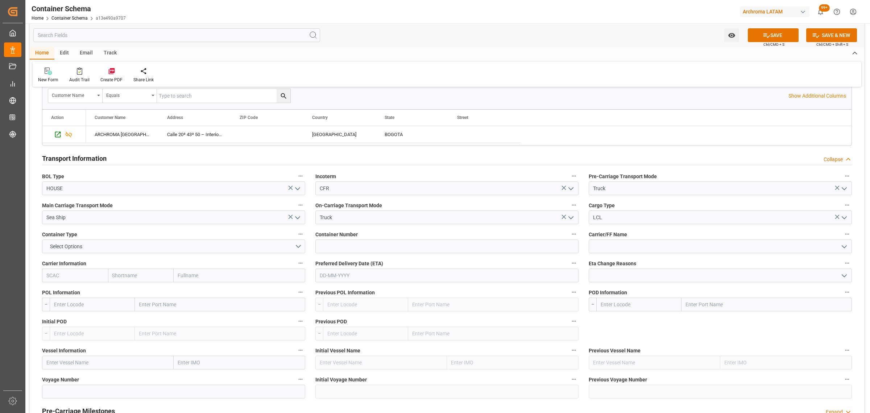
scroll to position [635, 0]
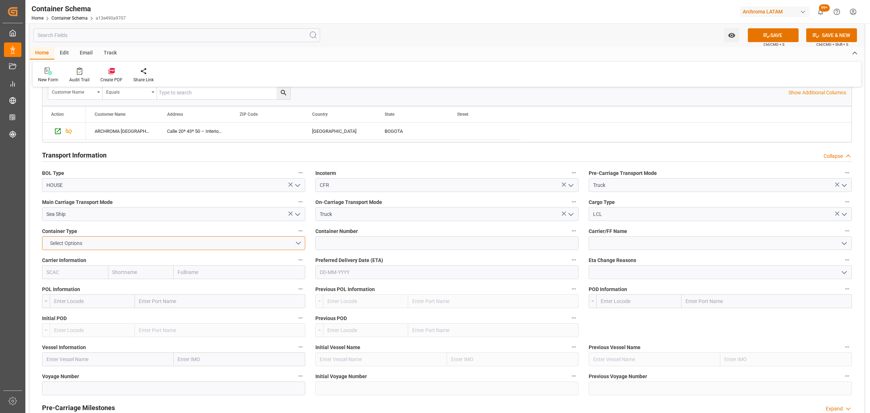
click at [179, 240] on button "Select Options" at bounding box center [173, 243] width 263 height 14
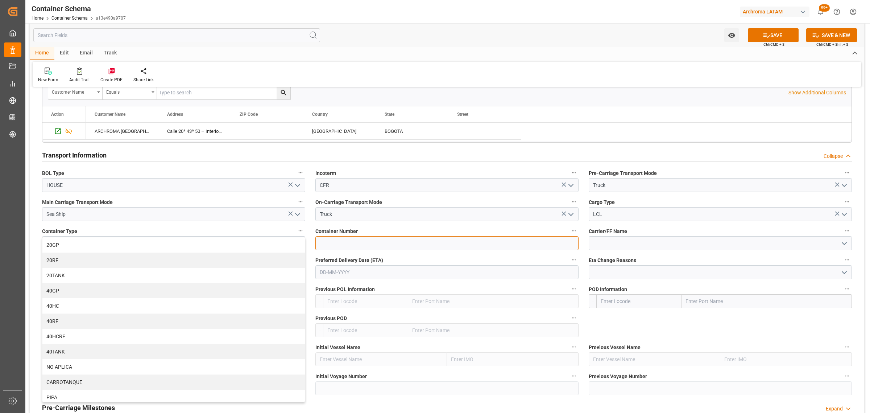
click at [359, 249] on input at bounding box center [446, 243] width 263 height 14
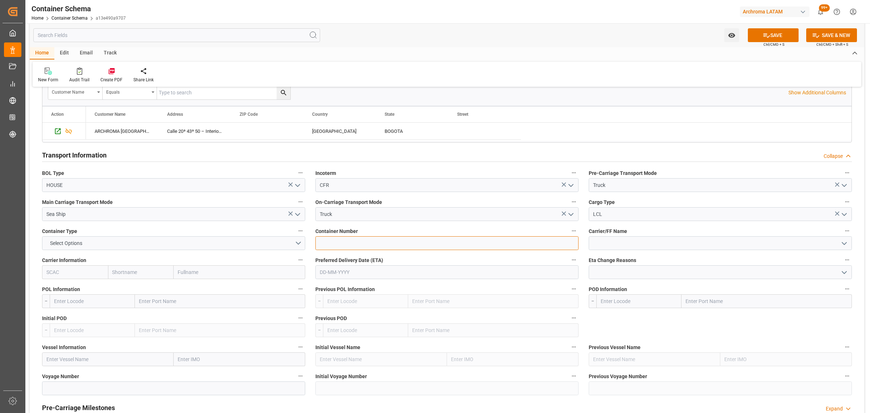
click at [380, 244] on input at bounding box center [446, 243] width 263 height 14
paste input "MSMU1808155"
type input "MSMU1808155"
click at [233, 240] on button "Select Options" at bounding box center [173, 243] width 263 height 14
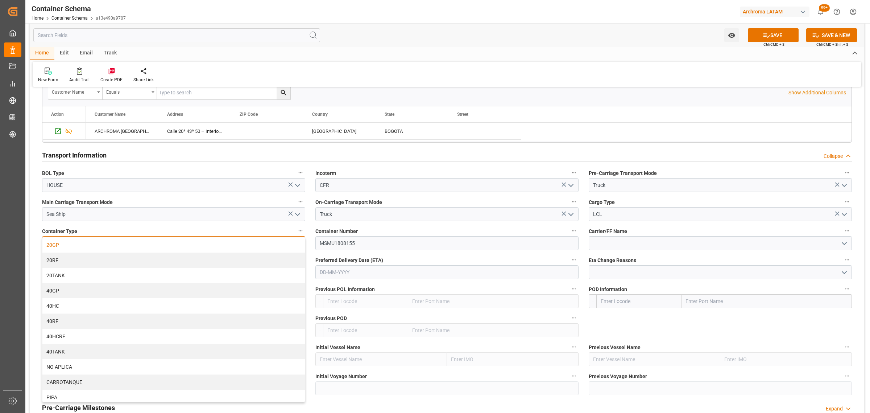
click at [89, 247] on div "20GP" at bounding box center [173, 244] width 263 height 15
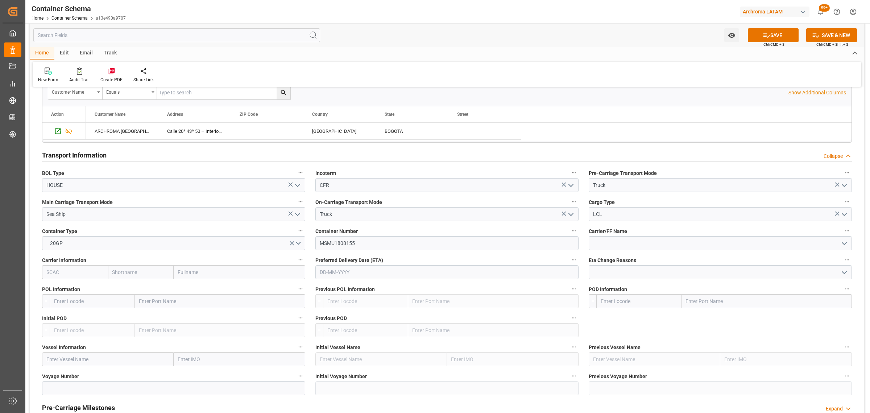
click at [483, 268] on input "text" at bounding box center [446, 272] width 263 height 14
click at [334, 305] on div "Mo Tu We Th Fr Sa Su" at bounding box center [367, 301] width 103 height 14
click at [413, 288] on button "Next Month" at bounding box center [413, 290] width 4 height 4
click at [392, 332] on div "8" at bounding box center [395, 331] width 9 height 9
type input "08-11-2025"
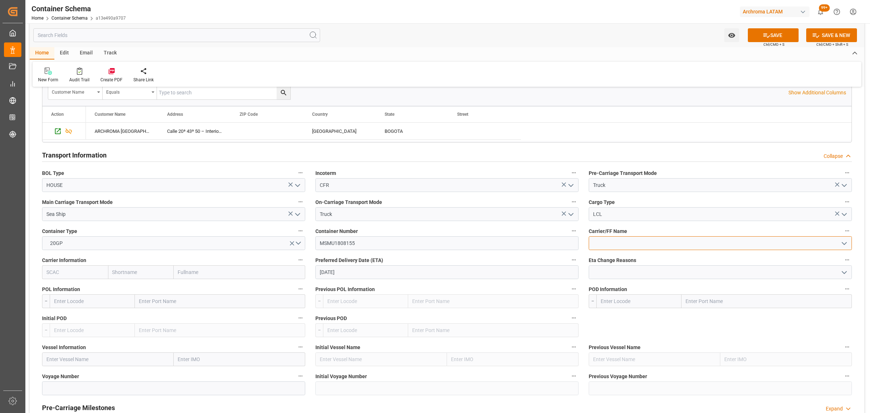
click at [850, 245] on input at bounding box center [720, 243] width 263 height 14
click at [845, 244] on polyline "open menu" at bounding box center [844, 243] width 4 height 2
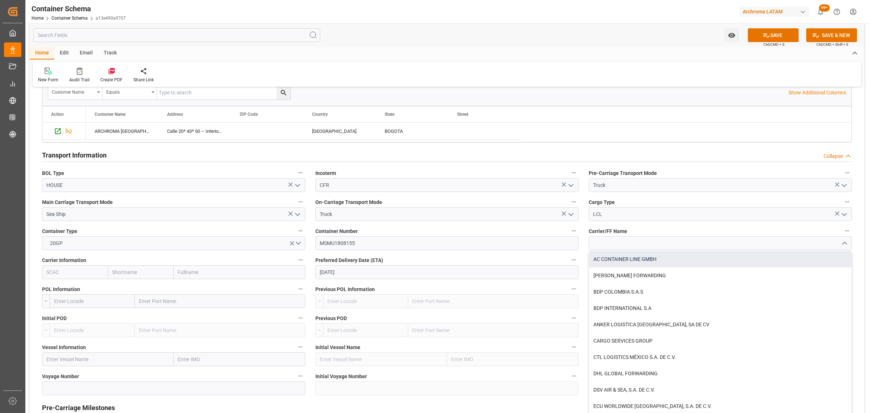
click at [695, 264] on div "AC CONTAINER LINE GMBH" at bounding box center [720, 259] width 263 height 16
type input "AC CONTAINER LINE GMBH"
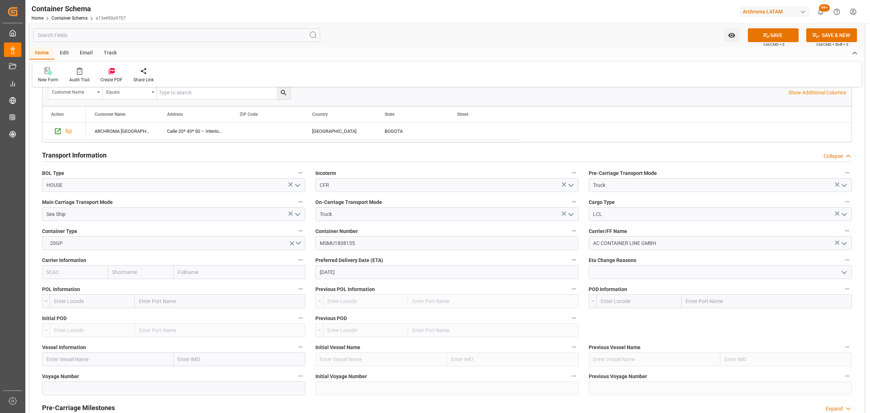
click at [103, 306] on input "text" at bounding box center [92, 301] width 85 height 14
click at [84, 305] on input "text" at bounding box center [92, 301] width 85 height 14
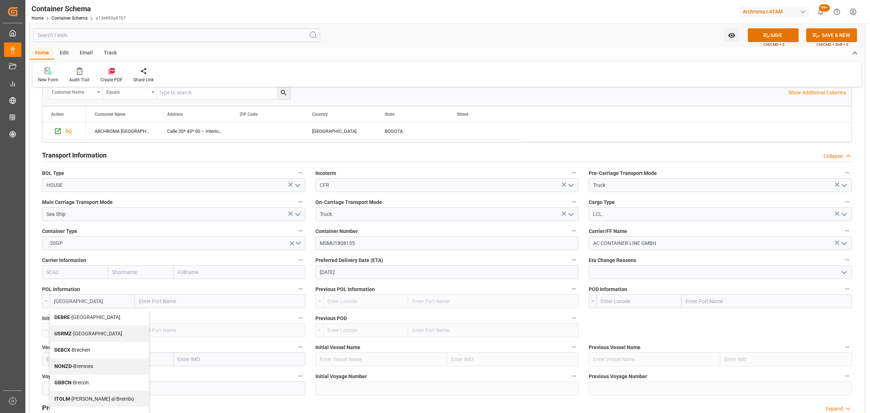
click at [82, 320] on span "DEBRE - Bremen" at bounding box center [87, 317] width 66 height 6
type input "DEBRE"
type input "Bremen"
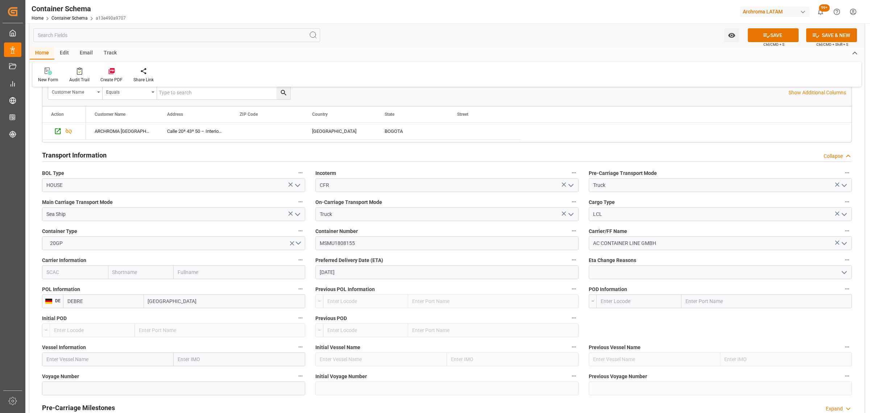
type input "DEBRE"
click at [633, 294] on label "POD Information" at bounding box center [720, 289] width 263 height 10
click at [843, 293] on button "POD Information" at bounding box center [847, 288] width 9 height 9
click at [634, 302] on div at bounding box center [435, 206] width 870 height 413
click at [632, 300] on input "text" at bounding box center [638, 301] width 85 height 14
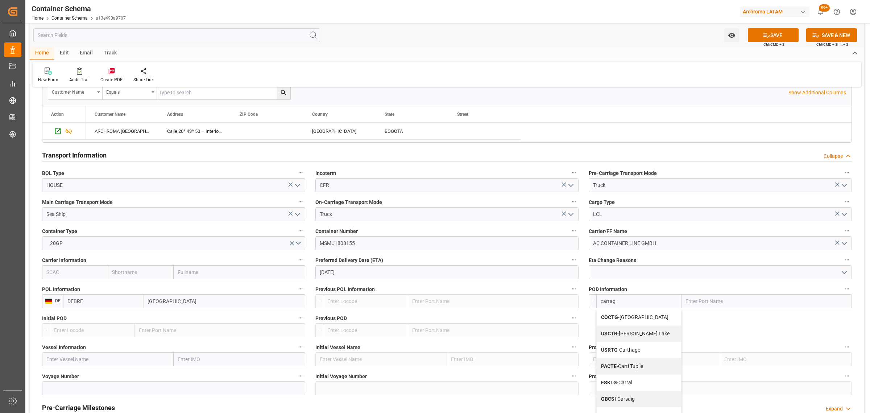
click at [629, 317] on span "COCTG - Cartagena" at bounding box center [634, 317] width 67 height 6
type input "COCTG"
type input "Cartagena"
type input "COCTG"
drag, startPoint x: 95, startPoint y: 358, endPoint x: 110, endPoint y: 354, distance: 15.2
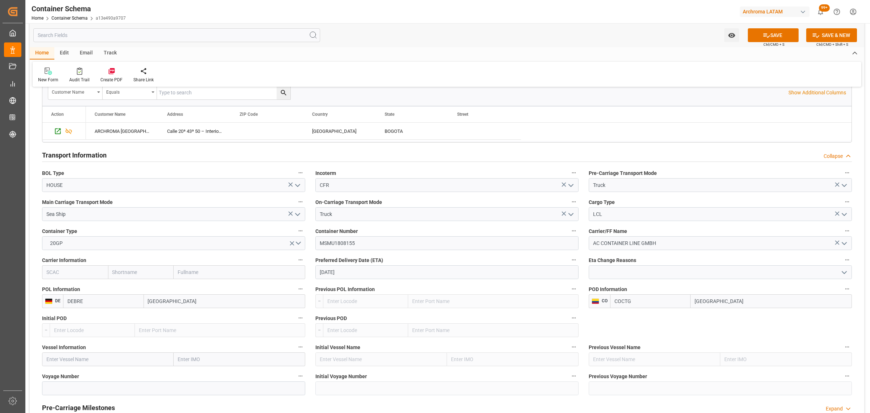
click at [96, 358] on input "text" at bounding box center [108, 359] width 132 height 14
click at [123, 358] on input "text" at bounding box center [108, 359] width 132 height 14
paste input "LAEM CHABANG EXPRESS"
click at [99, 376] on b "LAEM CHABANG EXPRESS" at bounding box center [78, 375] width 62 height 6
type input "LAEM CHABANG EXPRESS"
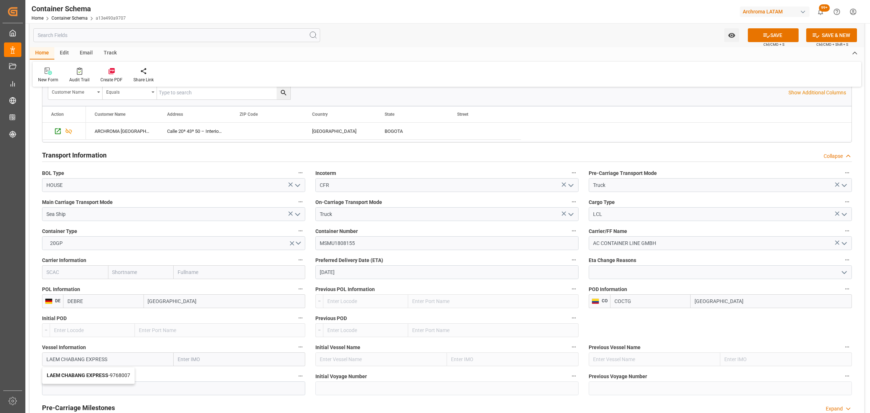
type input "9768007"
type input "LAEM CHABANG EXPRESS"
click at [63, 385] on input at bounding box center [173, 388] width 263 height 14
click at [77, 387] on input at bounding box center [173, 388] width 263 height 14
paste input "NA540A"
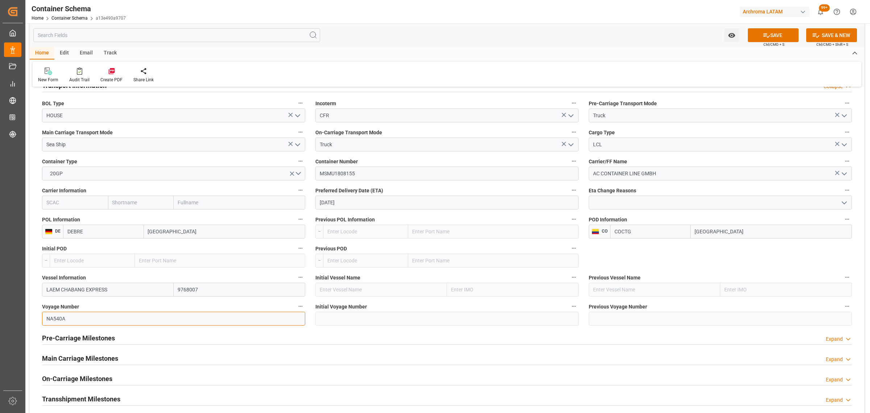
scroll to position [770, 0]
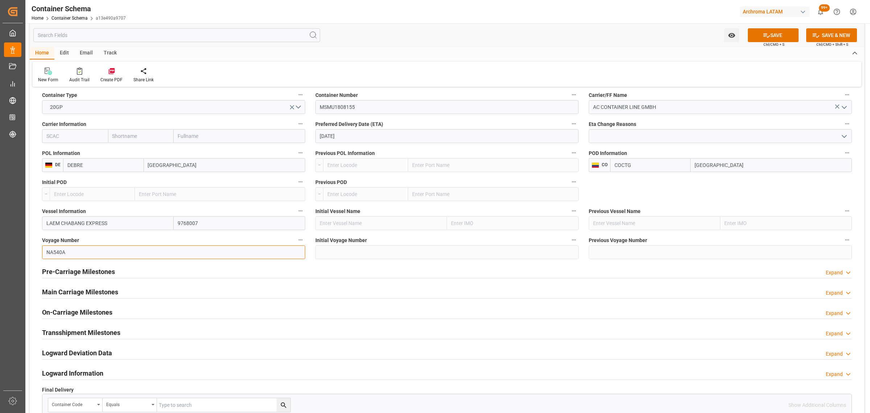
type input "NA540A"
click at [85, 272] on h2 "Pre-Carriage Milestones" at bounding box center [78, 271] width 73 height 10
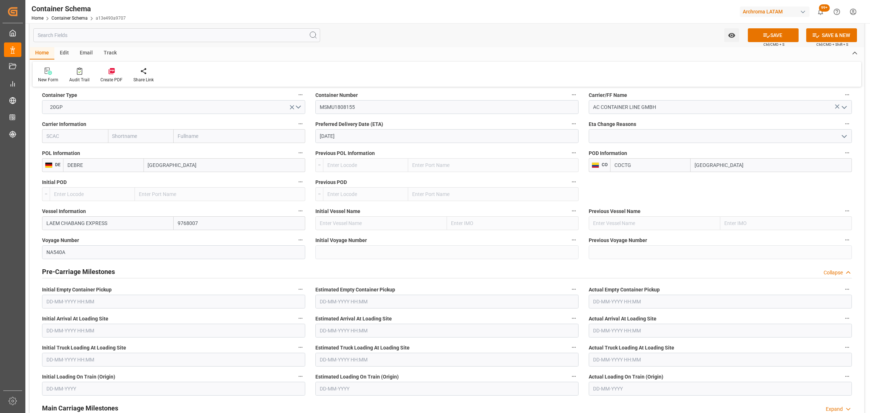
click at [85, 272] on h2 "Pre-Carriage Milestones" at bounding box center [78, 271] width 73 height 10
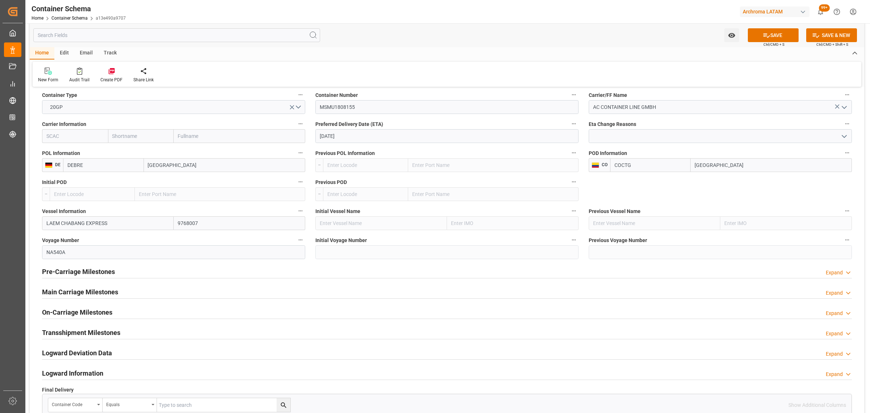
click at [67, 285] on div "Main Carriage Milestones" at bounding box center [80, 291] width 76 height 14
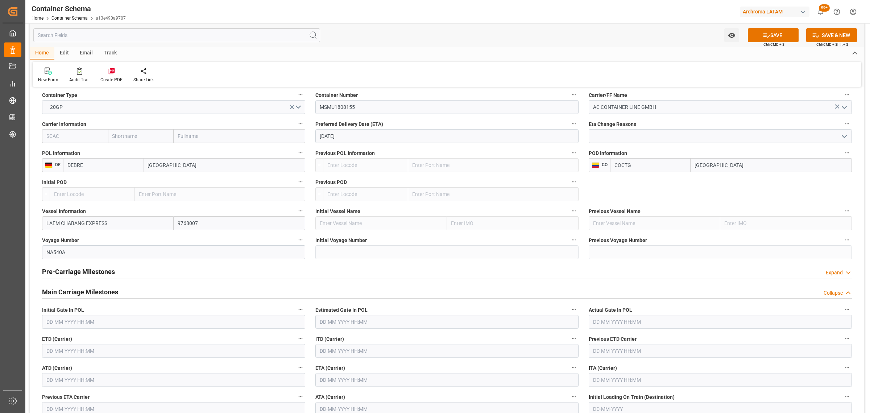
click at [395, 379] on input "text" at bounding box center [446, 380] width 263 height 14
click at [411, 276] on div "Previous Month Next Month October 2025 Mo Tu We Th Fr Sa Su 29 30 1 2 3 4 5 6 7…" at bounding box center [382, 318] width 135 height 100
click at [411, 276] on button "Next Month" at bounding box center [413, 274] width 4 height 4
click at [372, 318] on div "3 4 5 6 7 8 9" at bounding box center [367, 316] width 99 height 14
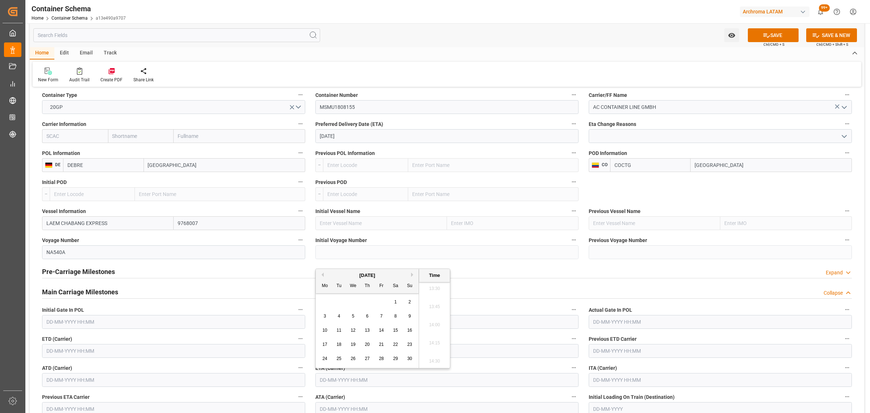
click at [370, 317] on div "6" at bounding box center [367, 316] width 9 height 9
type input "06-11-2025 00:00"
click at [144, 351] on input "text" at bounding box center [173, 351] width 263 height 14
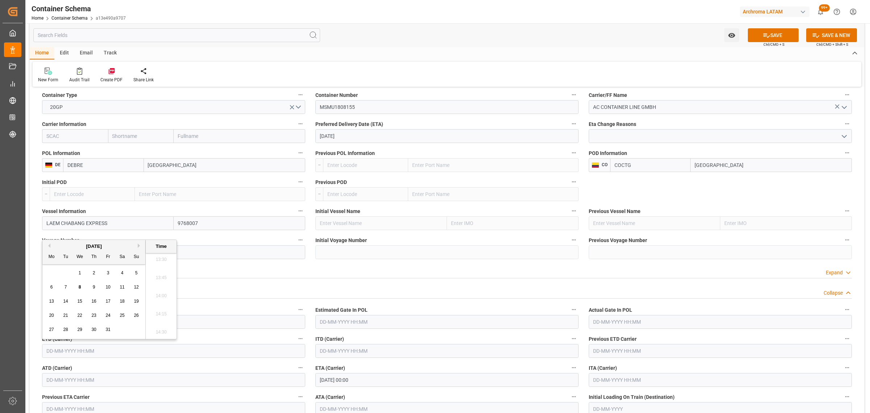
click at [129, 289] on div "6 7 8 9 10 11 12" at bounding box center [94, 287] width 99 height 14
click at [133, 287] on div "12" at bounding box center [136, 287] width 9 height 9
type input "12-10-2025 00:00"
click at [786, 35] on button "SAVE" at bounding box center [773, 35] width 51 height 14
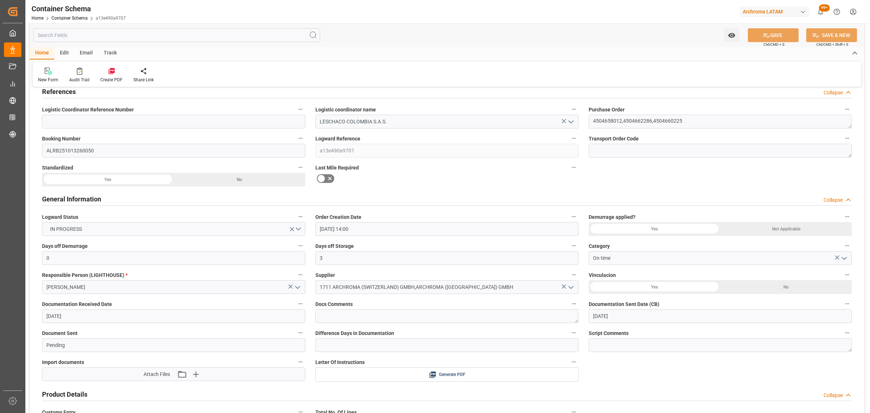
scroll to position [0, 0]
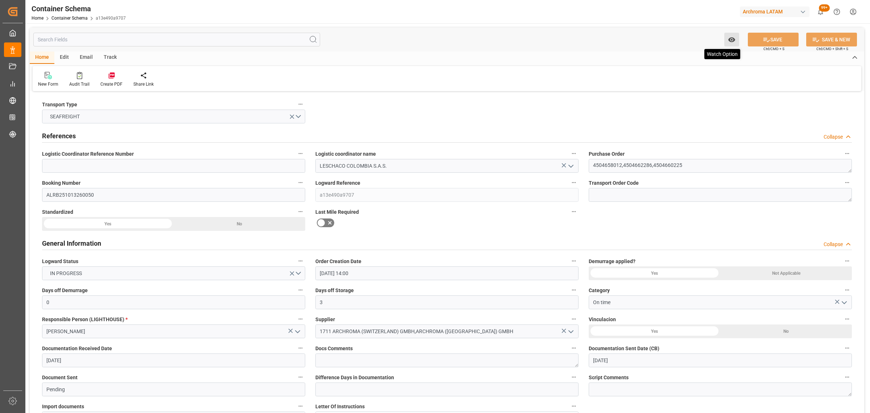
click at [730, 39] on icon "open menu" at bounding box center [732, 40] width 8 height 8
click at [701, 55] on span "Start Watching" at bounding box center [702, 56] width 66 height 8
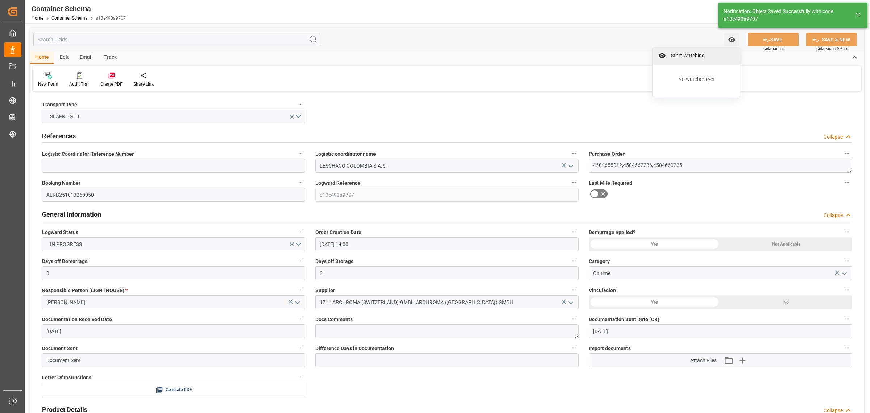
type input "Document Sent"
type input "LAEM CHABANG EXPRESS"
